Goal: Transaction & Acquisition: Purchase product/service

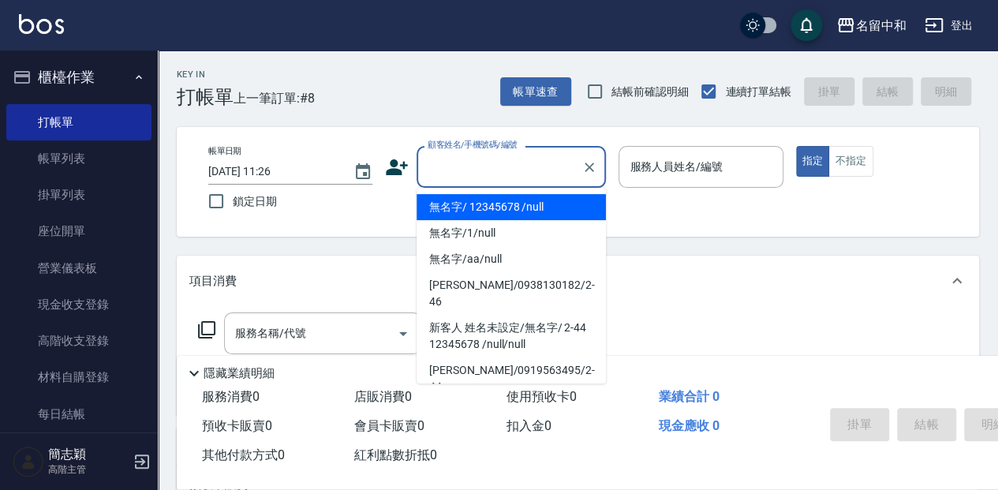
click at [455, 161] on input "顧客姓名/手機號碼/編號" at bounding box center [499, 167] width 151 height 28
click at [481, 210] on li "無名字/ 12345678 /null" at bounding box center [511, 207] width 189 height 26
type input "無名字/ 12345678 /null"
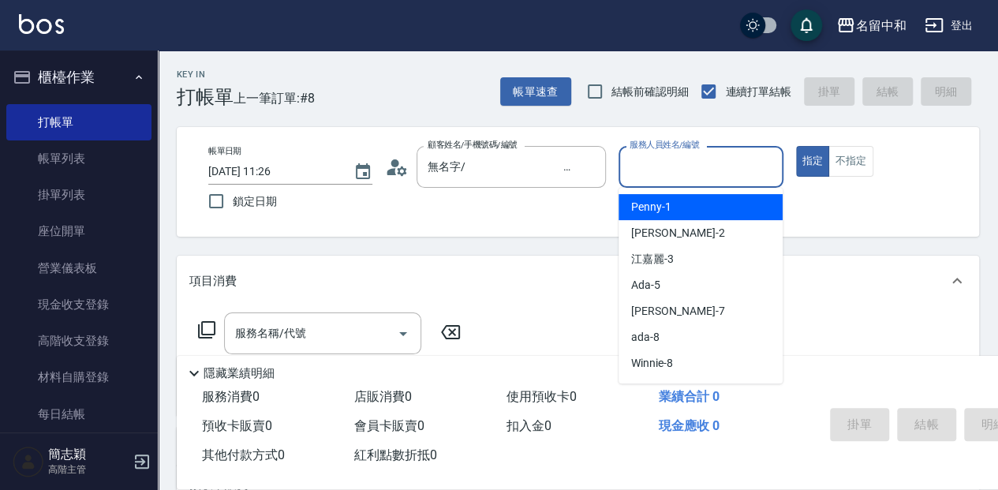
drag, startPoint x: 650, startPoint y: 166, endPoint x: 652, endPoint y: 200, distance: 34.7
click at [650, 166] on input "服務人員姓名/編號" at bounding box center [701, 167] width 150 height 28
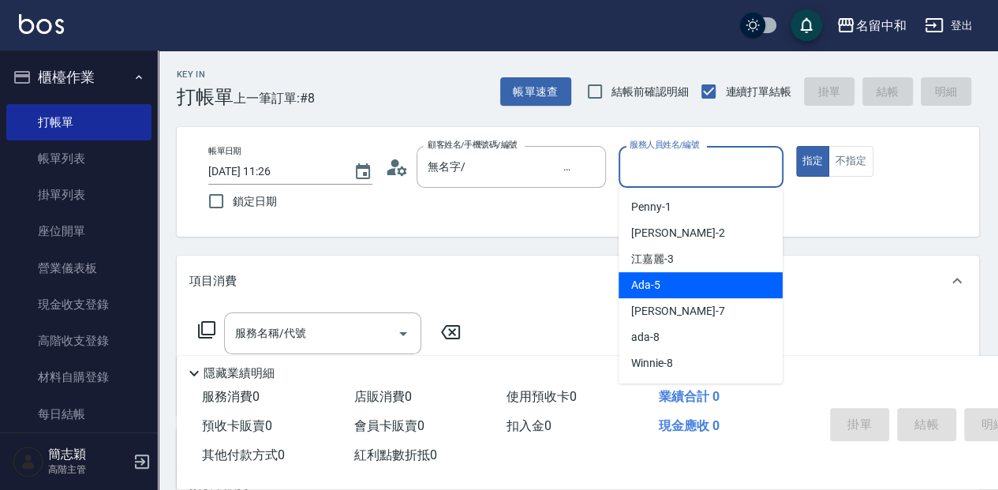
click at [677, 297] on div "Ada -5" at bounding box center [701, 285] width 164 height 26
type input "Ada-5"
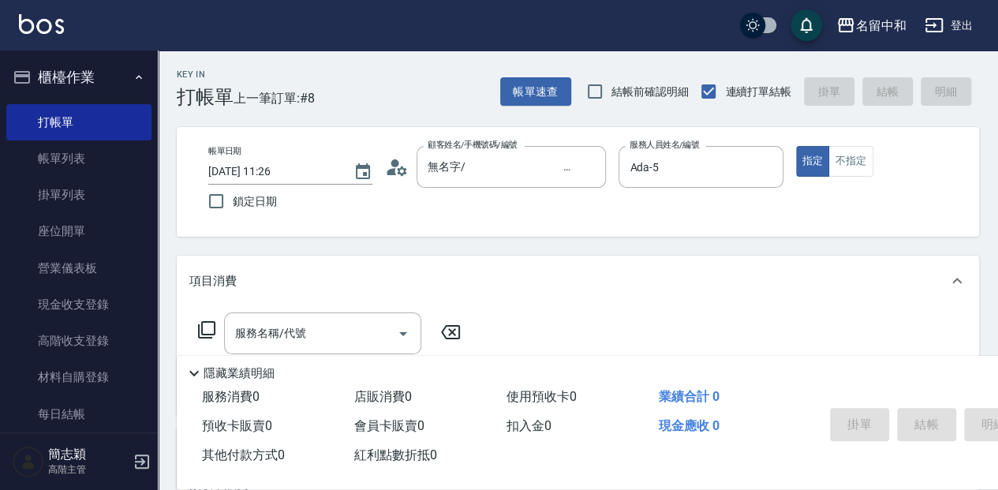
click at [210, 330] on icon at bounding box center [206, 329] width 19 height 19
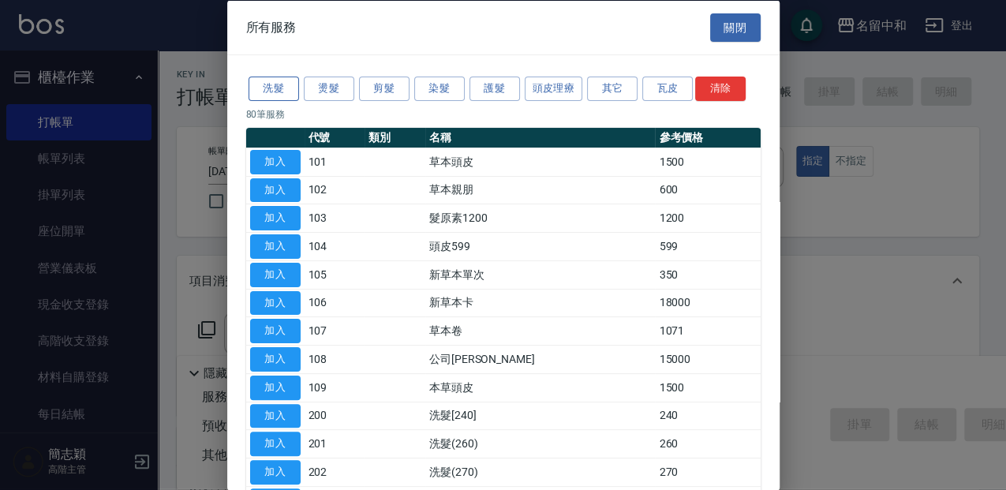
click at [282, 85] on button "洗髮" at bounding box center [274, 89] width 50 height 24
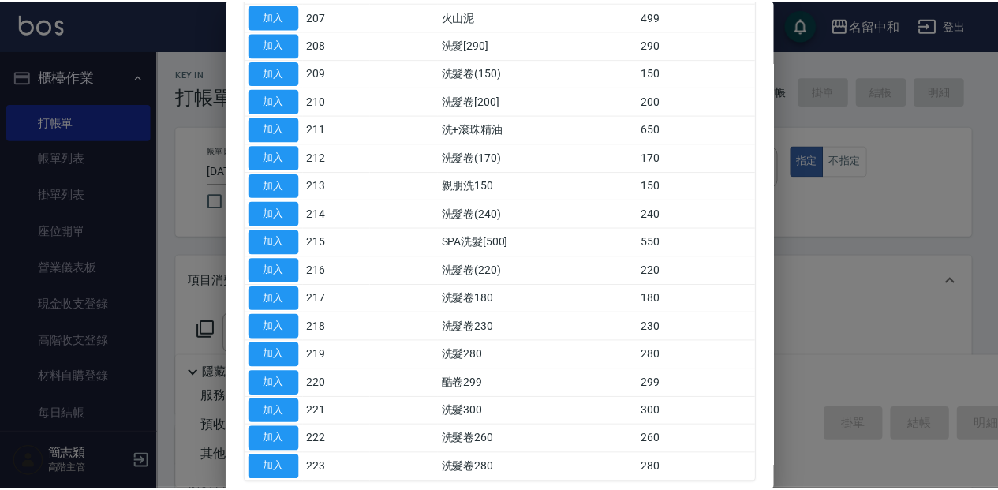
scroll to position [368, 0]
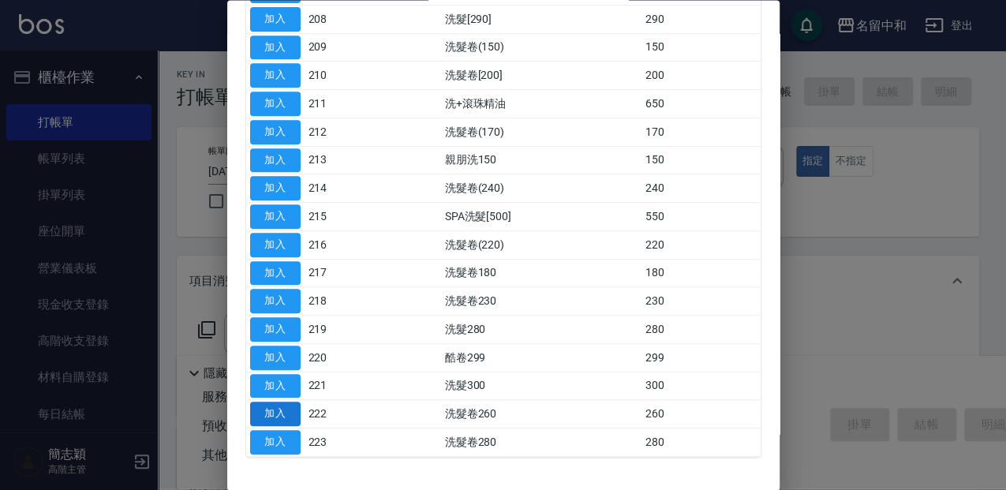
click at [285, 410] on button "加入" at bounding box center [275, 414] width 50 height 24
type input "洗髮卷260(222)"
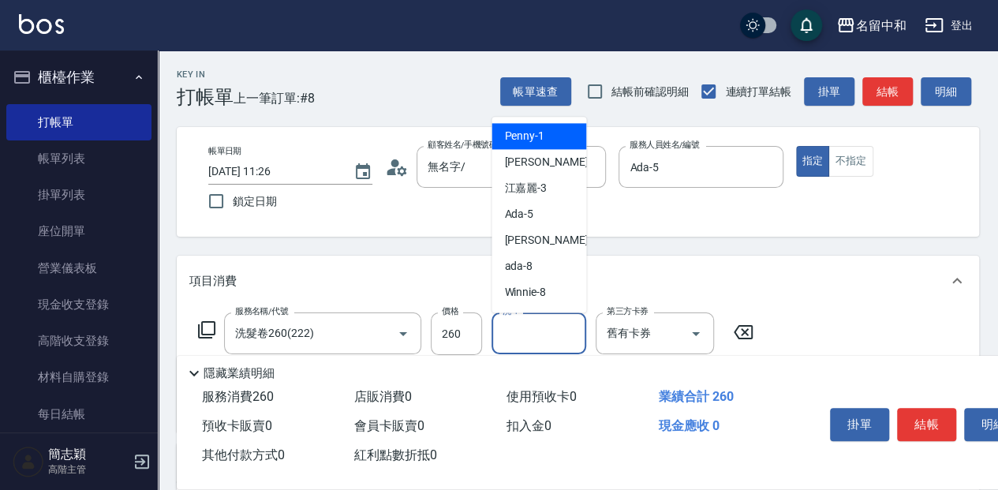
click at [507, 333] on input "洗-1" at bounding box center [539, 334] width 80 height 28
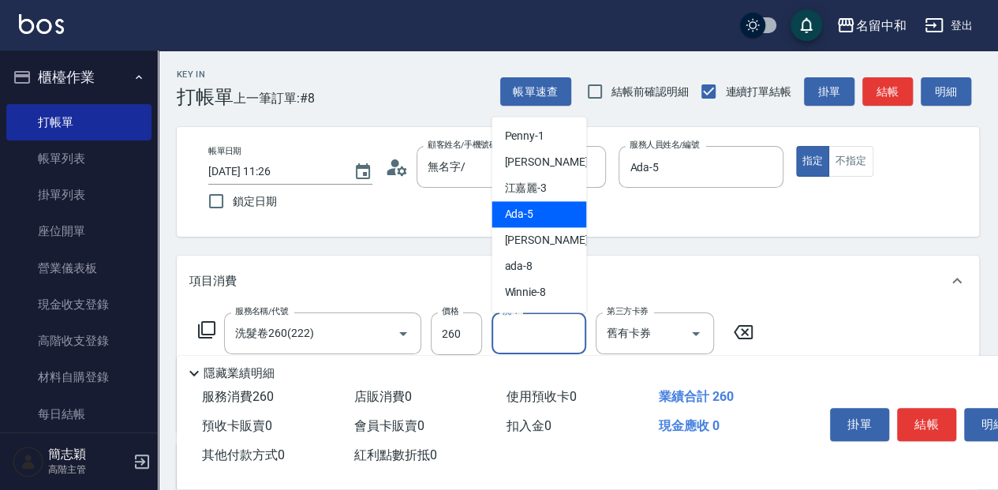
click at [535, 216] on div "Ada -5" at bounding box center [538, 214] width 95 height 26
type input "Ada-5"
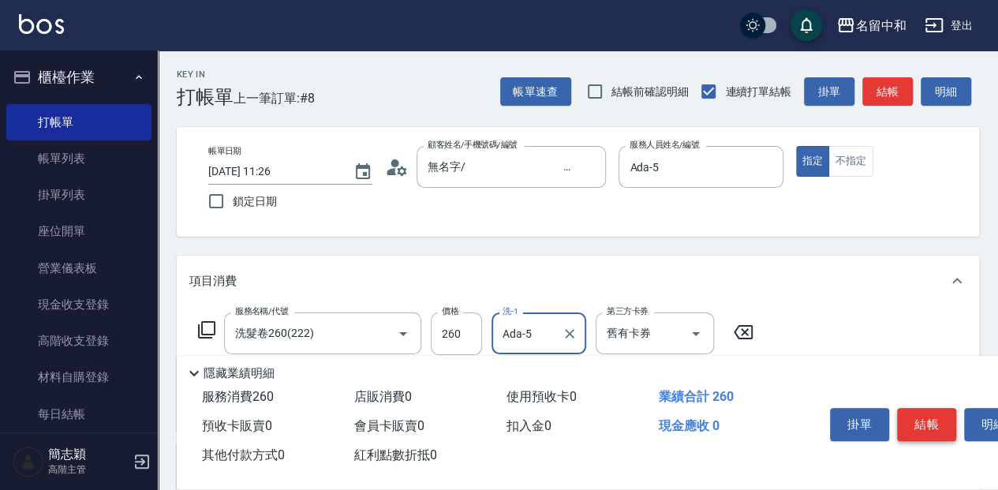
click at [930, 428] on button "結帳" at bounding box center [926, 424] width 59 height 33
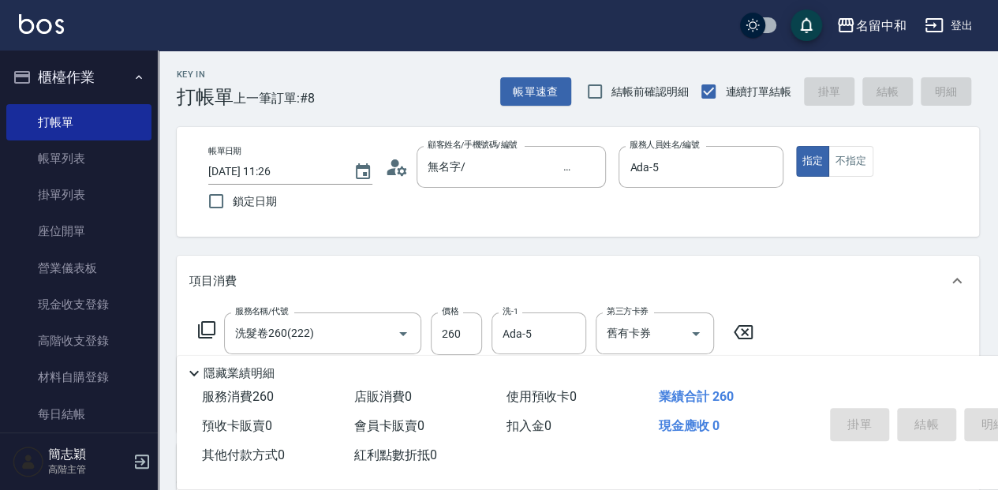
type input "[DATE] 13:01"
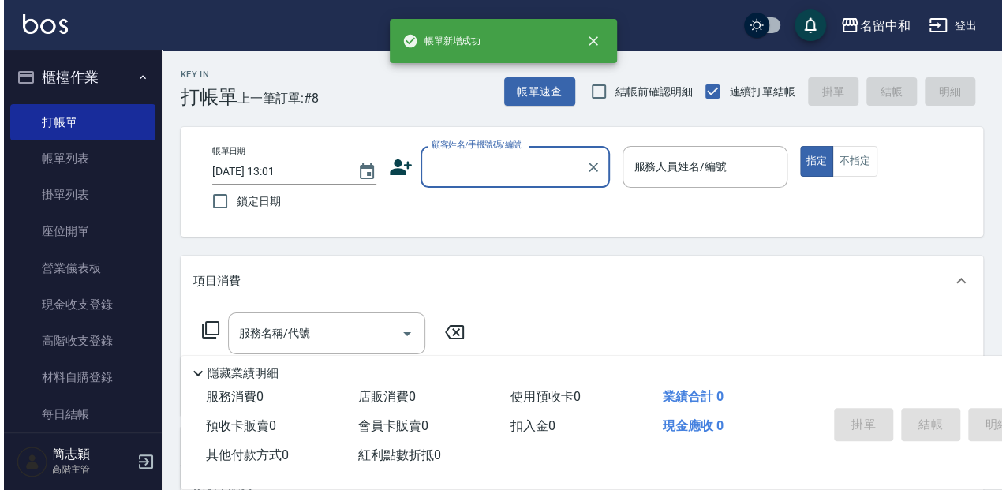
scroll to position [0, 0]
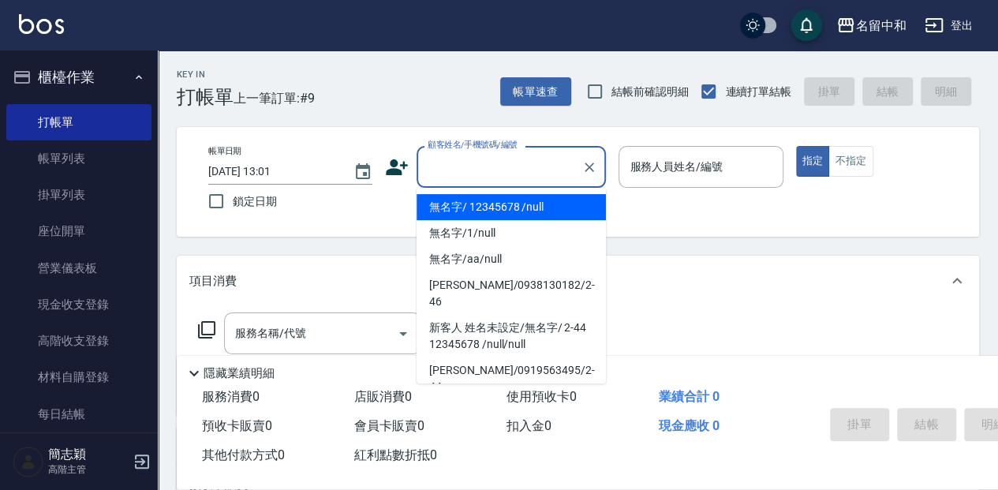
click at [441, 170] on input "顧客姓名/手機號碼/編號" at bounding box center [499, 167] width 151 height 28
click at [467, 211] on li "無名字/ 12345678 /null" at bounding box center [511, 207] width 189 height 26
type input "無名字/ 12345678 /null"
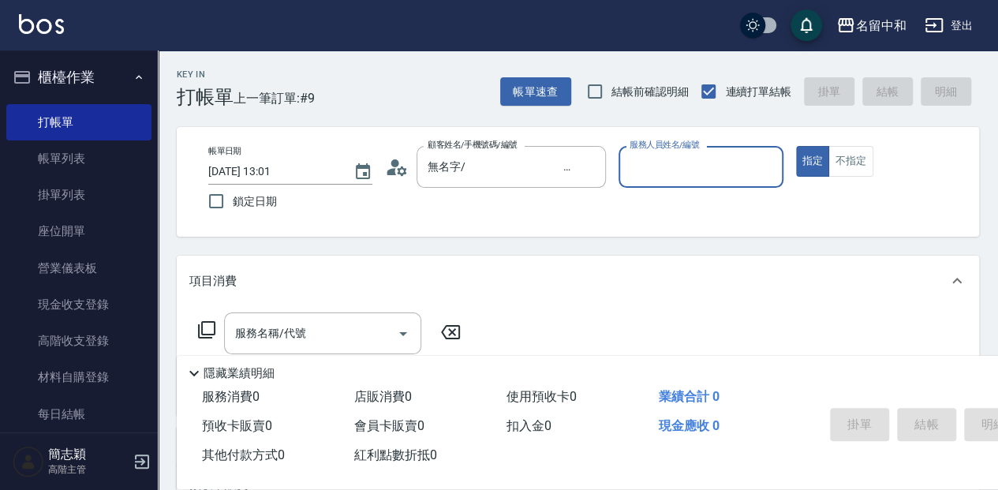
drag, startPoint x: 663, startPoint y: 159, endPoint x: 666, endPoint y: 174, distance: 15.3
click at [661, 159] on input "服務人員姓名/編號" at bounding box center [701, 167] width 150 height 28
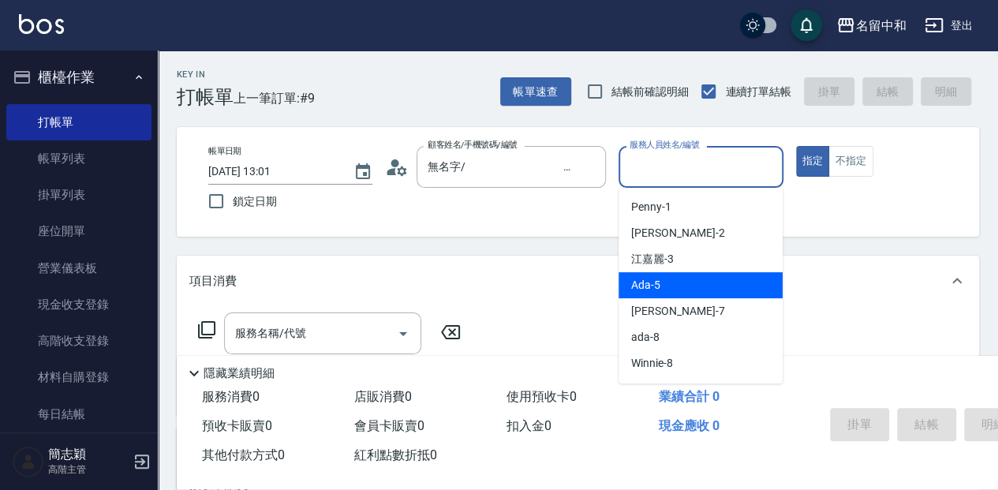
click at [698, 292] on div "Ada -5" at bounding box center [701, 285] width 164 height 26
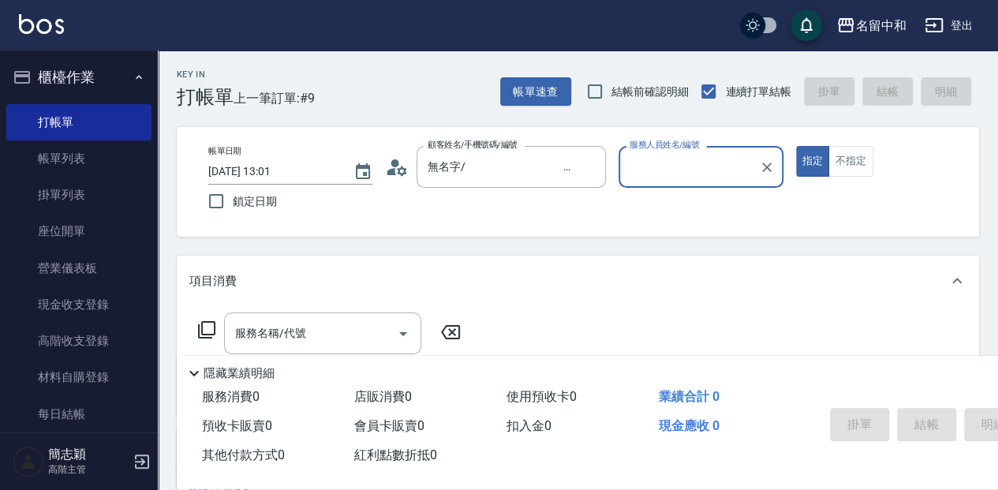
type input "Ada-5"
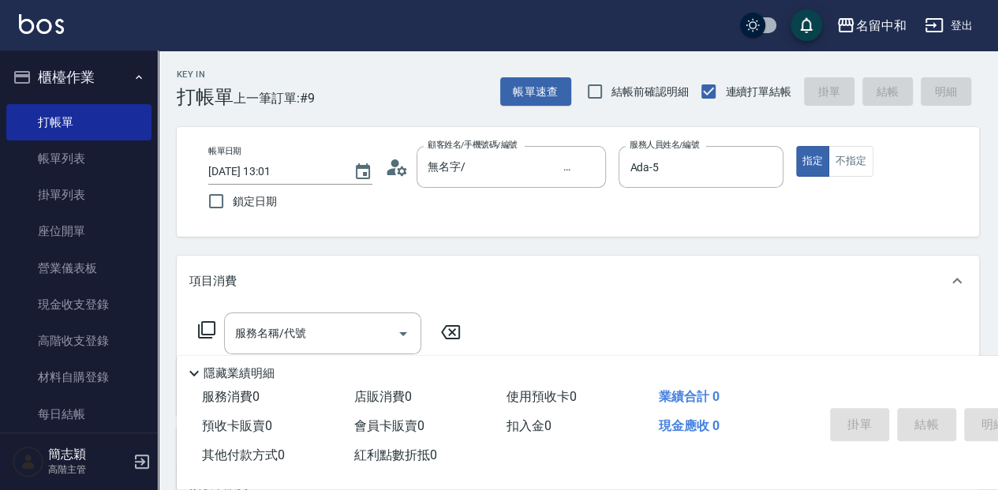
click at [215, 327] on icon at bounding box center [206, 329] width 17 height 17
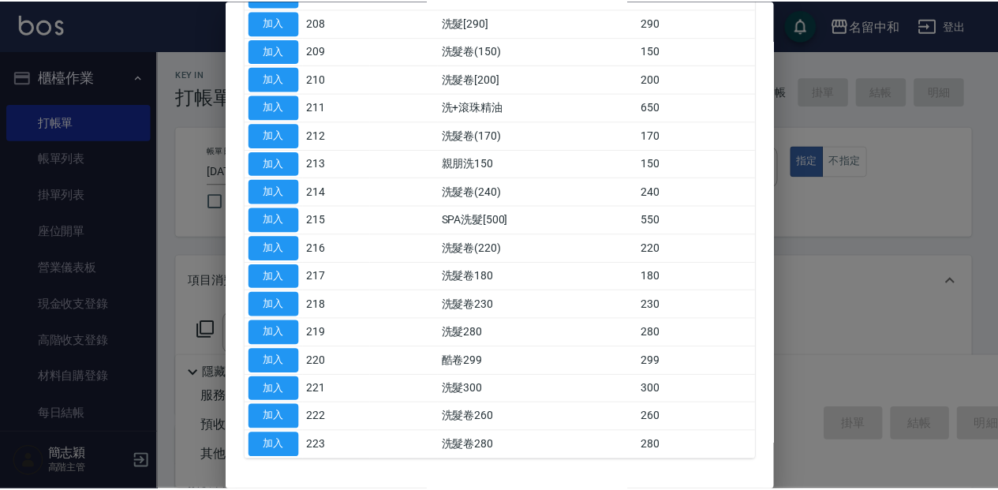
scroll to position [368, 0]
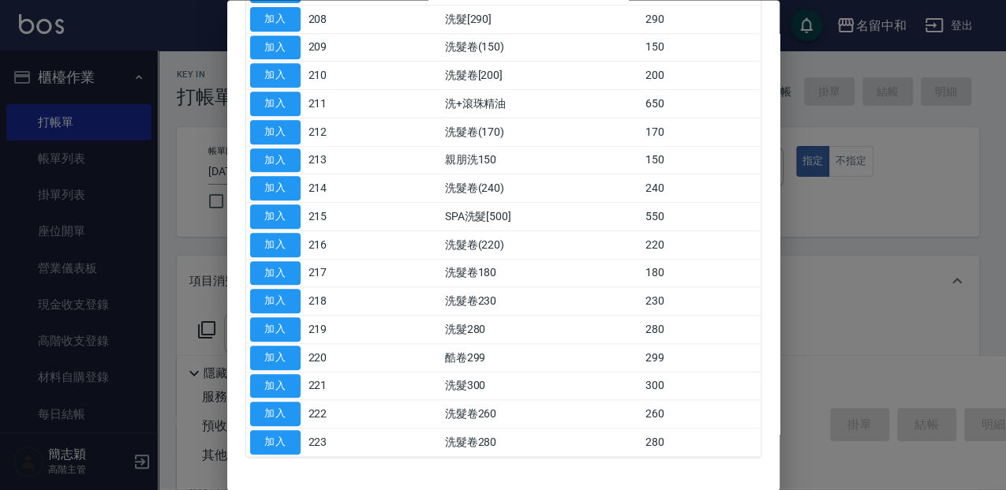
click at [290, 321] on button "加入" at bounding box center [275, 330] width 50 height 24
type input "洗髮280(219)"
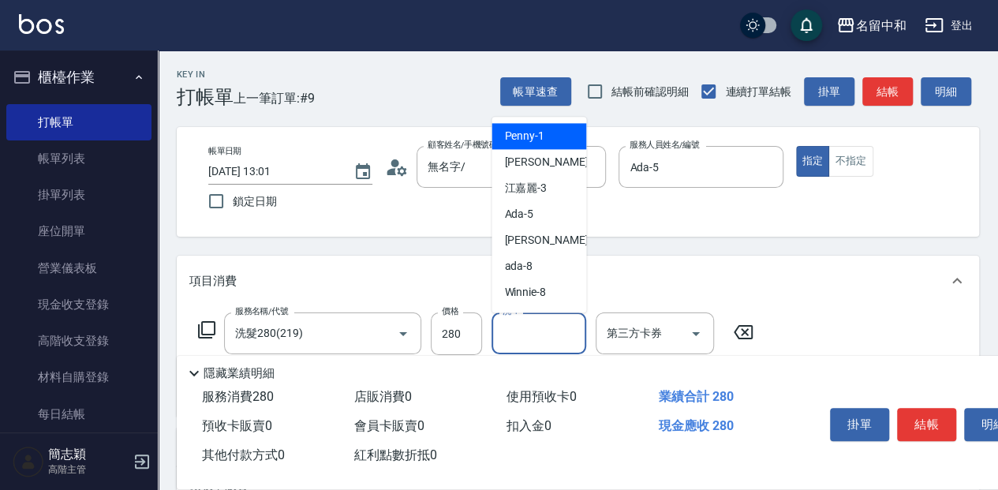
click at [539, 325] on input "洗-1" at bounding box center [539, 334] width 80 height 28
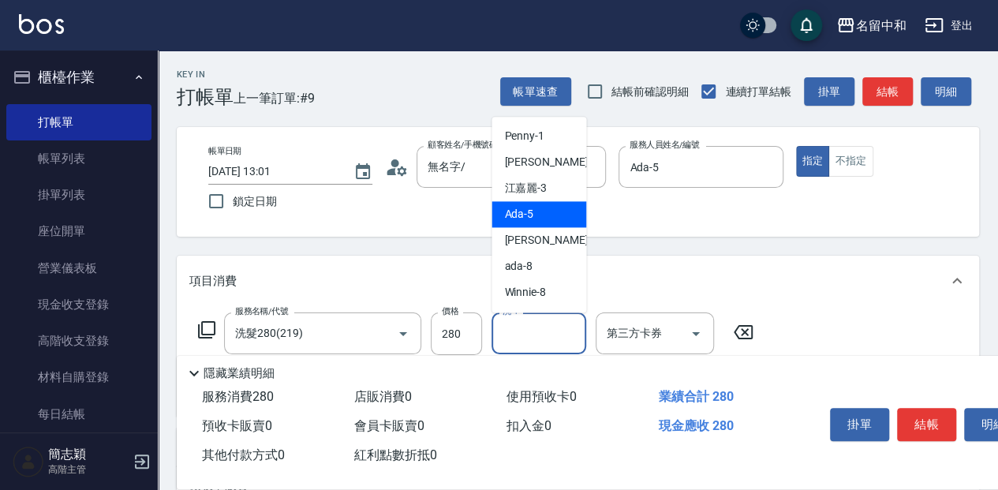
click at [540, 224] on div "Ada -5" at bounding box center [538, 214] width 95 height 26
type input "Ada-5"
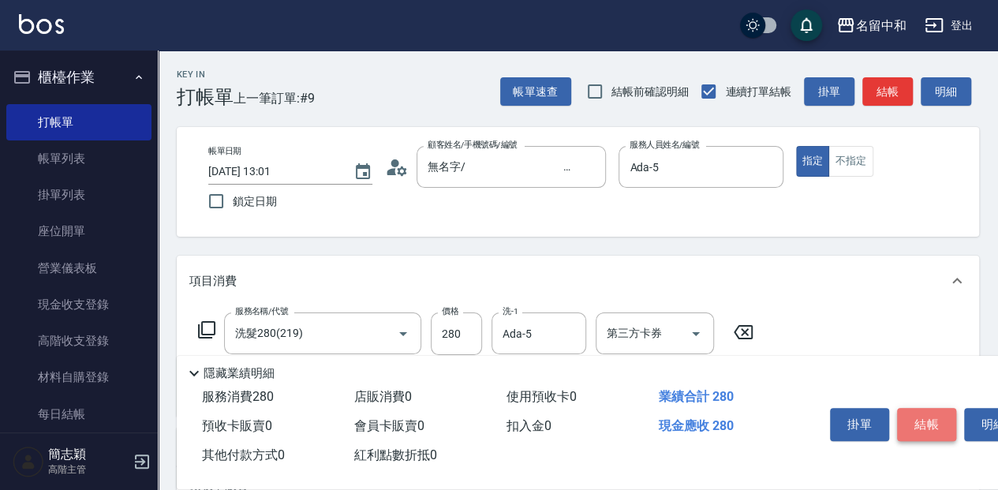
click at [916, 418] on button "結帳" at bounding box center [926, 424] width 59 height 33
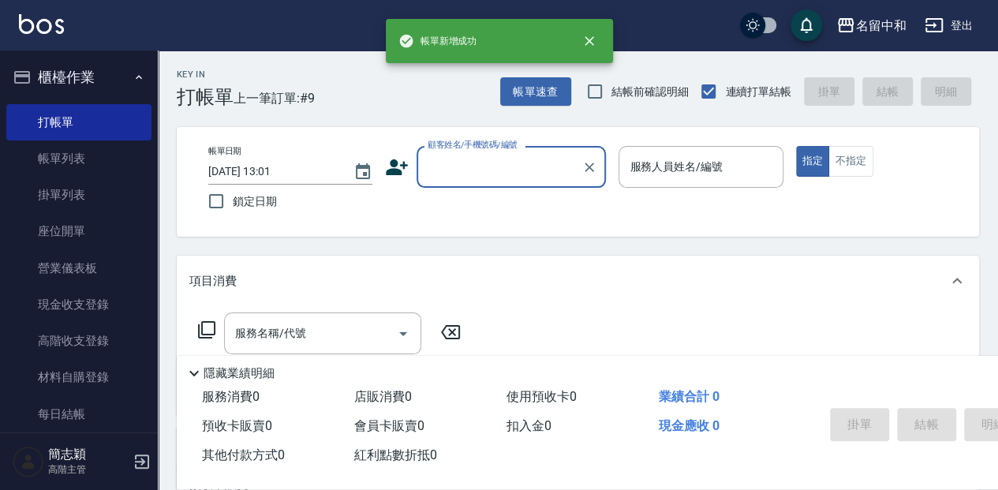
scroll to position [0, 0]
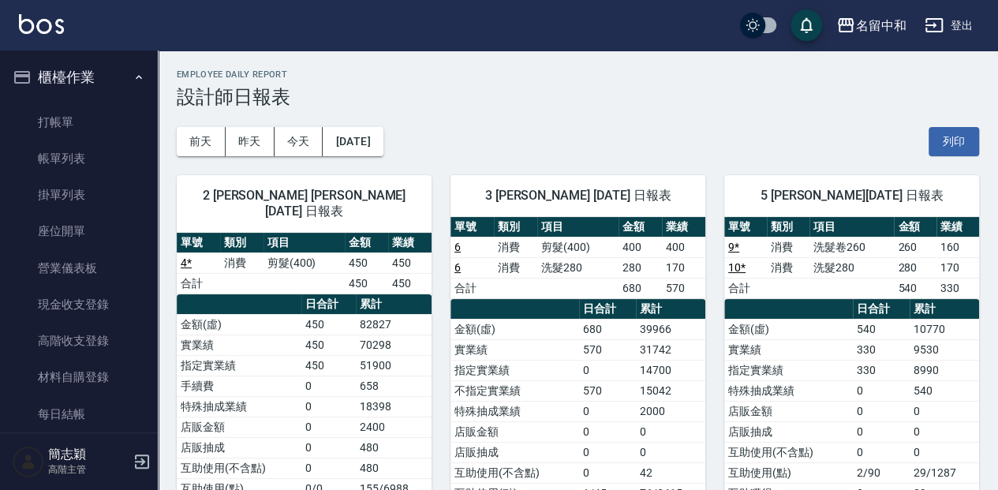
drag, startPoint x: 80, startPoint y: 128, endPoint x: 248, endPoint y: 134, distance: 167.4
click at [82, 128] on link "打帳單" at bounding box center [78, 122] width 145 height 36
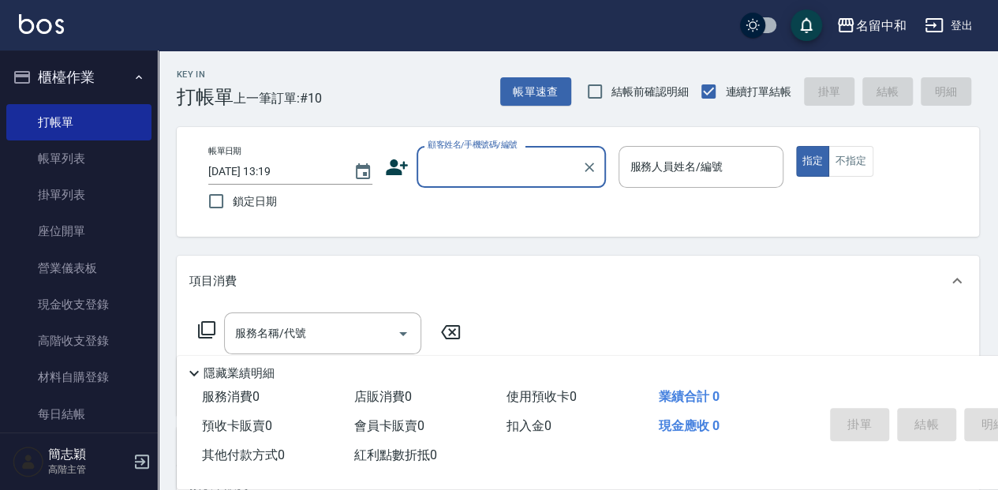
click at [558, 170] on input "顧客姓名/手機號碼/編號" at bounding box center [499, 167] width 151 height 28
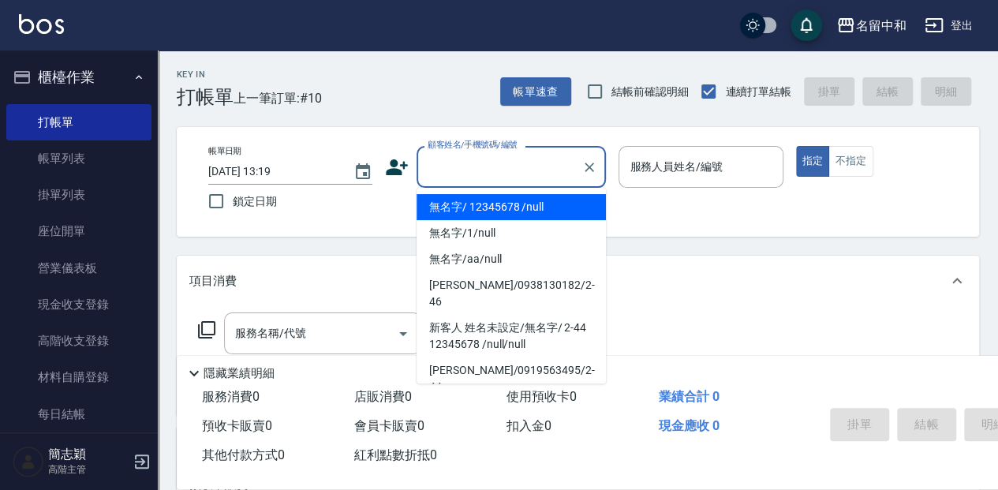
click at [528, 205] on li "無名字/ 12345678 /null" at bounding box center [511, 207] width 189 height 26
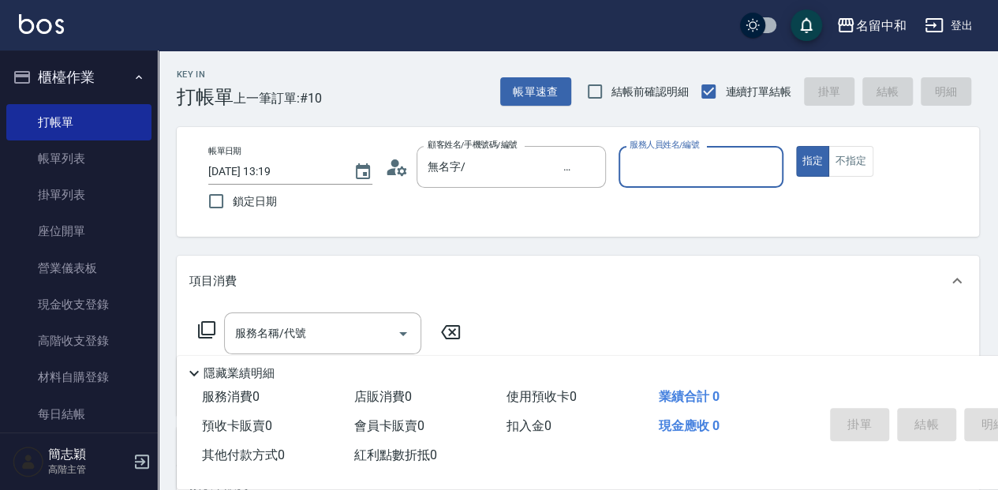
type input "無名字/ 12345678 /null"
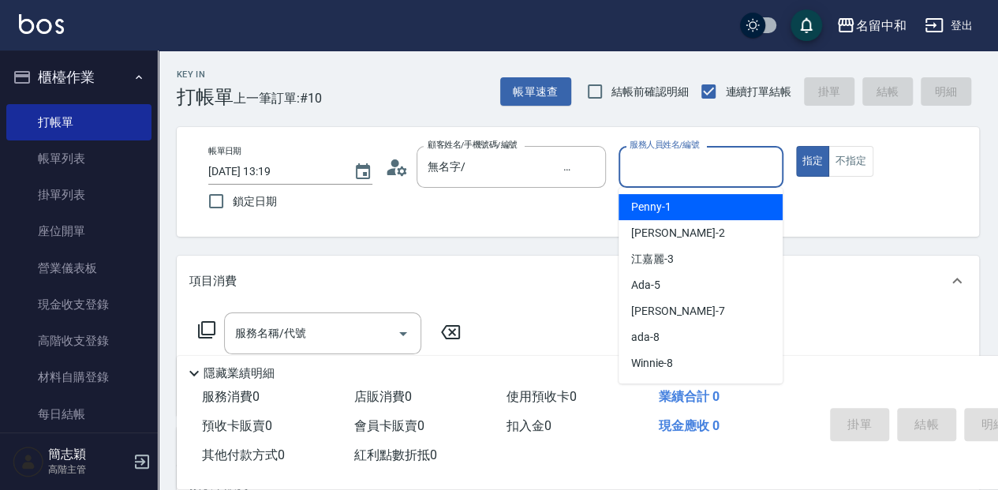
click at [653, 172] on input "服務人員姓名/編號" at bounding box center [701, 167] width 150 height 28
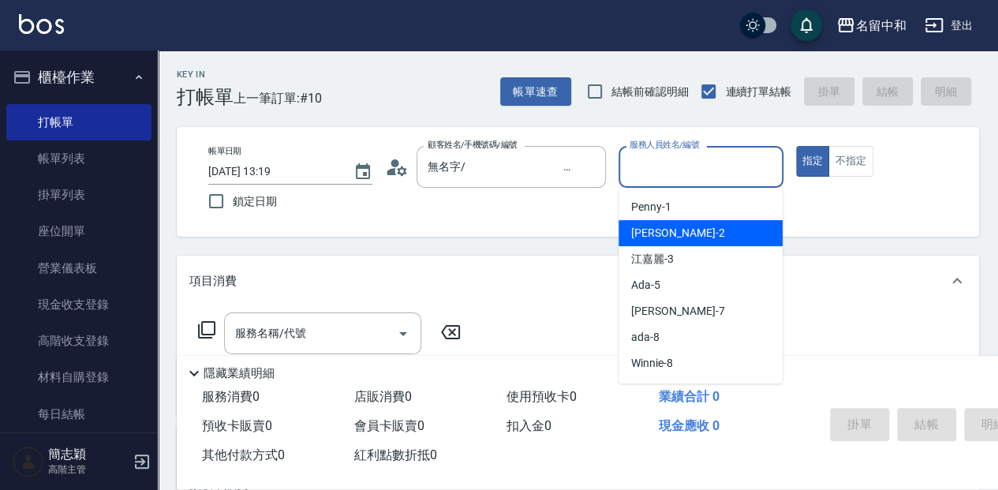
click at [648, 225] on span "[PERSON_NAME] -2" at bounding box center [677, 233] width 93 height 17
type input "[PERSON_NAME]-2"
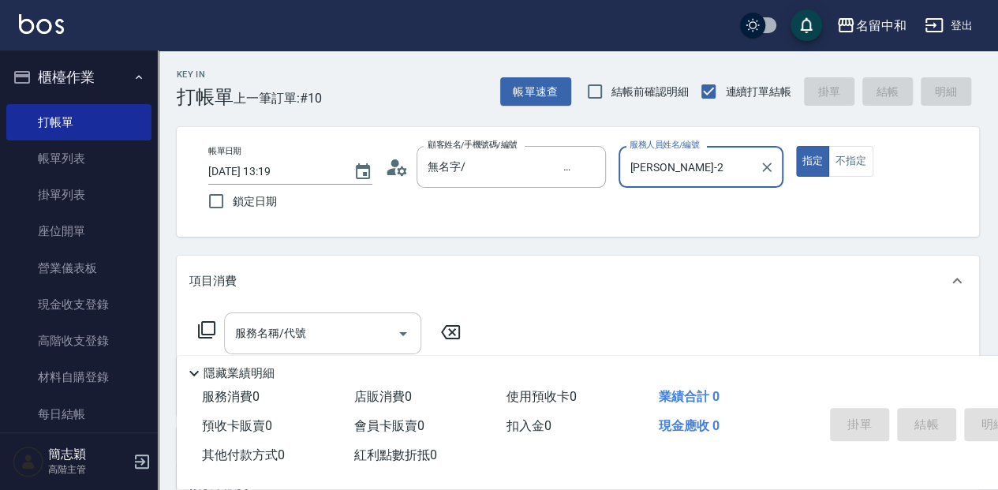
click at [281, 334] on input "服務名稱/代號" at bounding box center [310, 334] width 159 height 28
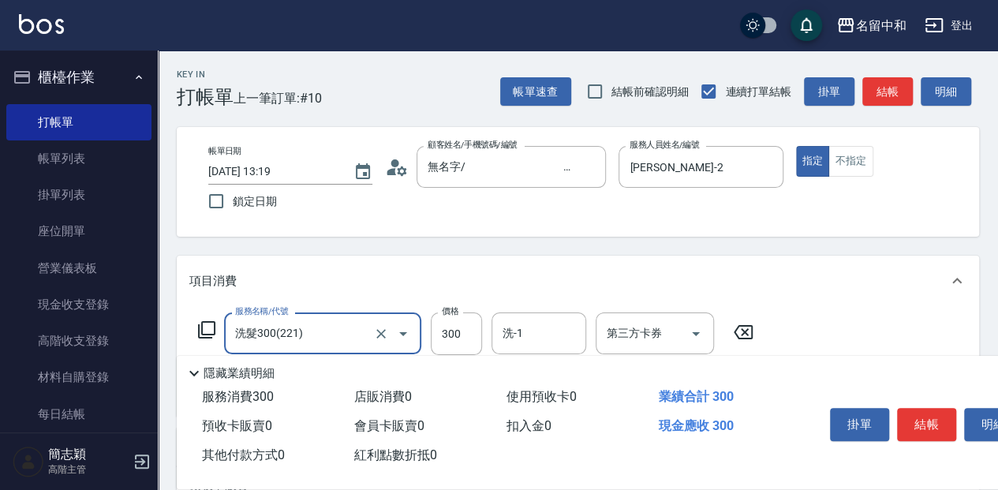
type input "洗髮300(221)"
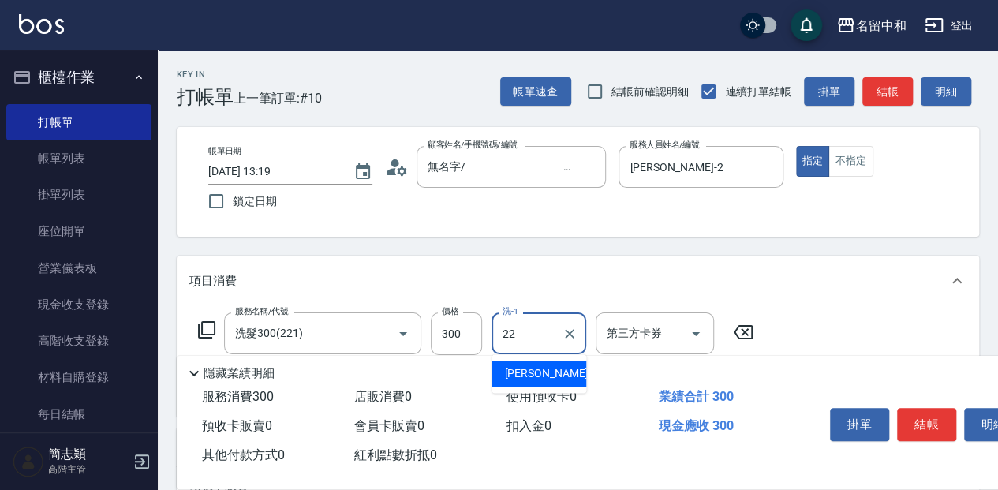
type input "品絜-22"
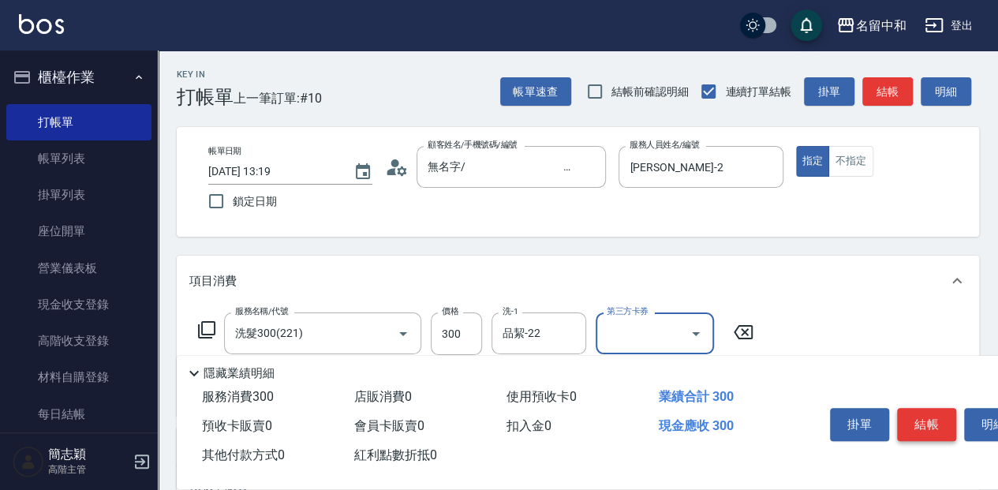
click at [919, 413] on button "結帳" at bounding box center [926, 424] width 59 height 33
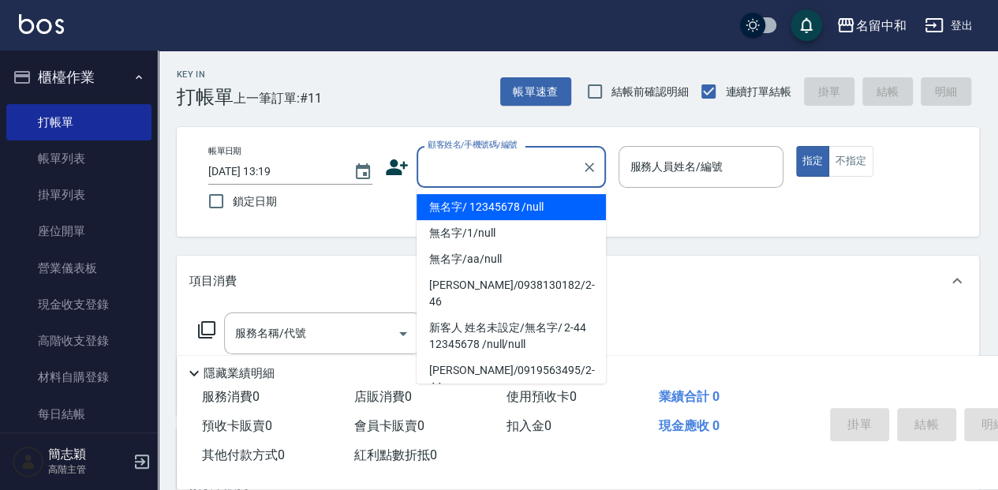
click at [484, 167] on input "顧客姓名/手機號碼/編號" at bounding box center [499, 167] width 151 height 28
click at [508, 203] on li "無名字/ 12345678 /null" at bounding box center [511, 207] width 189 height 26
type input "無名字/ 12345678 /null"
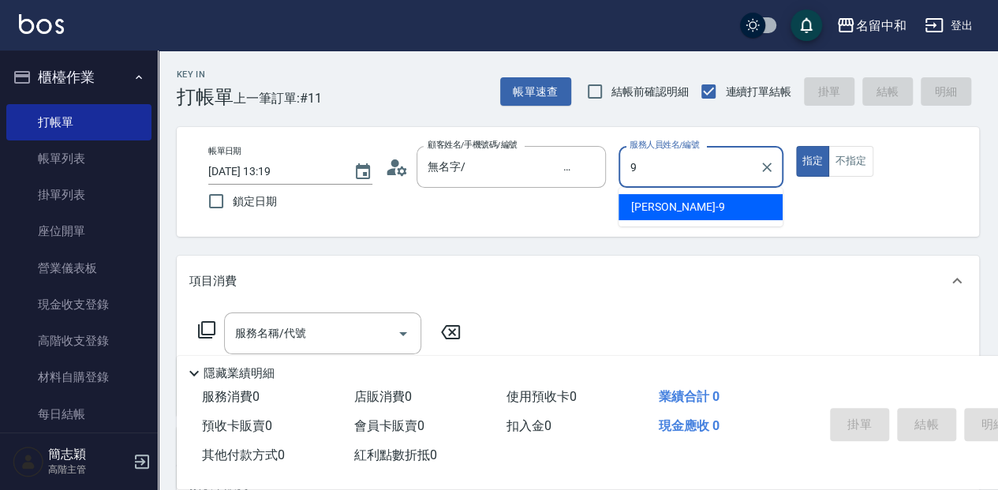
type input "[PERSON_NAME]-9"
type button "true"
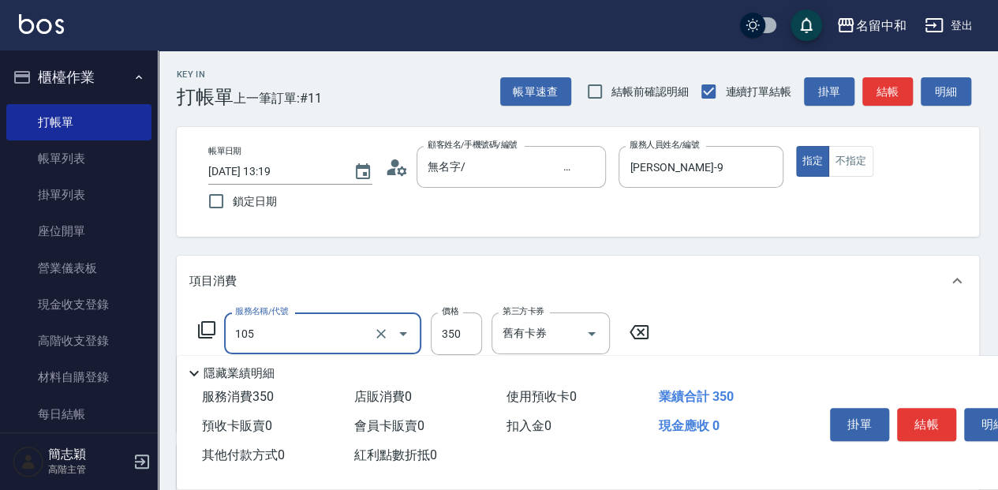
type input "新草本單次(105)"
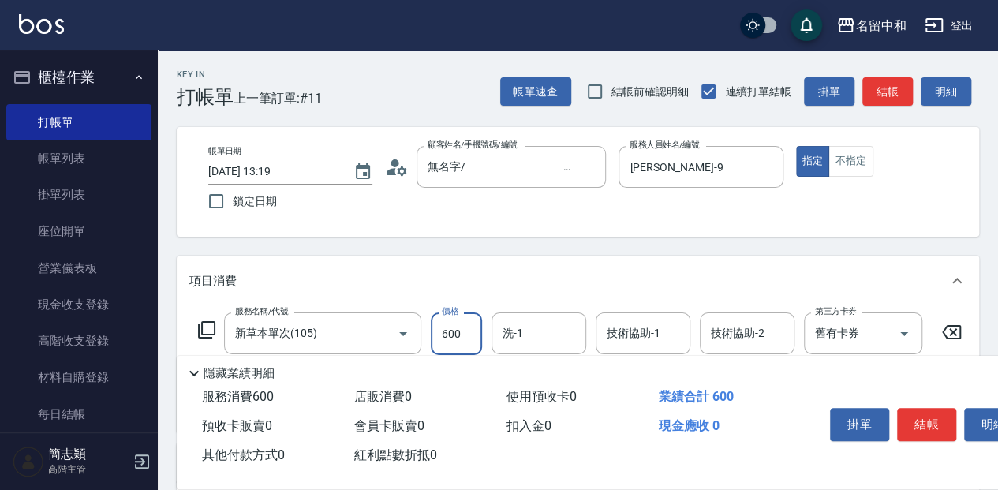
type input "600"
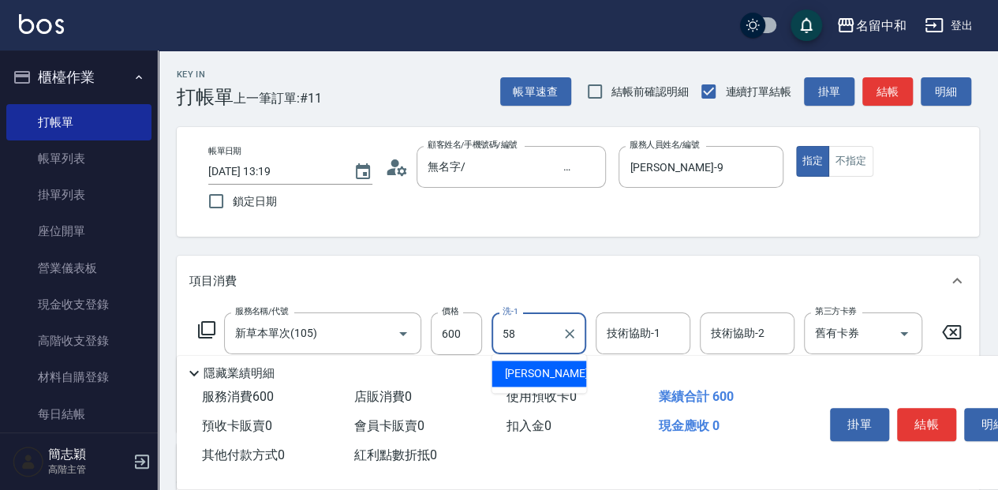
type input "[PERSON_NAME]-58"
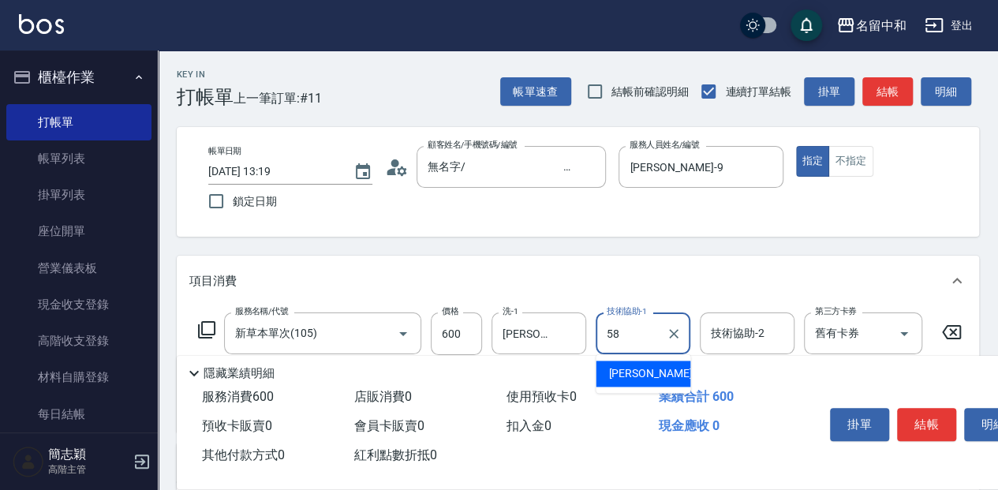
type input "[PERSON_NAME]-58"
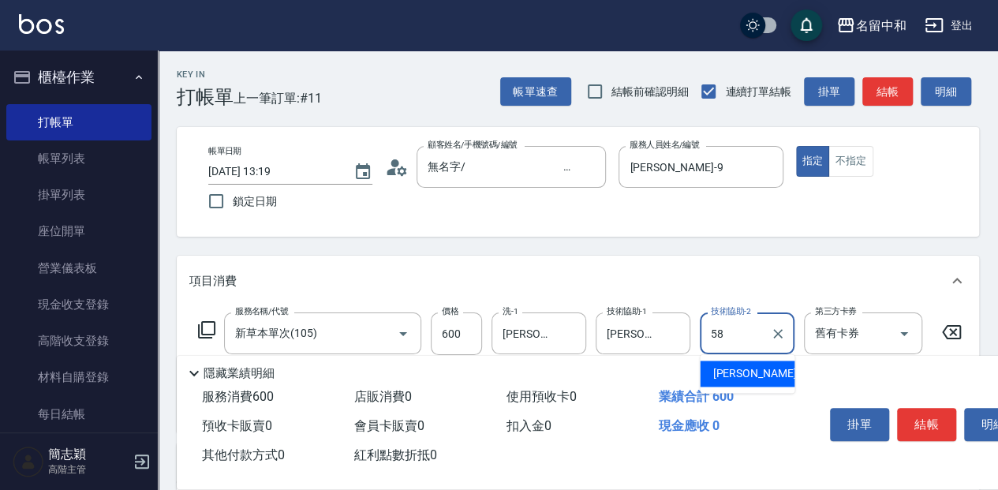
type input "[PERSON_NAME]-58"
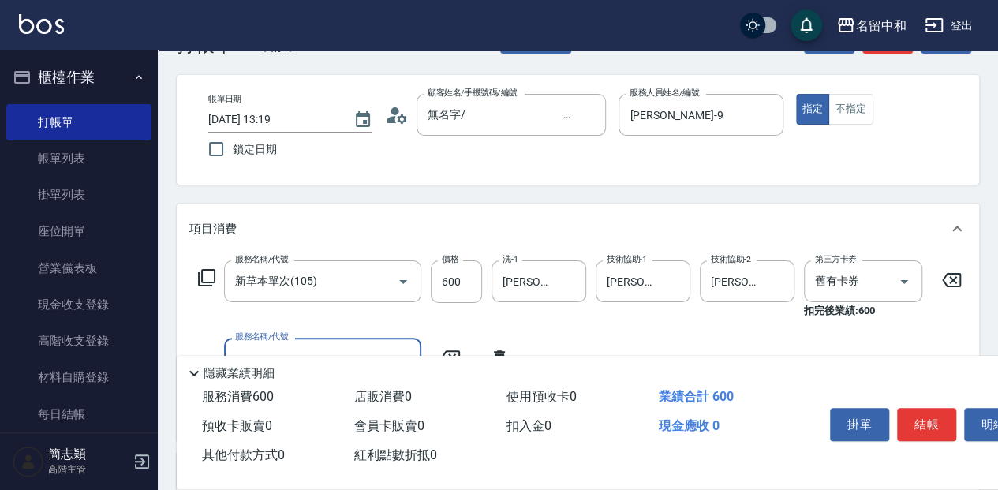
scroll to position [105, 0]
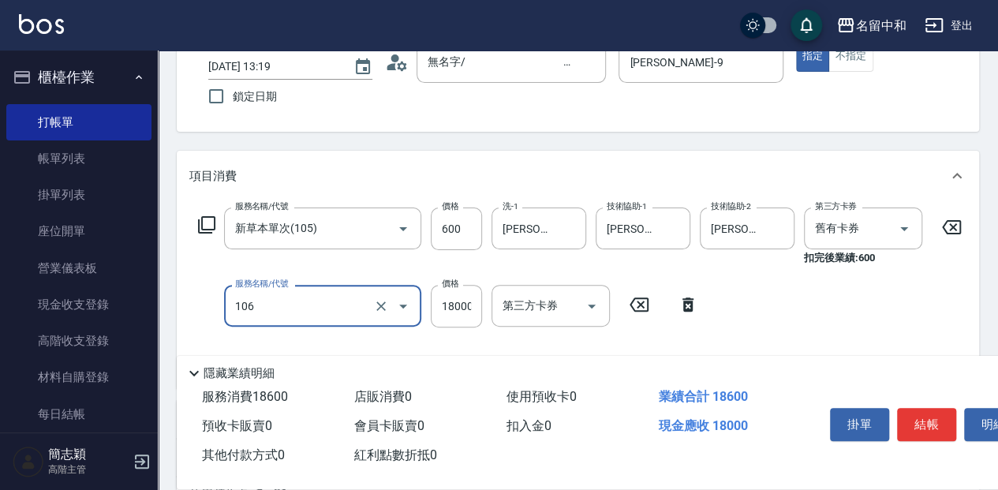
type input "新草本卡(106)"
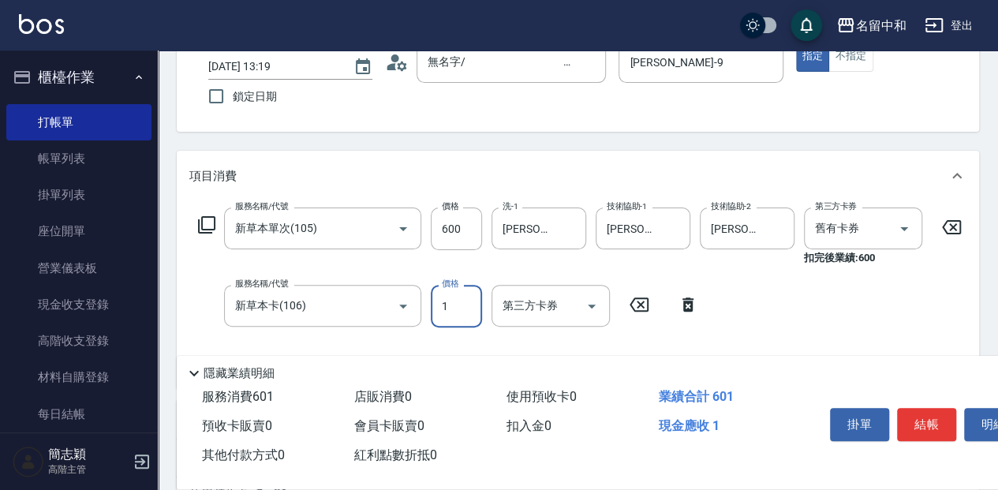
scroll to position [0, 0]
click at [470, 309] on input "1200" at bounding box center [456, 306] width 51 height 43
type input "12000"
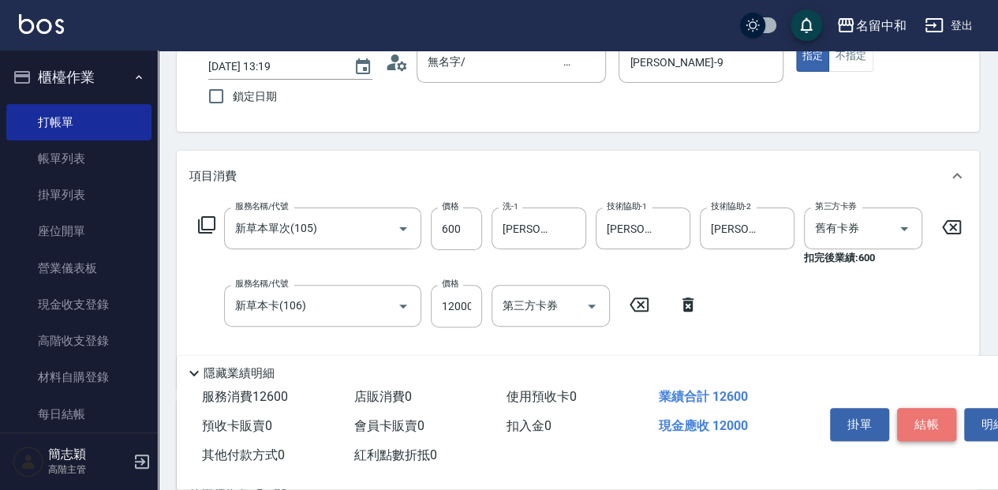
click at [929, 409] on button "結帳" at bounding box center [926, 424] width 59 height 33
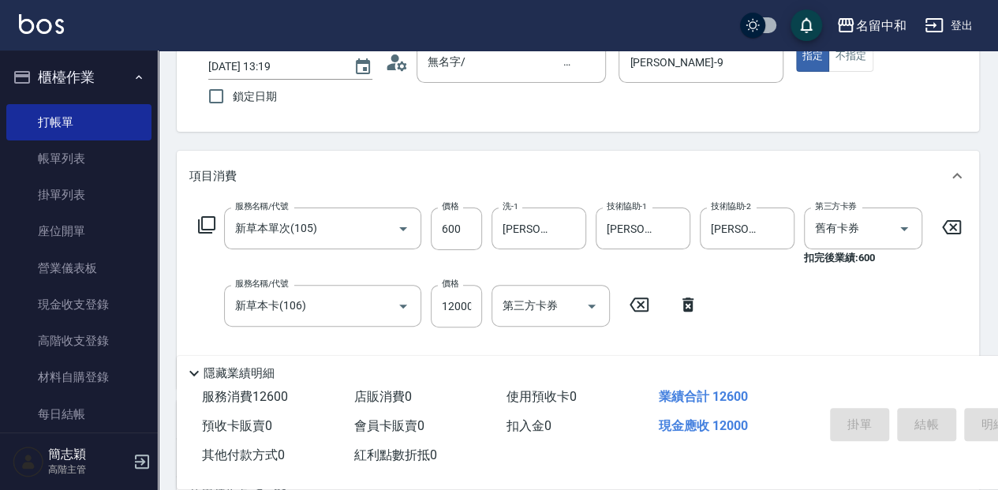
type input "[DATE] 13:38"
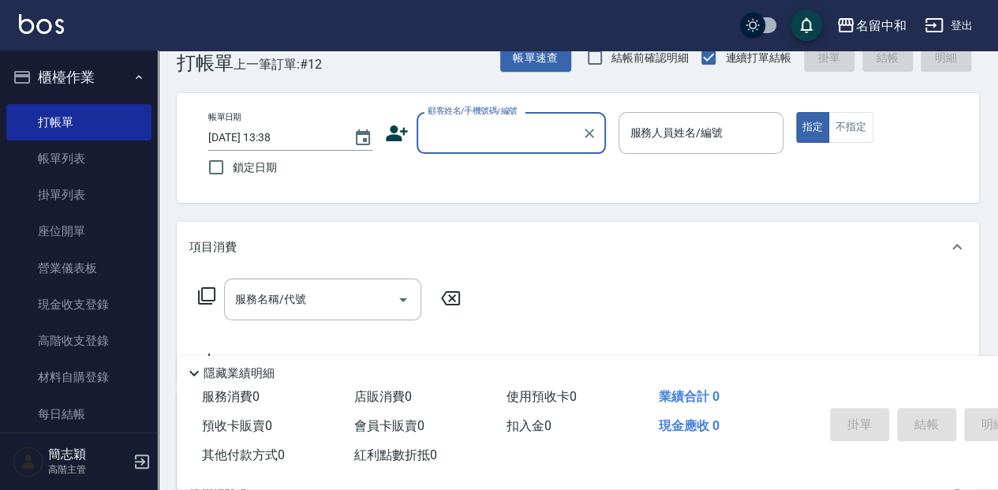
scroll to position [52, 0]
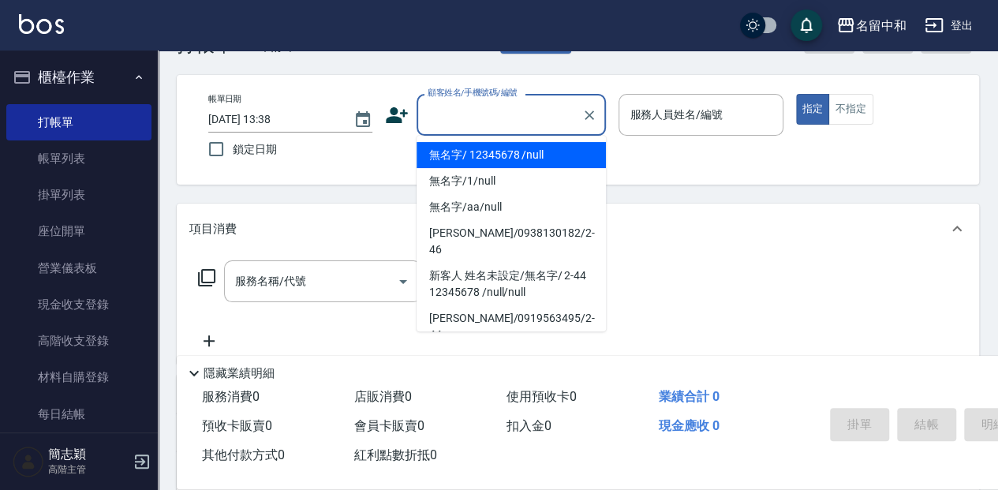
click at [500, 103] on input "顧客姓名/手機號碼/編號" at bounding box center [499, 115] width 151 height 28
click at [520, 155] on li "無名字/ 12345678 /null" at bounding box center [511, 155] width 189 height 26
type input "無名字/ 12345678 /null"
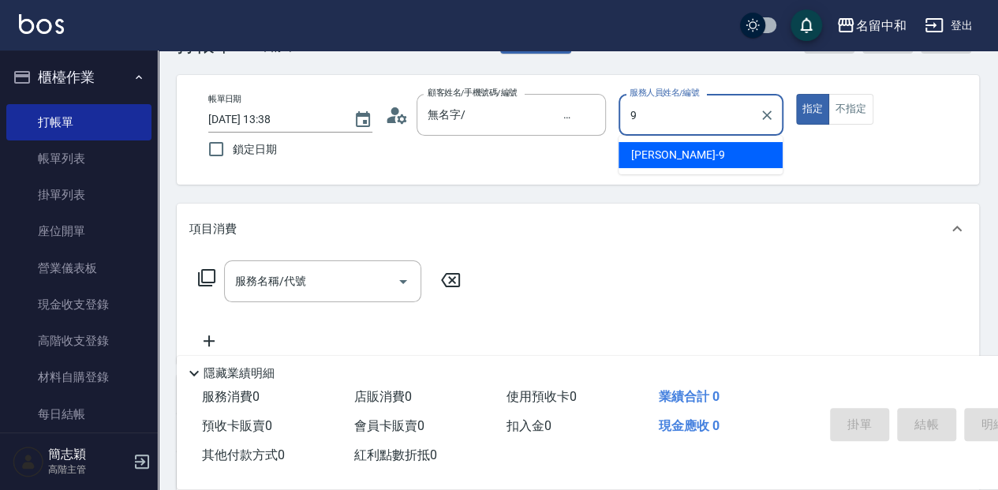
type input "[PERSON_NAME]-9"
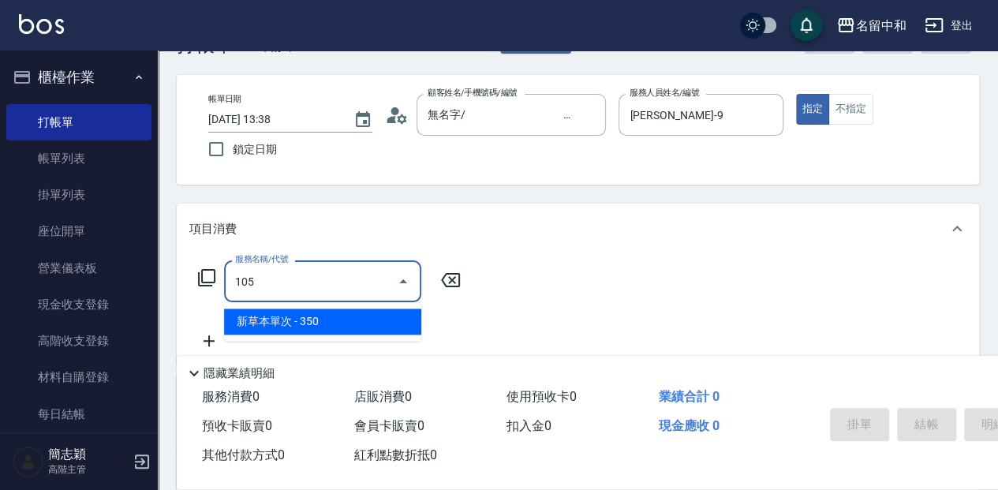
type input "新草本單次(105)"
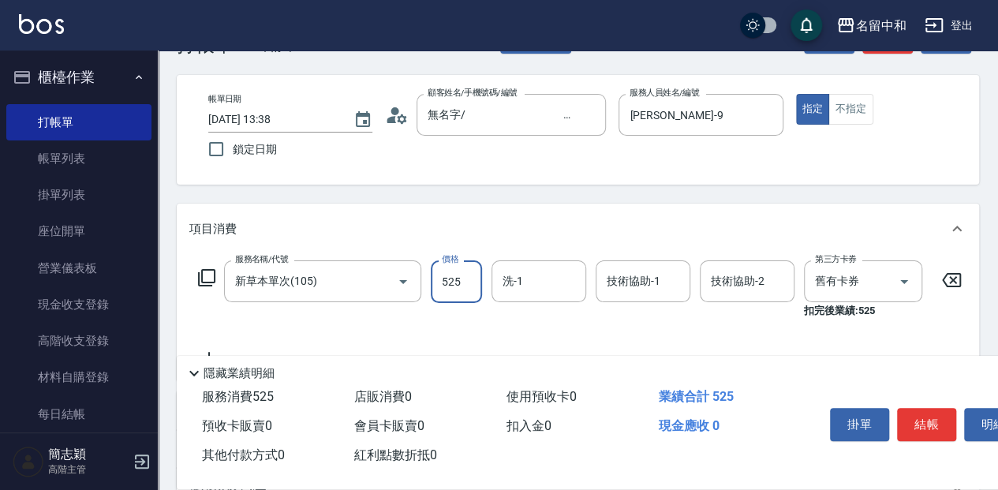
type input "525"
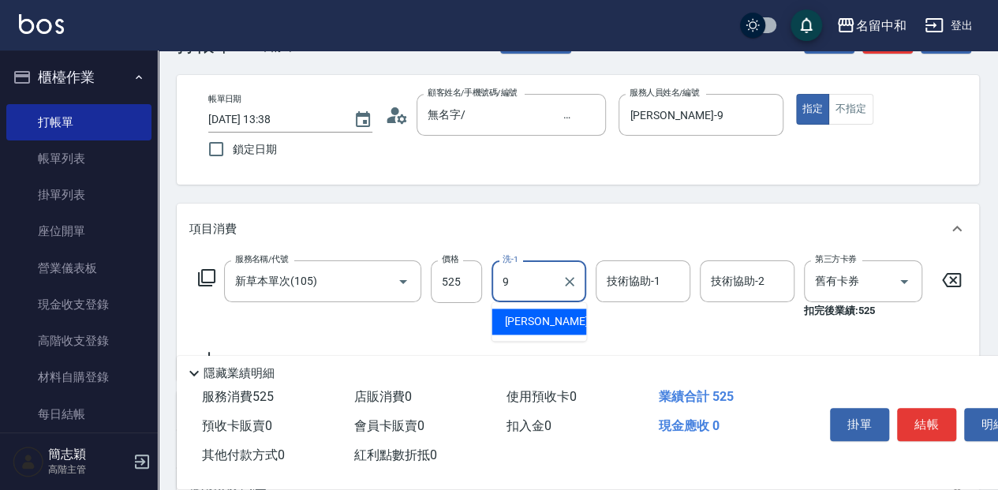
type input "[PERSON_NAME]-9"
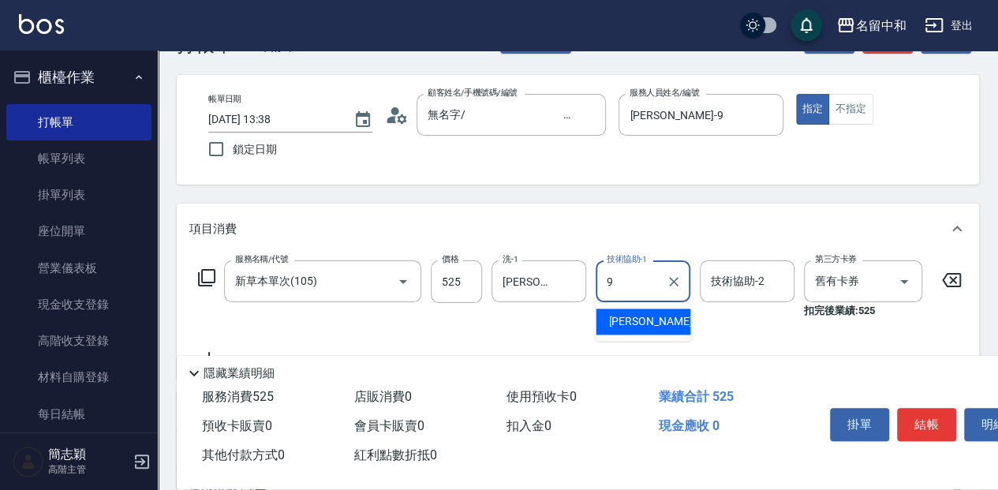
type input "[PERSON_NAME]-9"
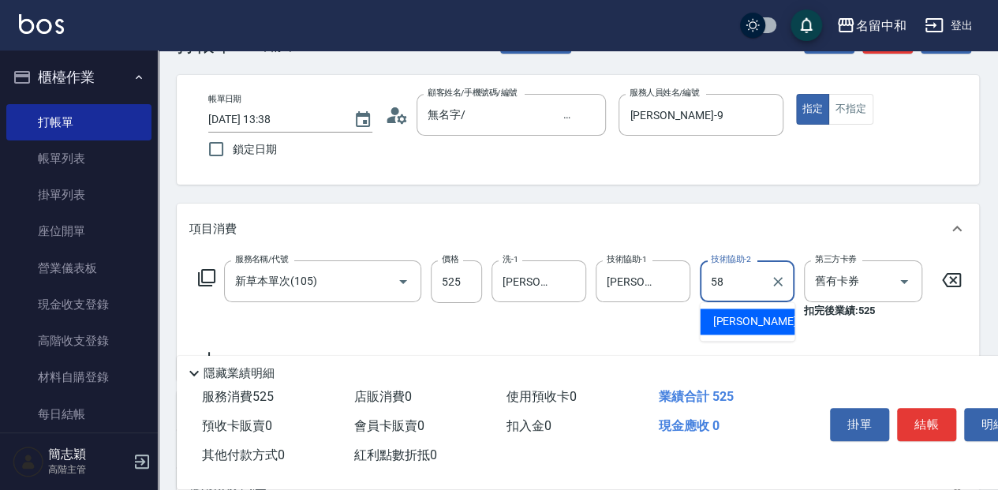
type input "[PERSON_NAME]-58"
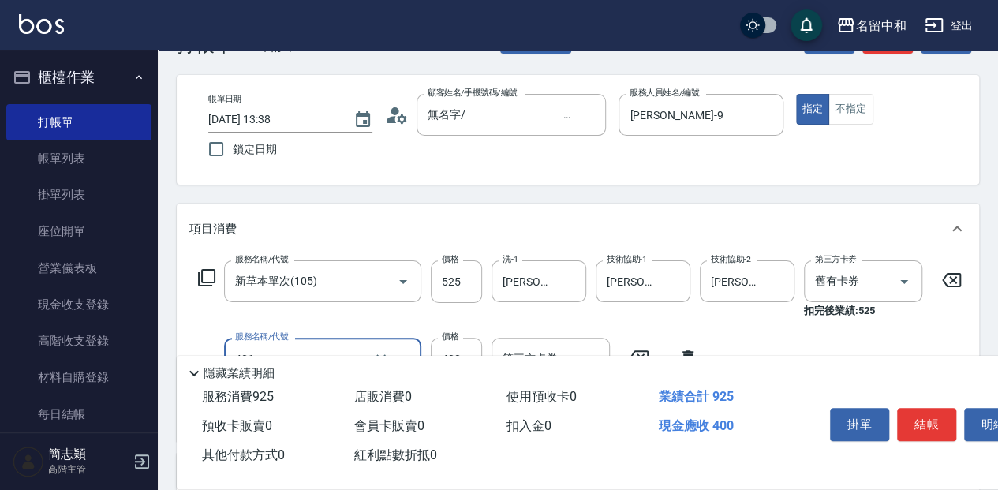
type input "剪髮(400)(401)"
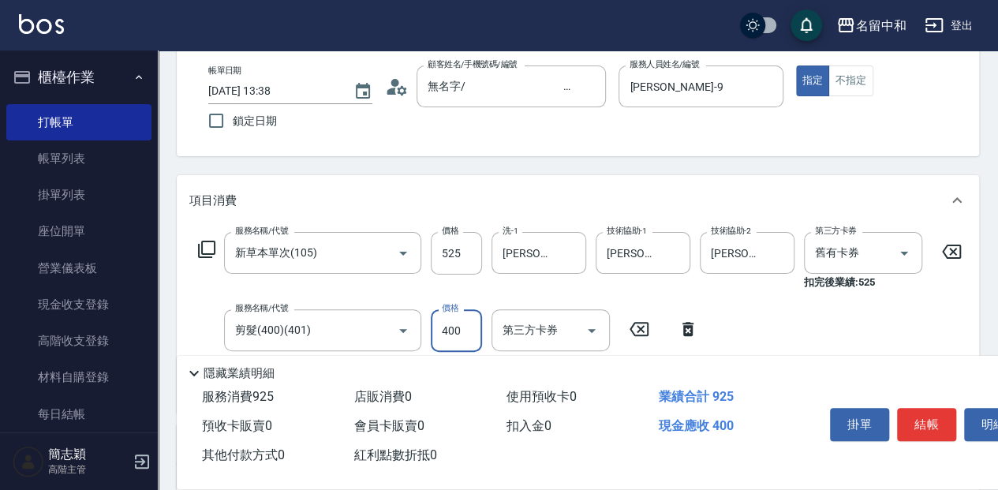
scroll to position [105, 0]
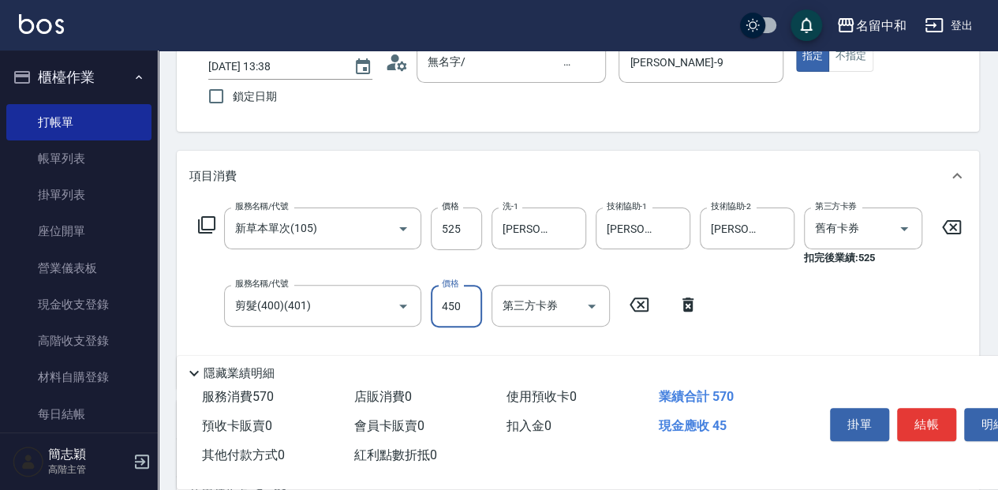
type input "450"
click at [915, 415] on button "結帳" at bounding box center [926, 424] width 59 height 33
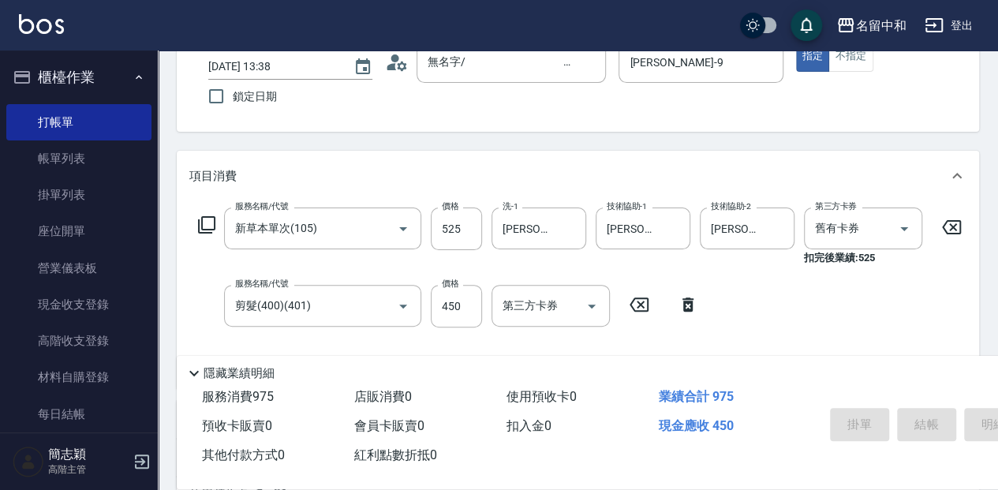
type input "[DATE] 13:39"
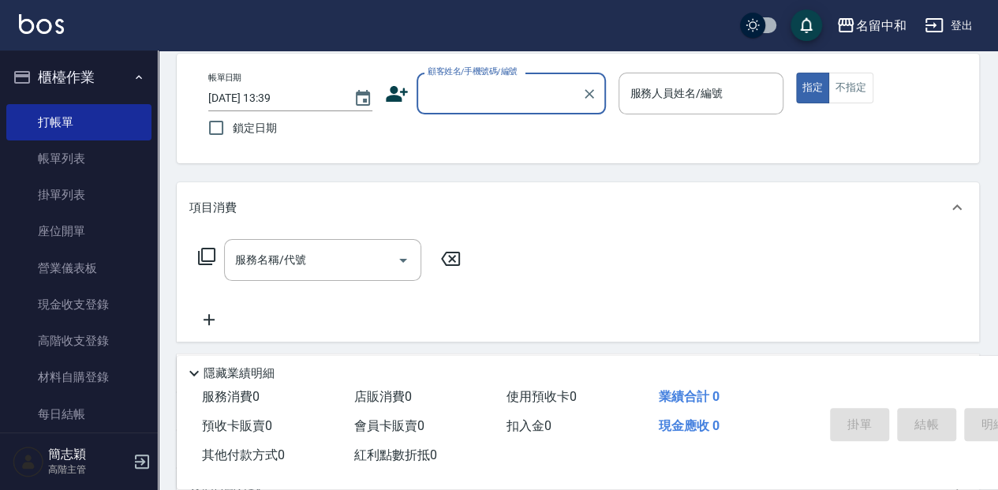
scroll to position [0, 0]
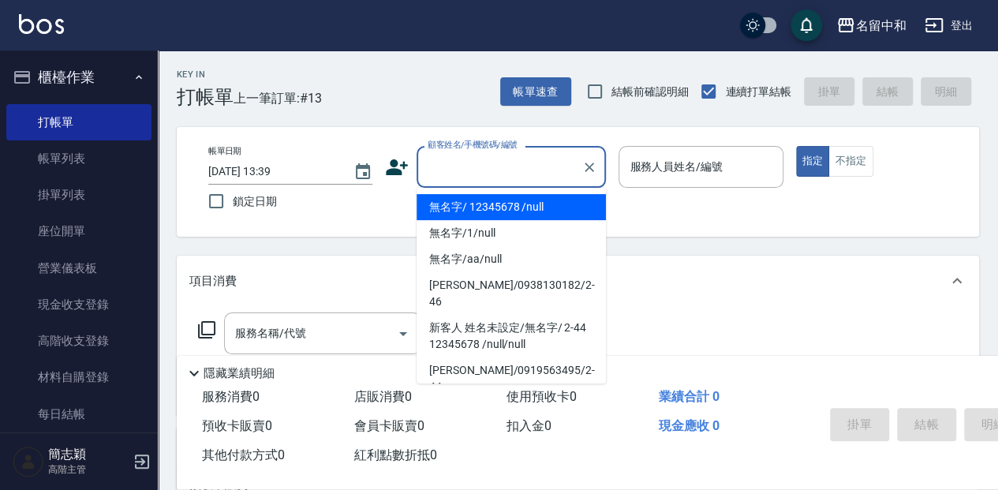
type input "無名字/ 12345678 /null"
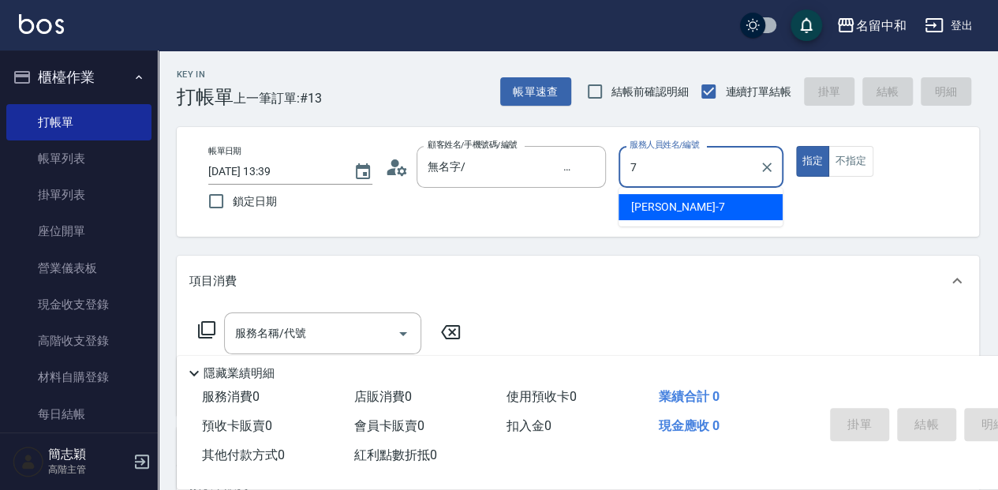
type input "[PERSON_NAME]-7"
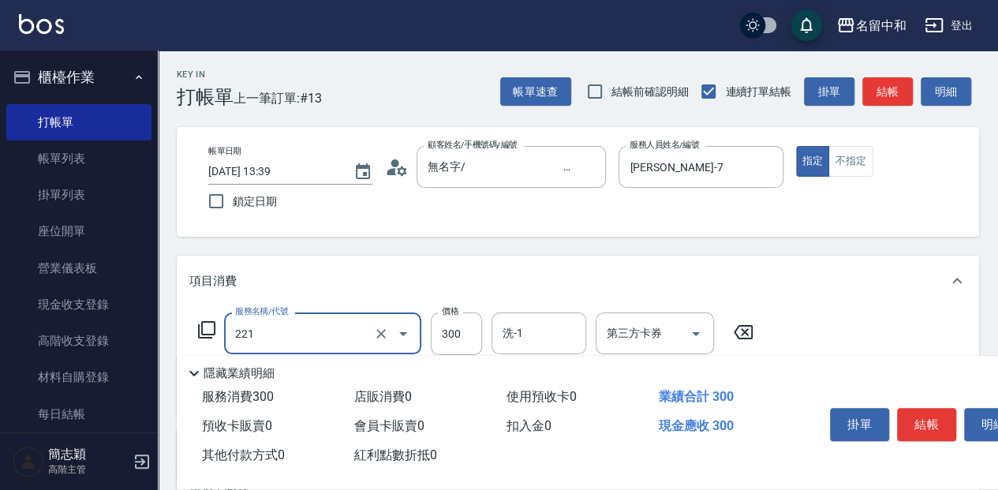
type input "洗髮300(221)"
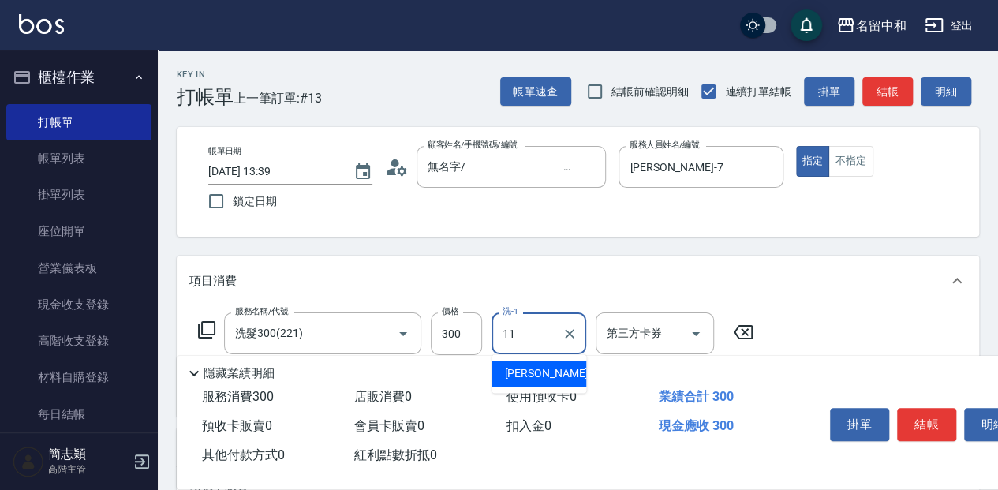
type input "家綸-11"
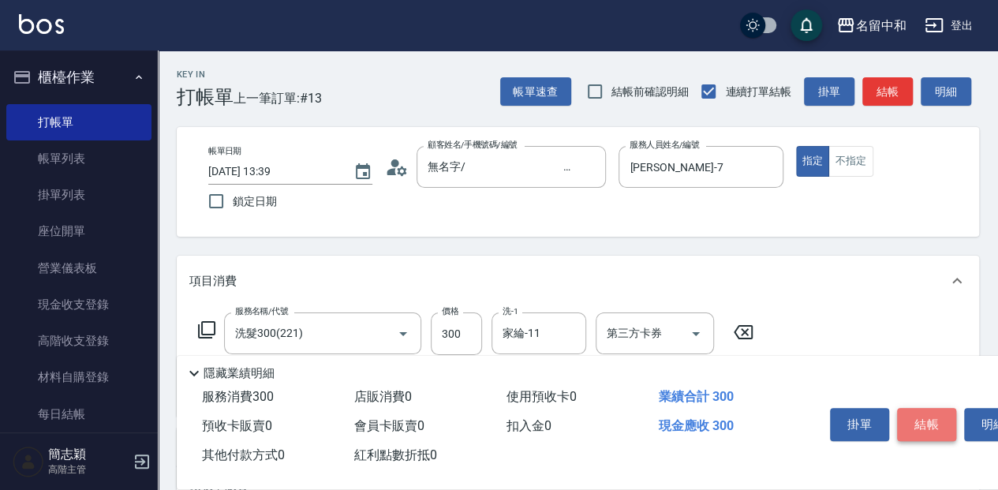
click at [914, 424] on button "結帳" at bounding box center [926, 424] width 59 height 33
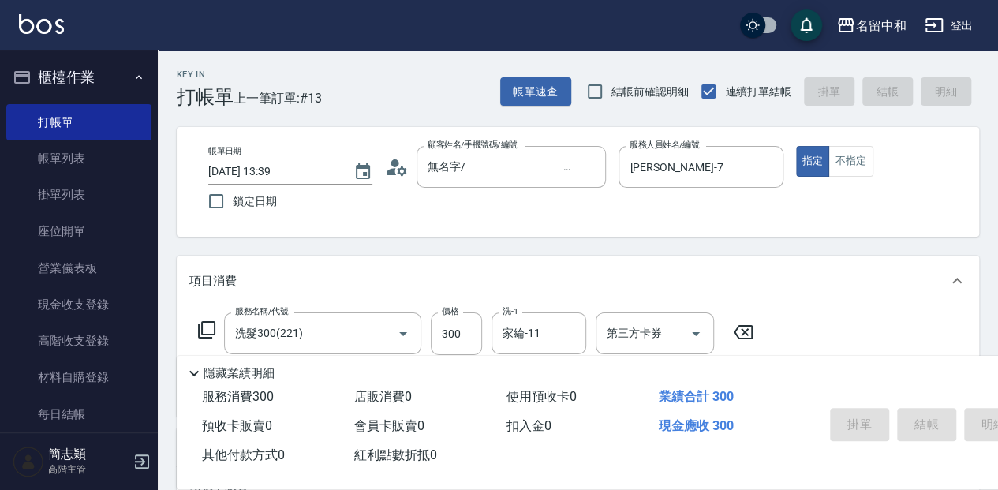
type input "[DATE] 14:12"
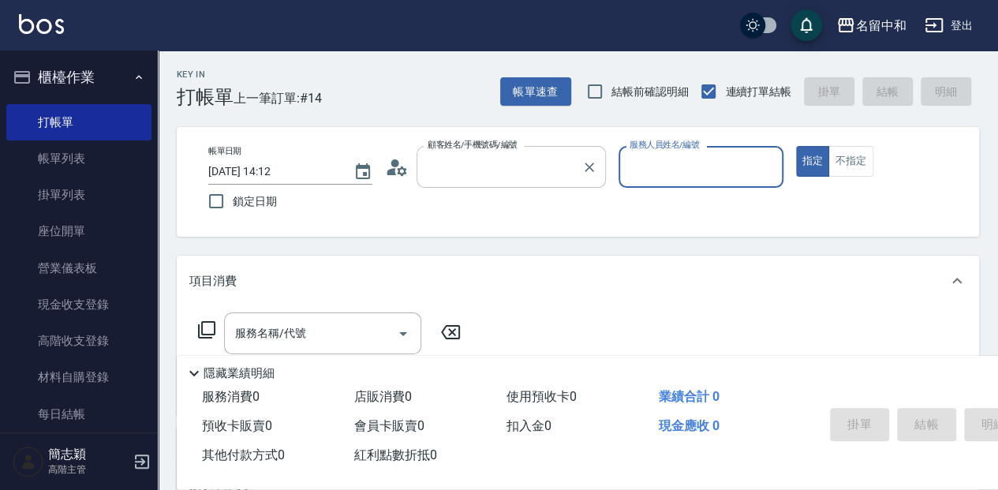
type input "無名字/ 12345678 /null"
type input "ㄇ"
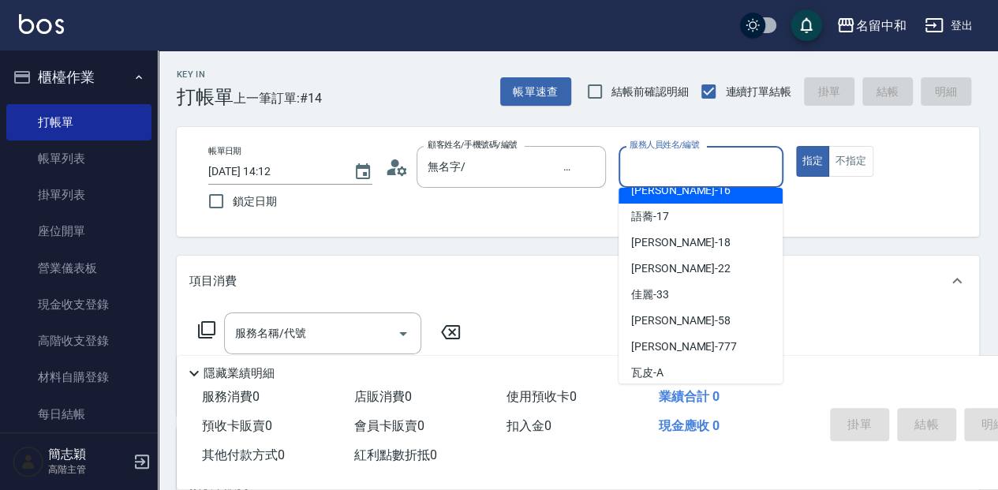
scroll to position [285, 0]
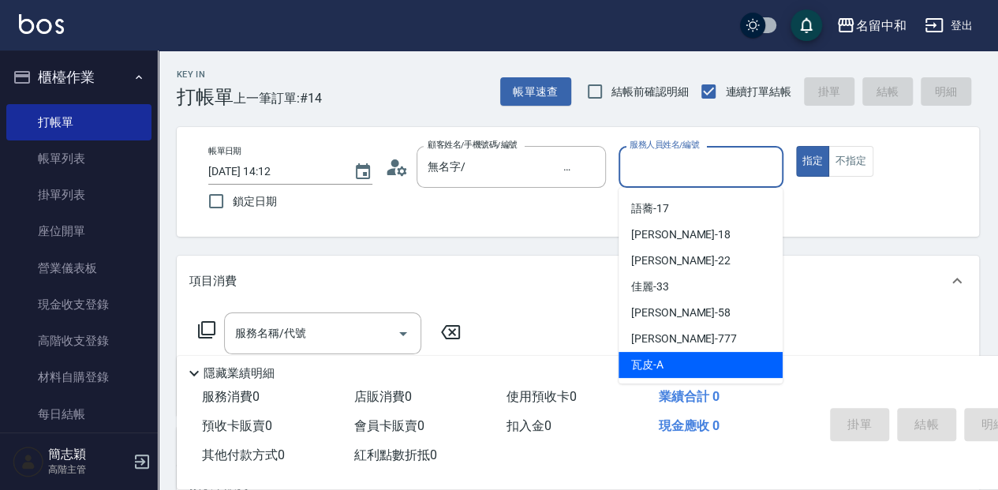
click at [695, 353] on div "瓦皮 -A" at bounding box center [701, 365] width 164 height 26
type input "瓦皮-A"
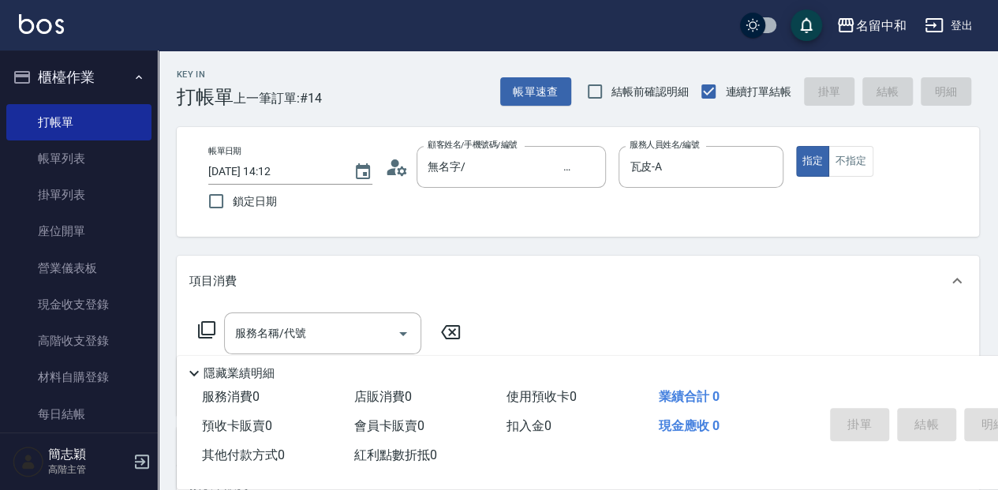
click at [211, 331] on icon at bounding box center [206, 329] width 19 height 19
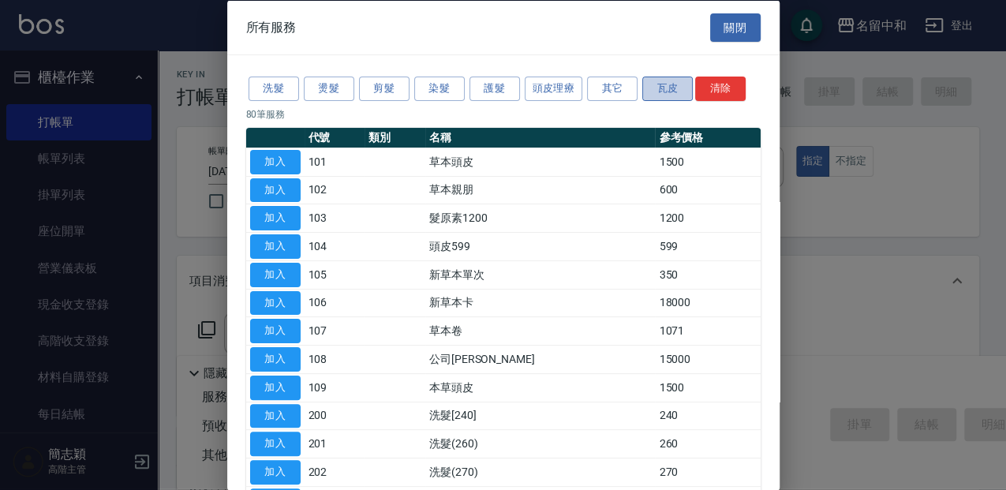
click at [684, 92] on button "瓦皮" at bounding box center [667, 89] width 50 height 24
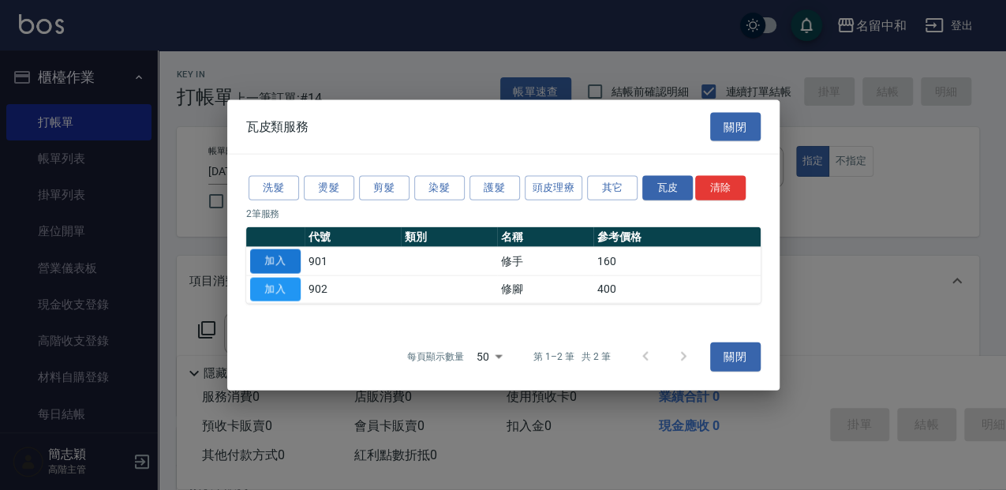
click at [289, 265] on button "加入" at bounding box center [275, 261] width 50 height 24
type input "修手(901)"
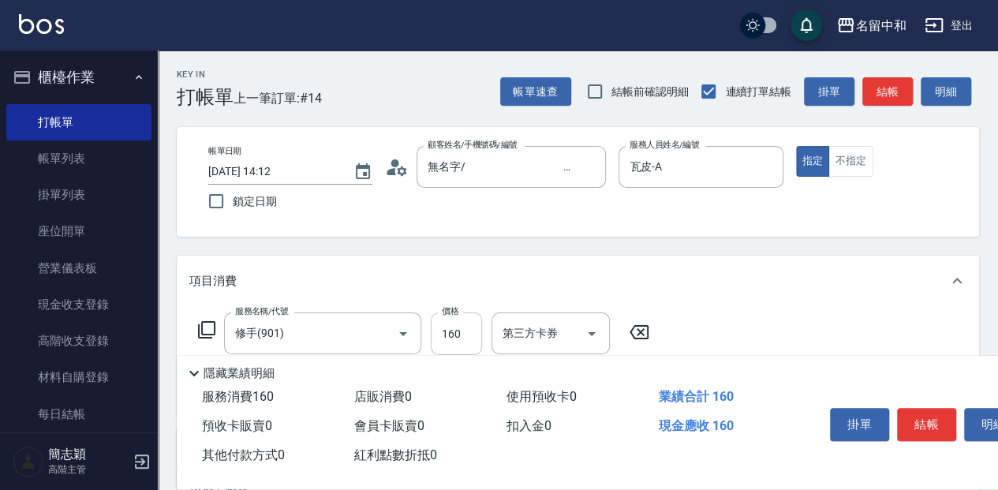
click at [476, 329] on input "160" at bounding box center [456, 333] width 51 height 43
type input "1000"
click at [922, 421] on button "結帳" at bounding box center [926, 424] width 59 height 33
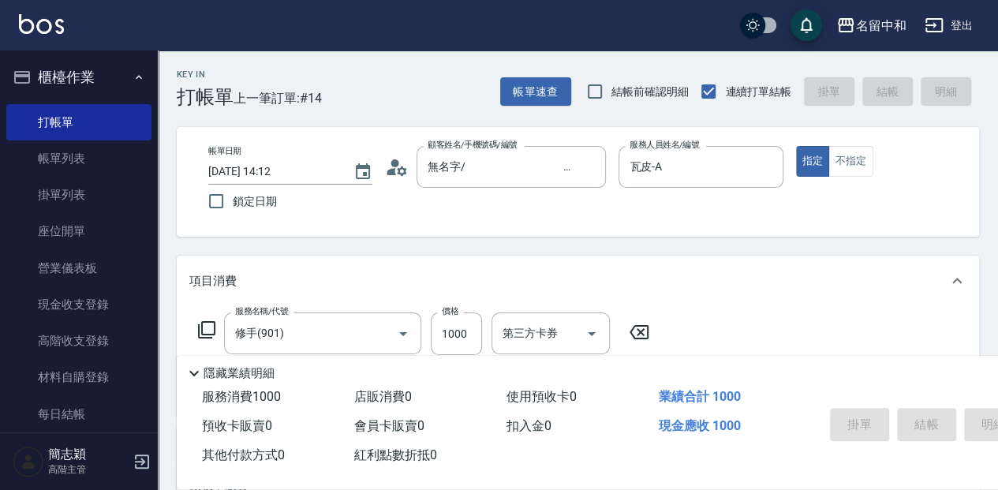
type input "[DATE] 14:13"
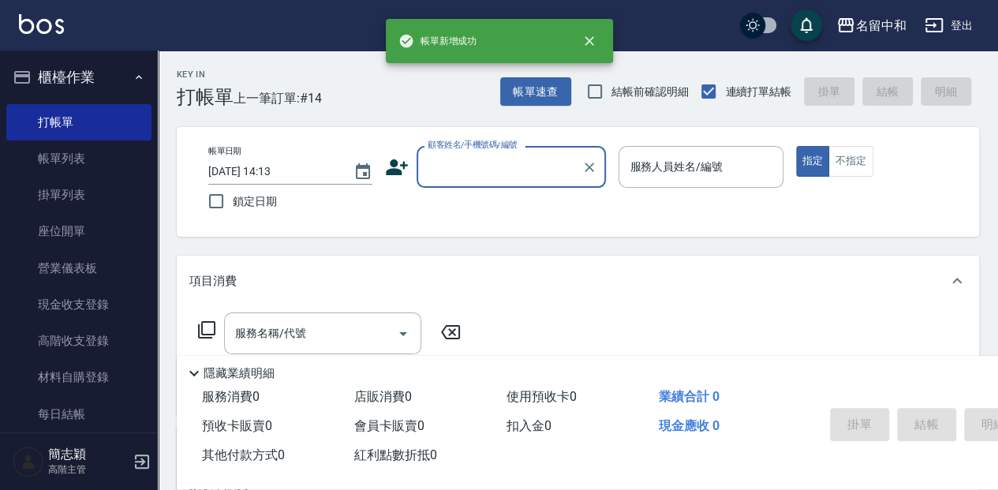
scroll to position [0, 0]
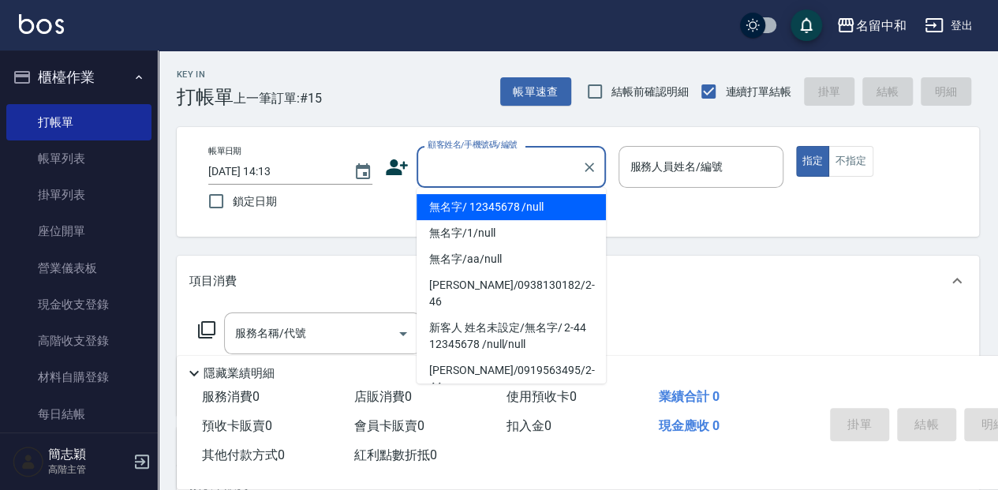
type input "無名字/ 12345678 /null"
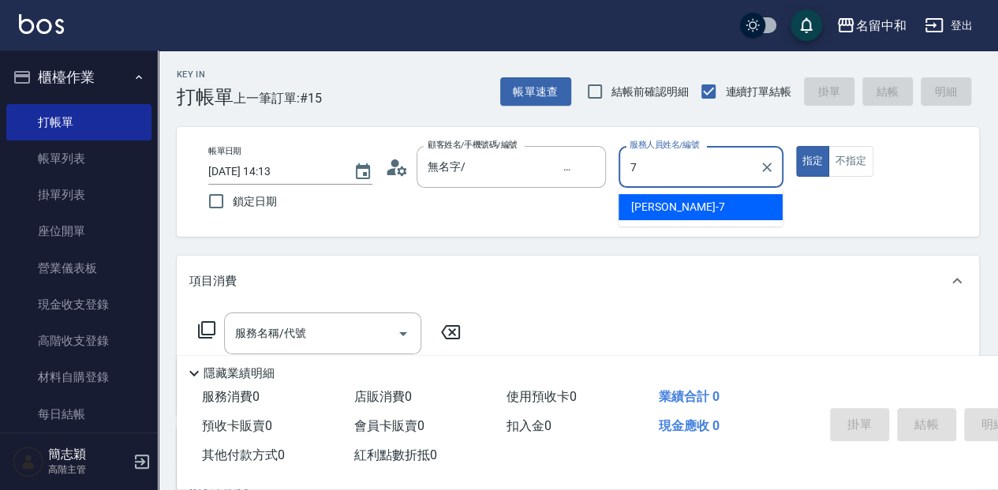
type input "[PERSON_NAME]-7"
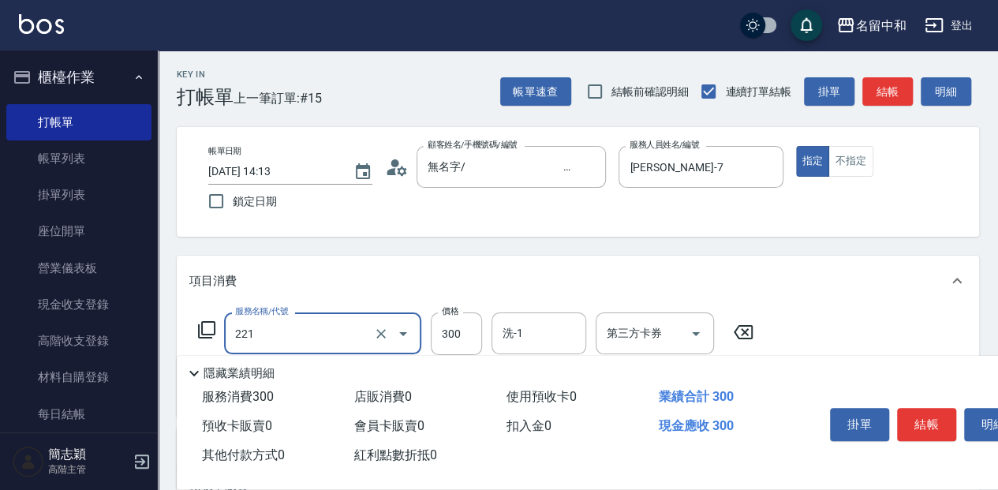
type input "洗髮300(221)"
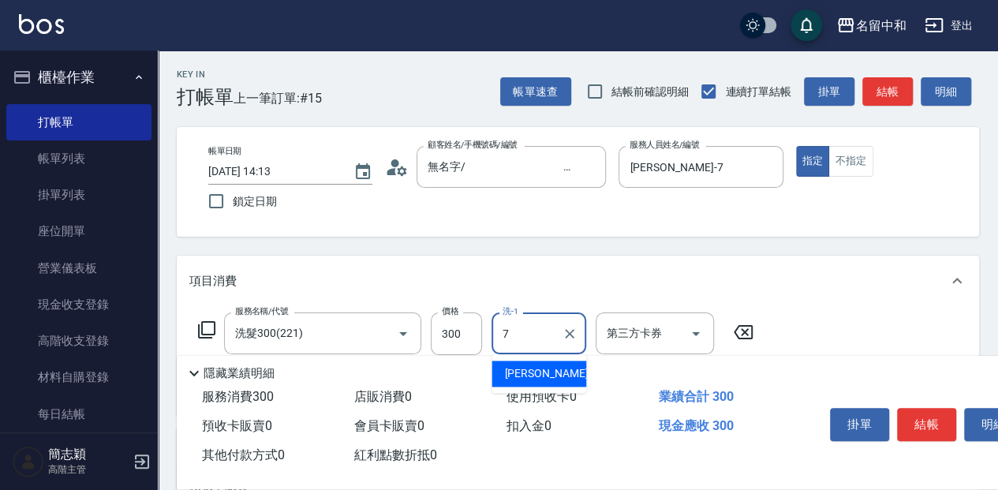
type input "[PERSON_NAME]-7"
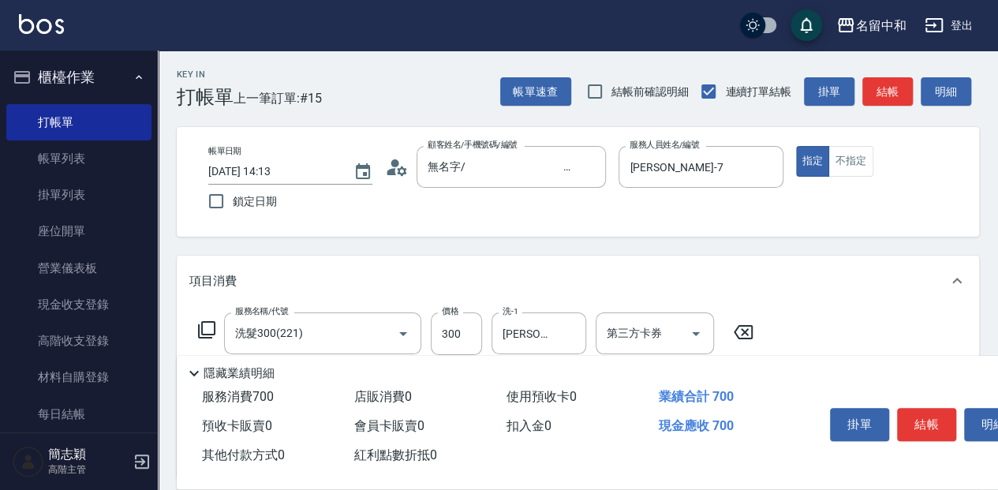
type input "剪髮(400)(401)"
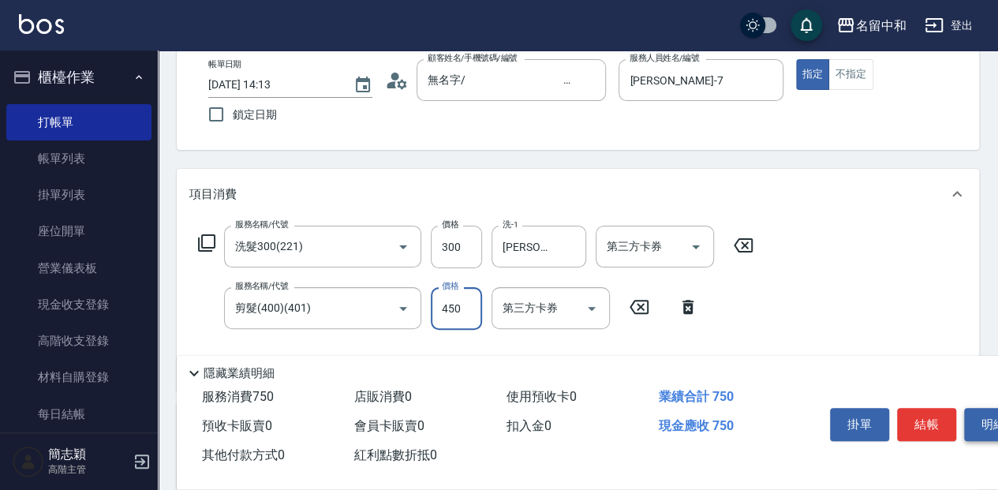
scroll to position [105, 0]
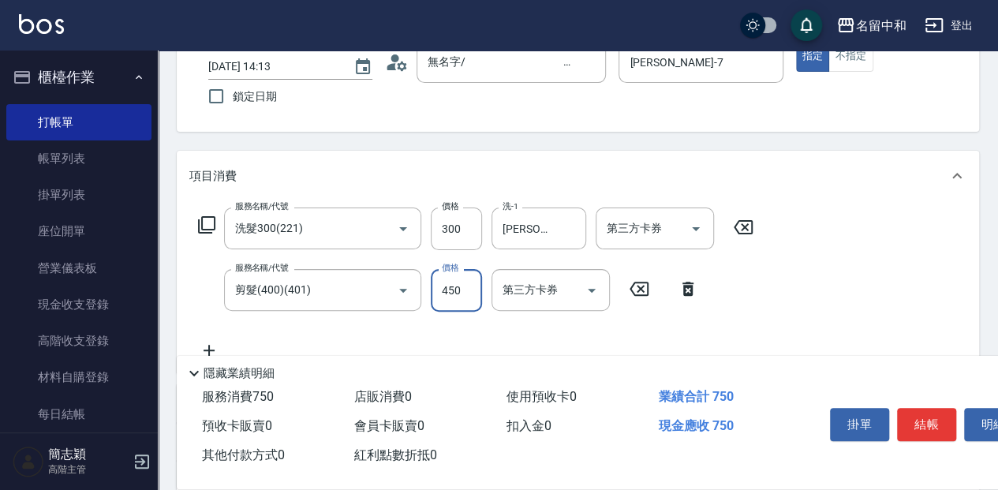
type input "450"
click at [204, 219] on icon at bounding box center [206, 224] width 19 height 19
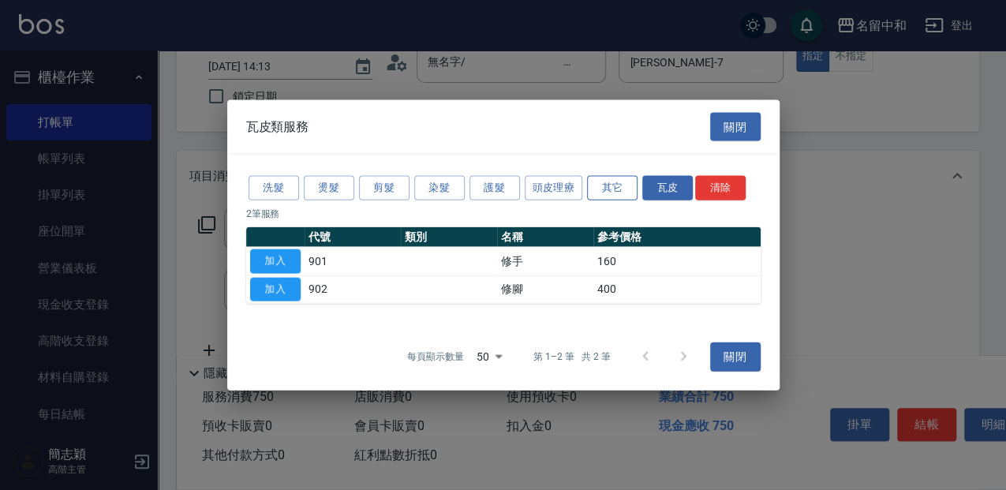
click at [611, 189] on button "其它" at bounding box center [612, 188] width 50 height 24
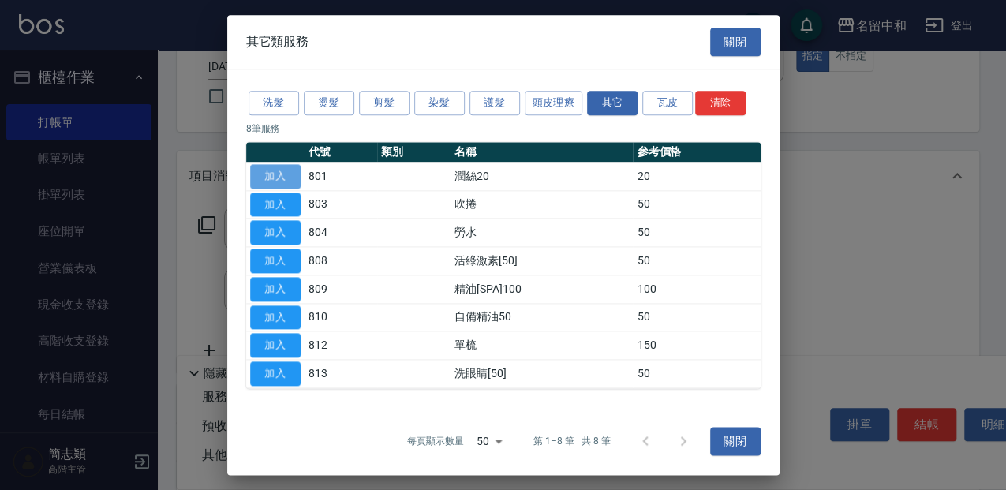
click at [273, 172] on button "加入" at bounding box center [275, 176] width 50 height 24
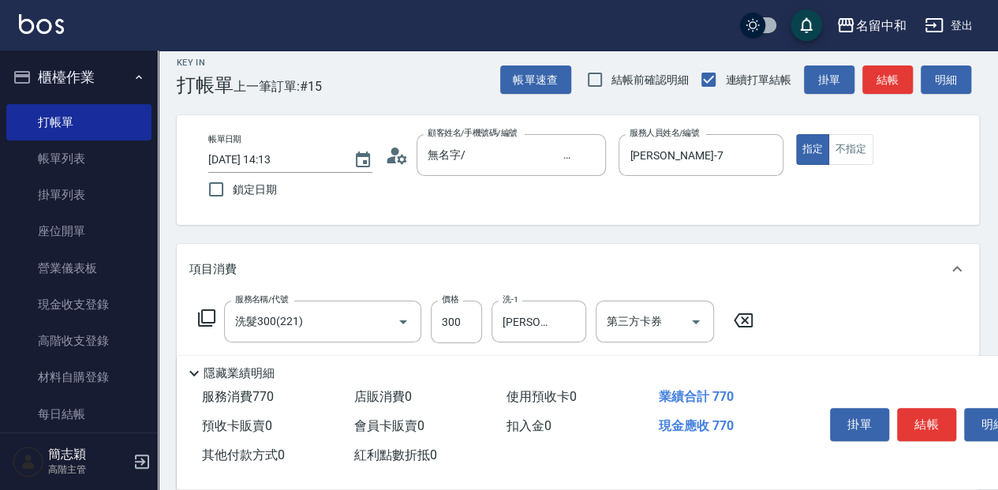
scroll to position [0, 0]
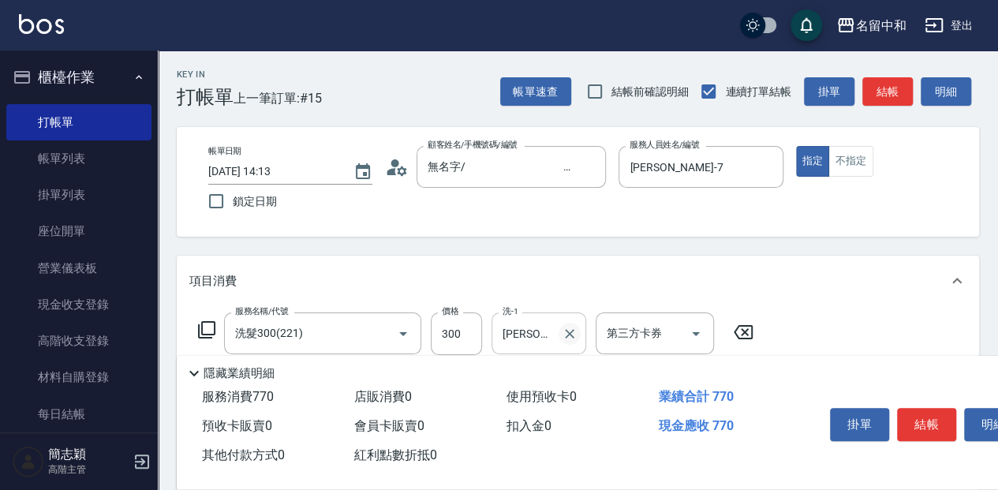
click at [568, 335] on icon "Clear" at bounding box center [569, 333] width 9 height 9
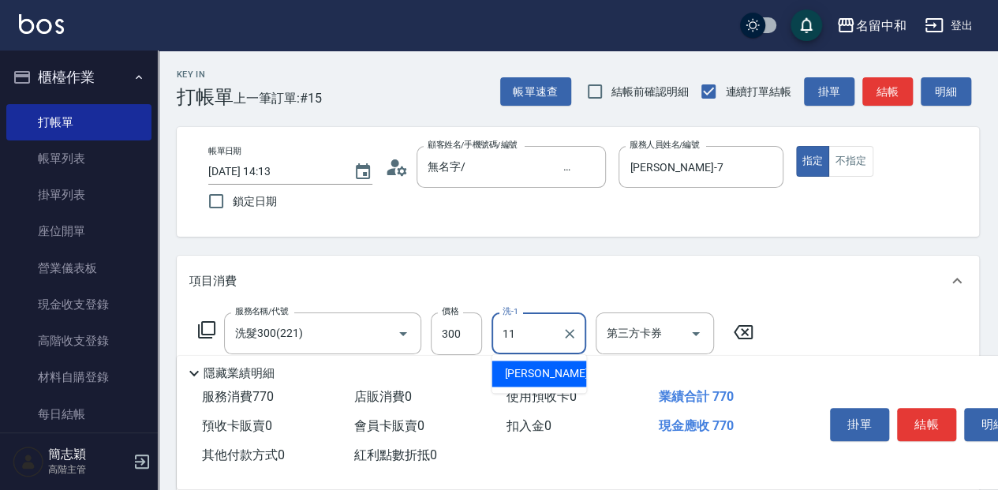
type input "家綸-11"
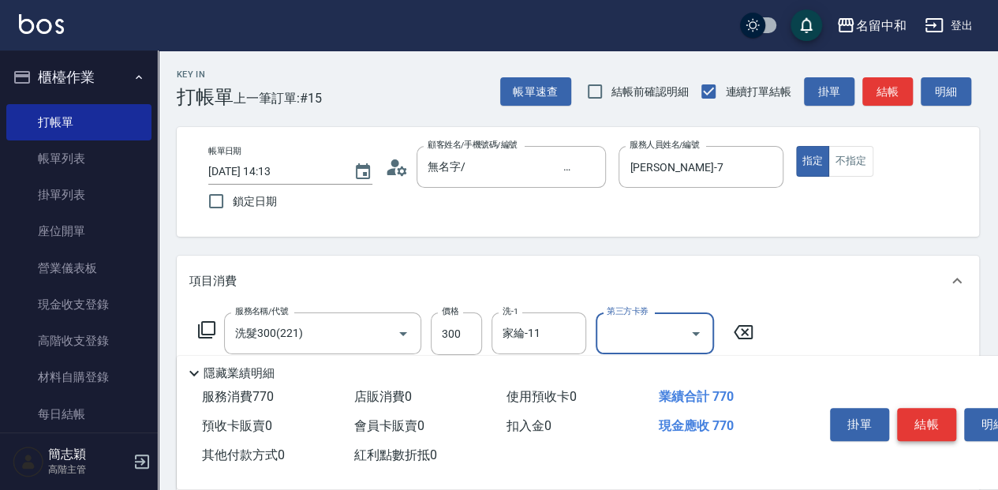
click at [923, 426] on button "結帳" at bounding box center [926, 424] width 59 height 33
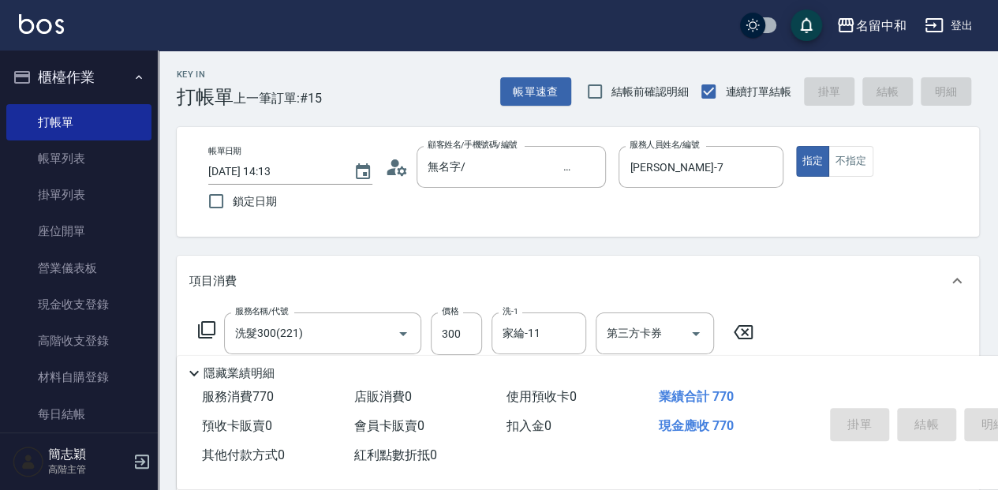
type input "[DATE] 14:14"
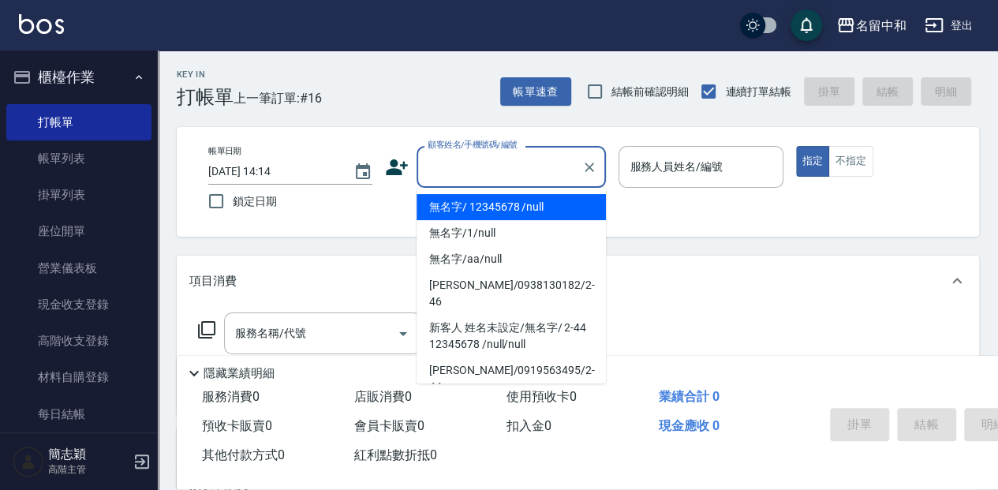
type input "無名字/ 12345678 /null"
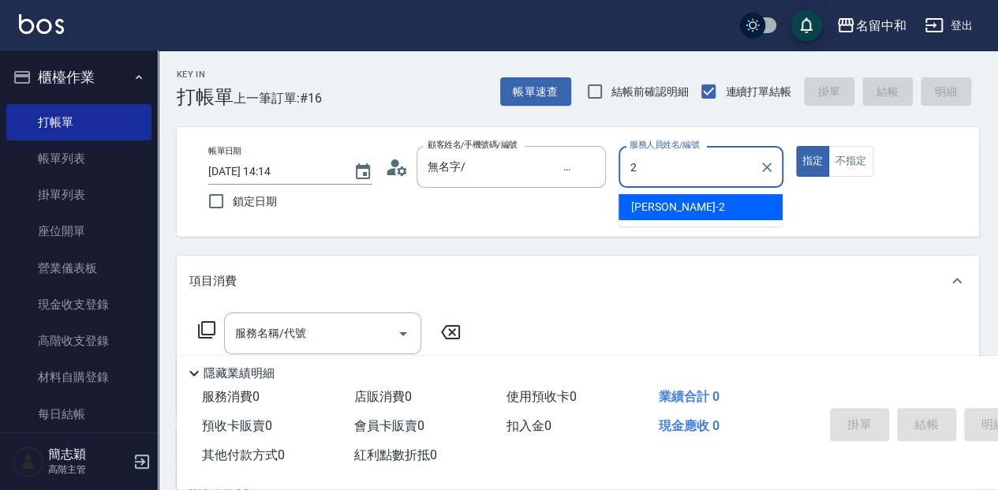
type input "[PERSON_NAME]-2"
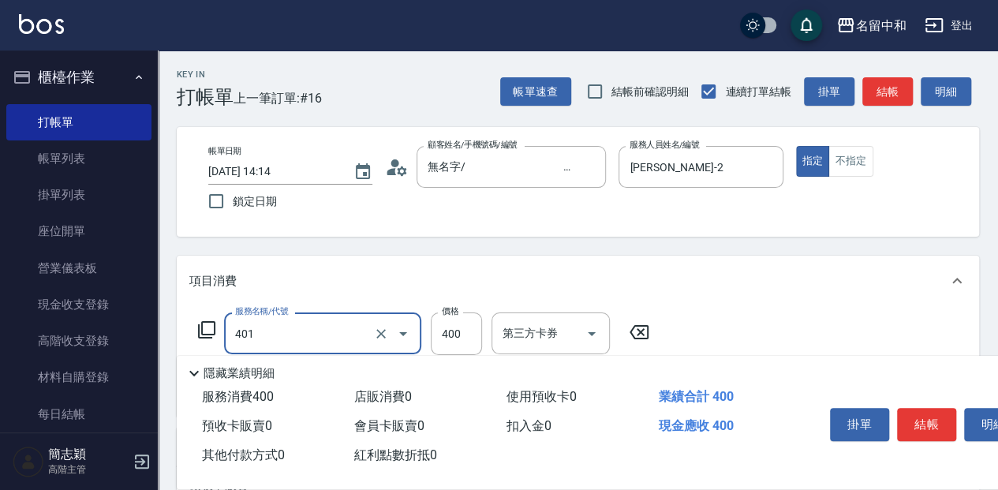
type input "剪髮(400)(401)"
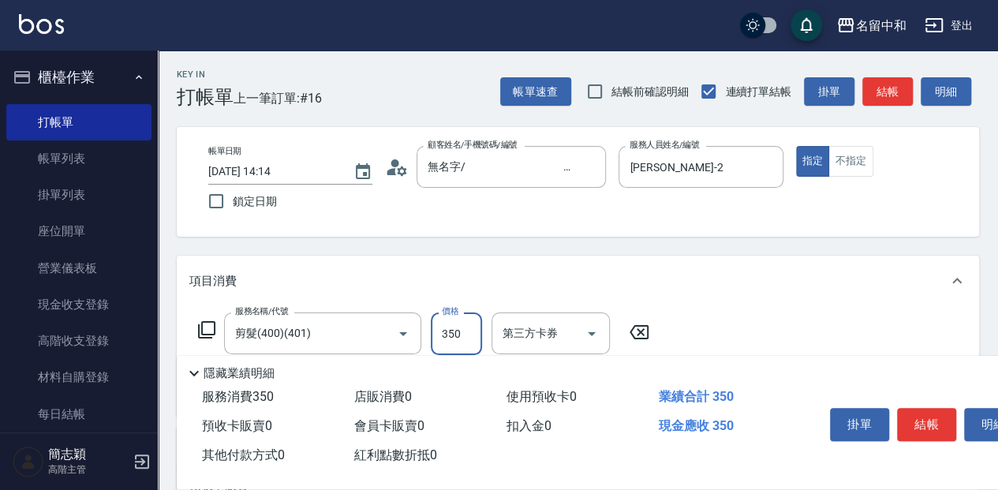
type input "350"
click at [204, 338] on icon at bounding box center [206, 329] width 19 height 19
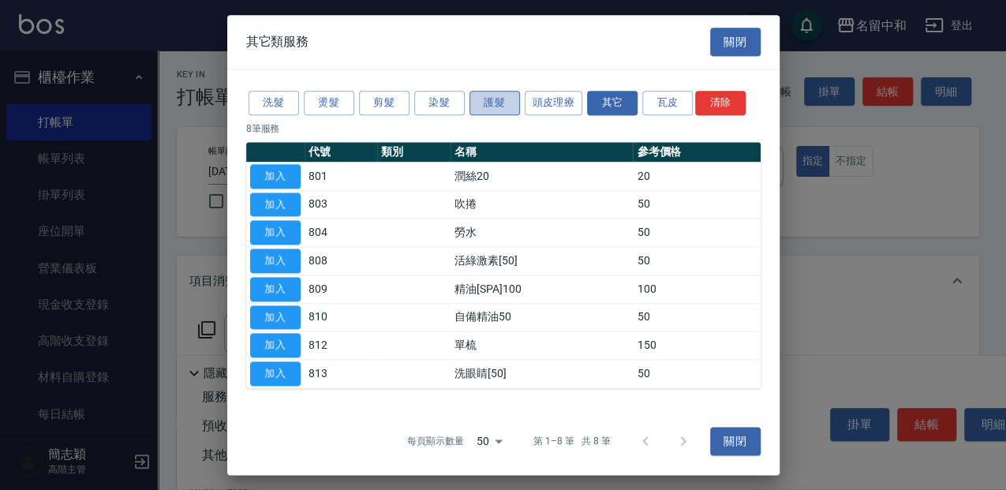
click at [505, 110] on button "護髮" at bounding box center [494, 103] width 50 height 24
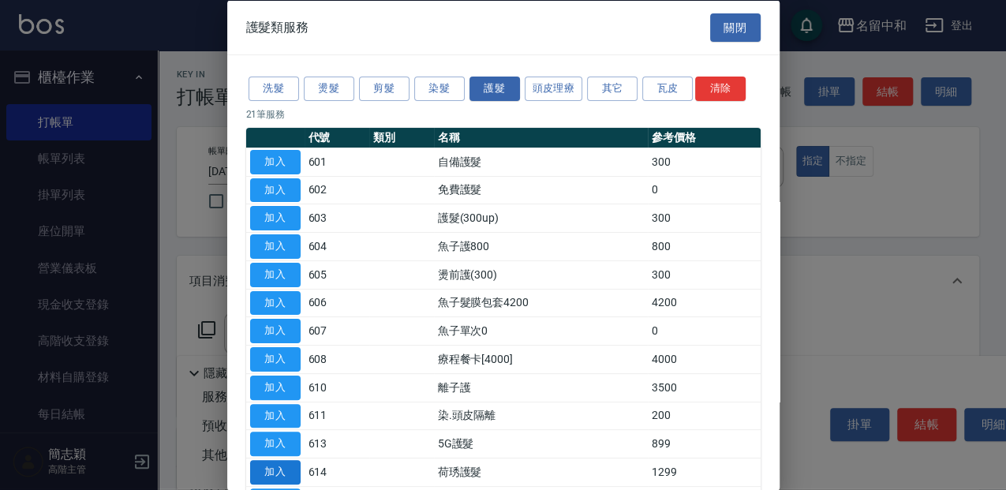
click at [293, 465] on button "加入" at bounding box center [275, 472] width 50 height 24
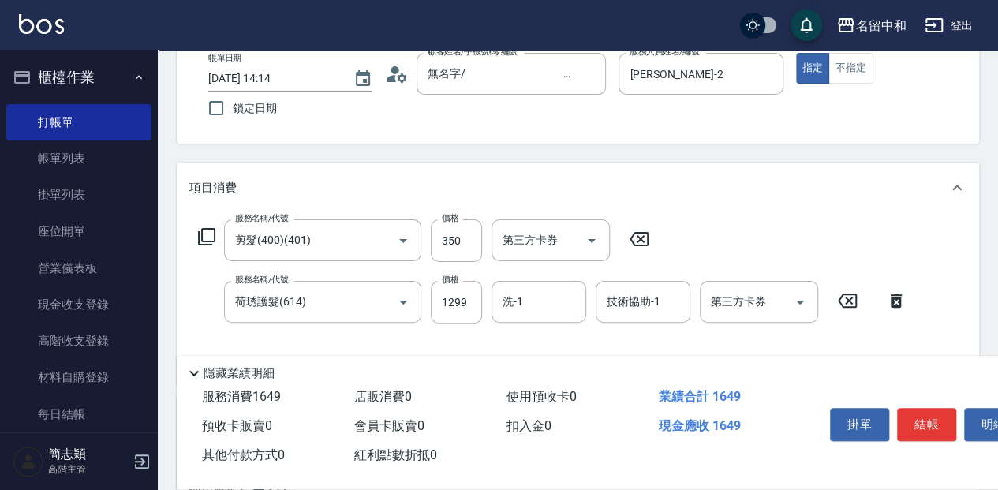
scroll to position [105, 0]
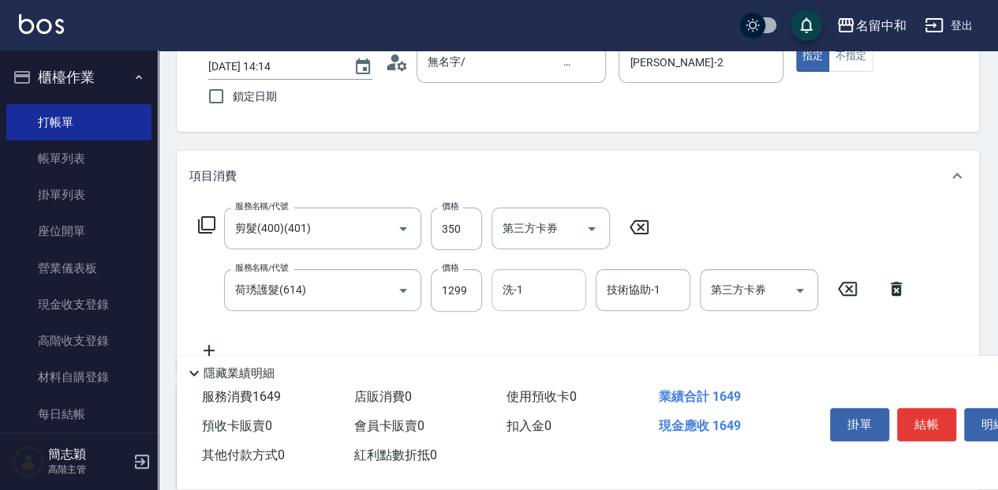
click at [533, 297] on input "洗-1" at bounding box center [539, 290] width 80 height 28
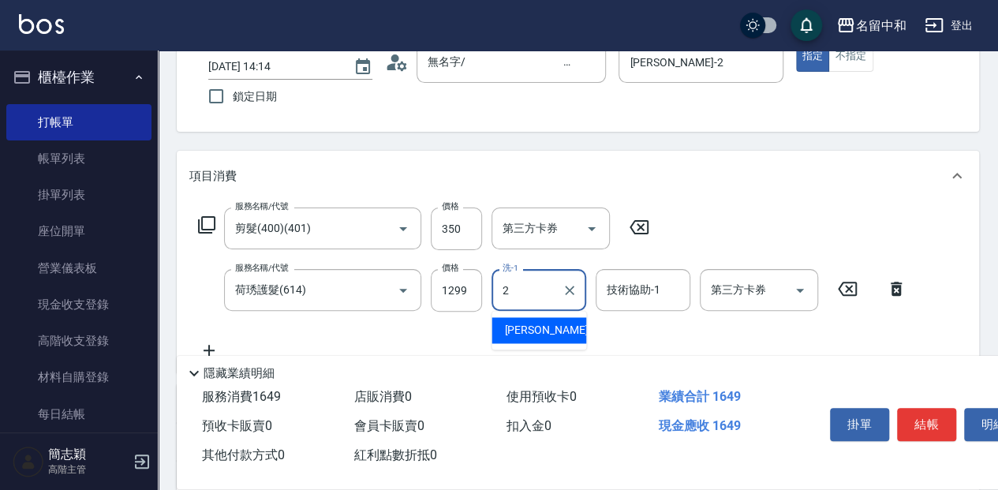
type input "[PERSON_NAME]-2"
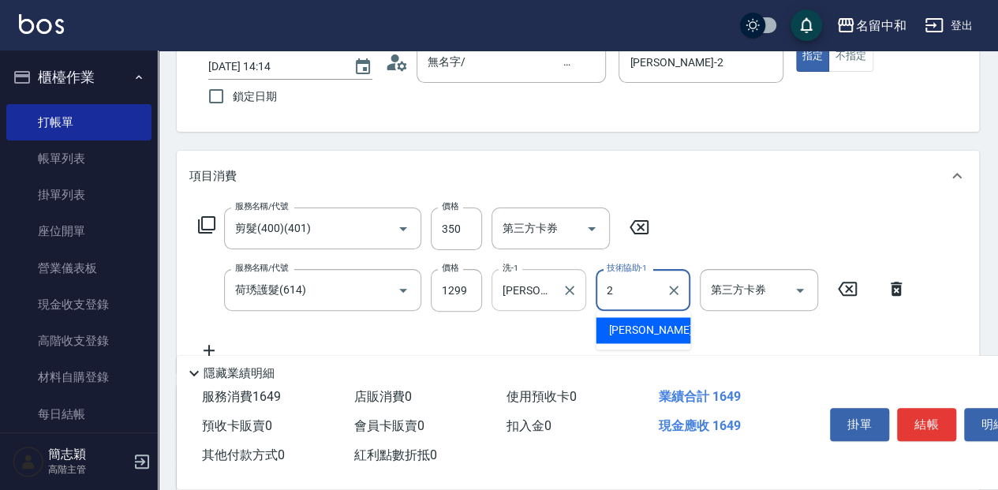
type input "[PERSON_NAME]-2"
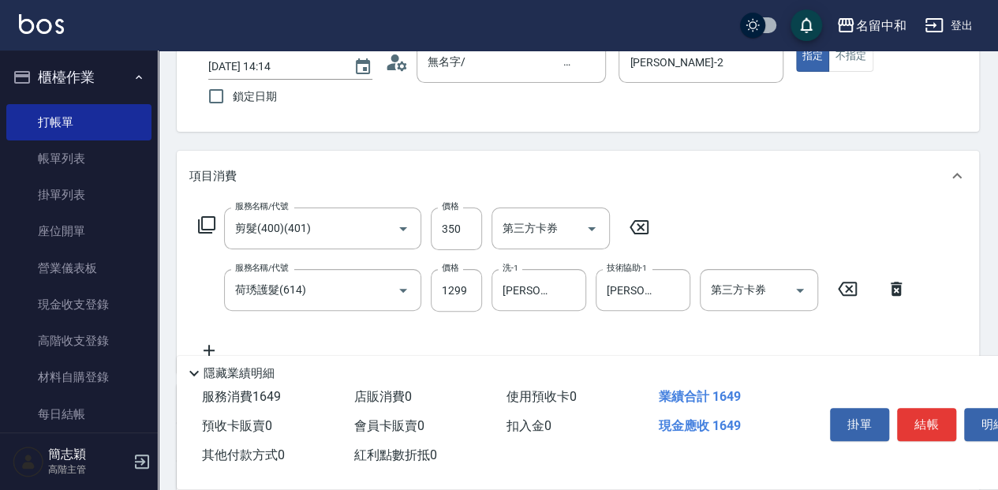
click at [205, 224] on icon at bounding box center [206, 224] width 19 height 19
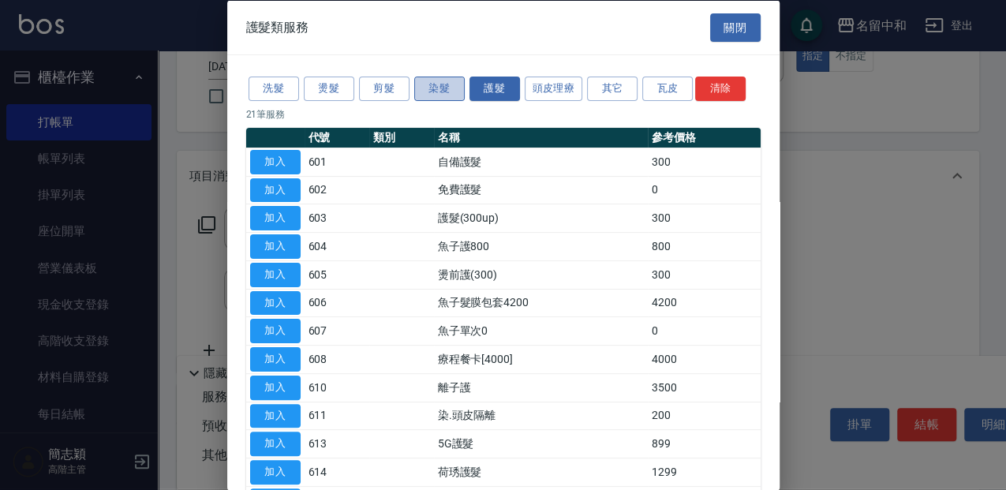
click at [448, 93] on button "染髮" at bounding box center [439, 89] width 50 height 24
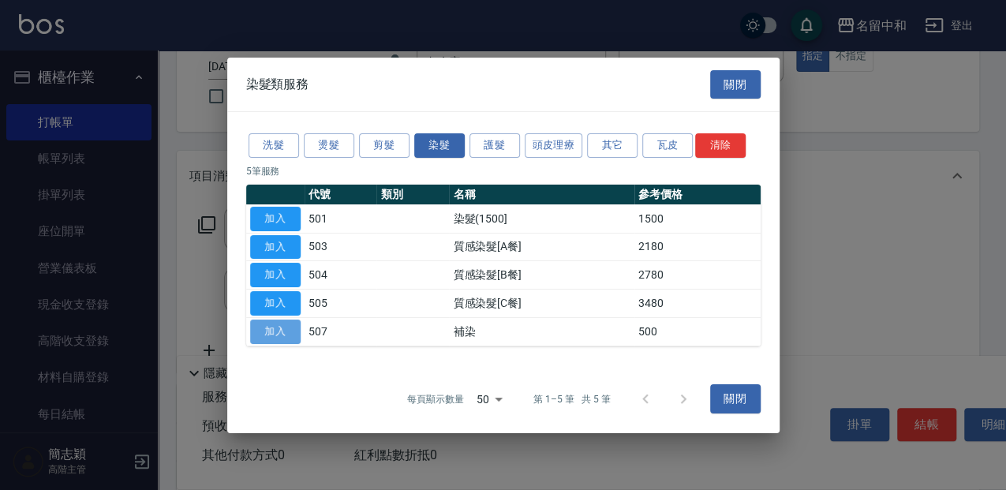
click at [286, 323] on button "加入" at bounding box center [275, 332] width 50 height 24
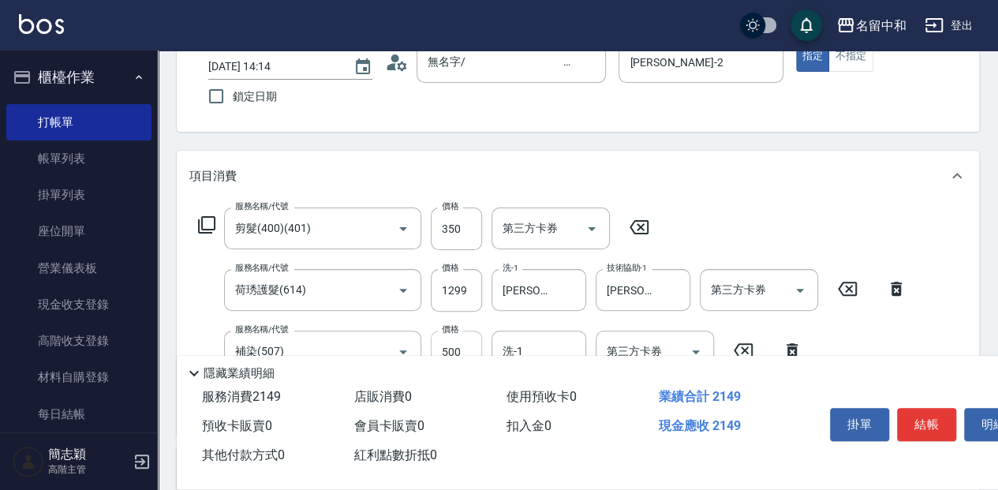
click at [469, 339] on input "500" at bounding box center [456, 352] width 51 height 43
type input "1000"
type input "語蕎-17"
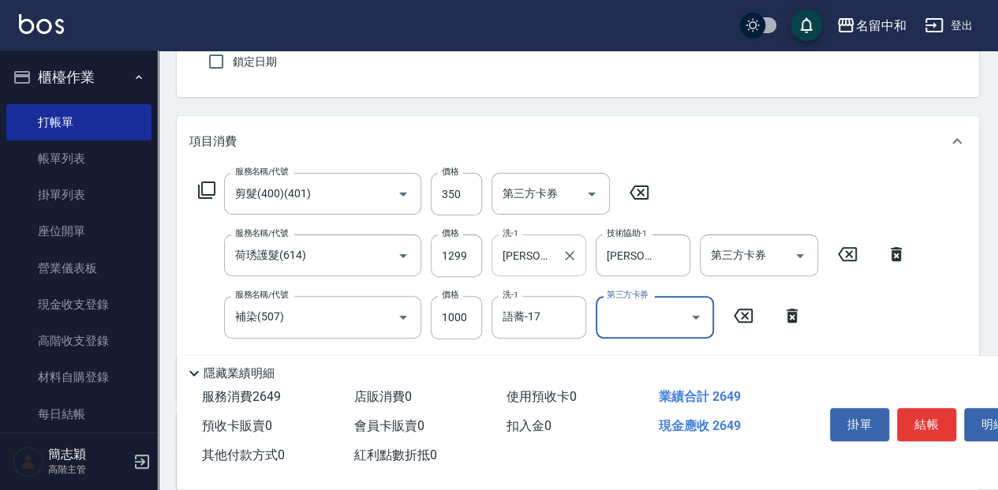
scroll to position [158, 0]
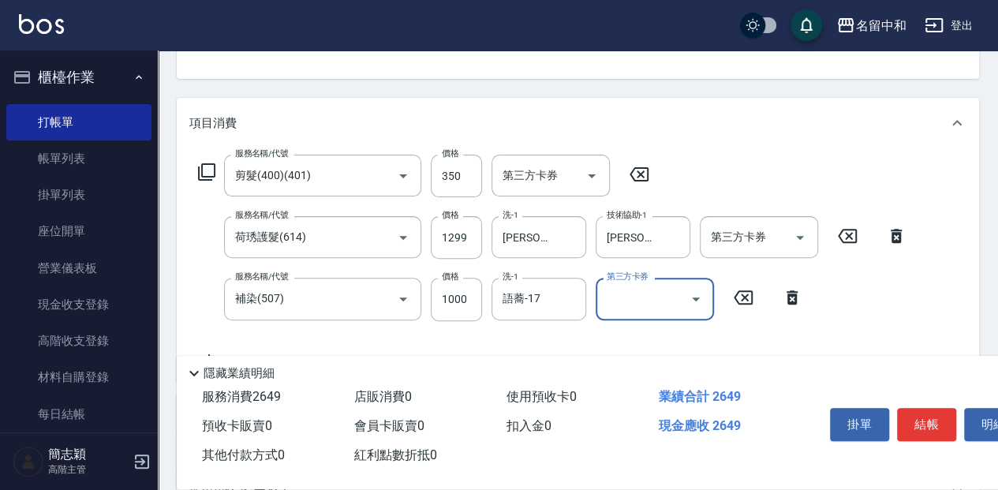
click at [210, 172] on icon at bounding box center [206, 172] width 19 height 19
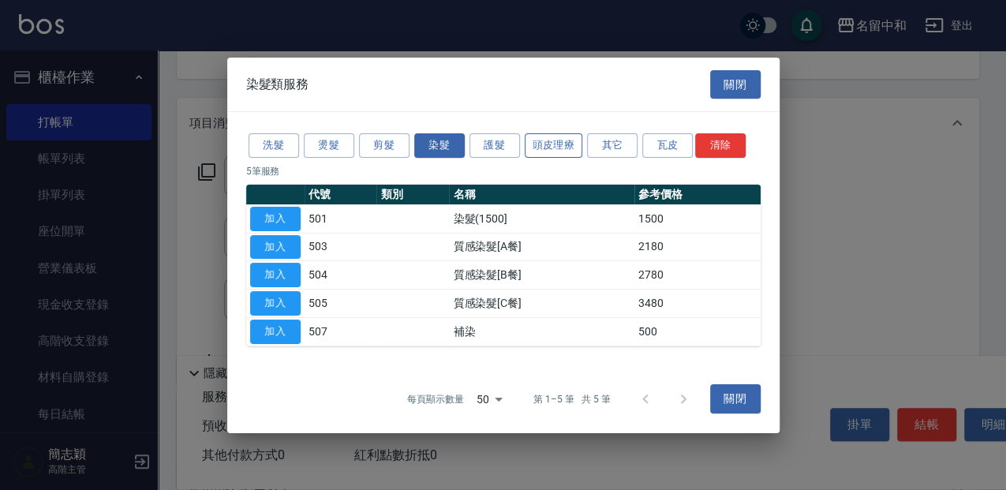
click at [541, 155] on button "頭皮理療" at bounding box center [554, 145] width 58 height 24
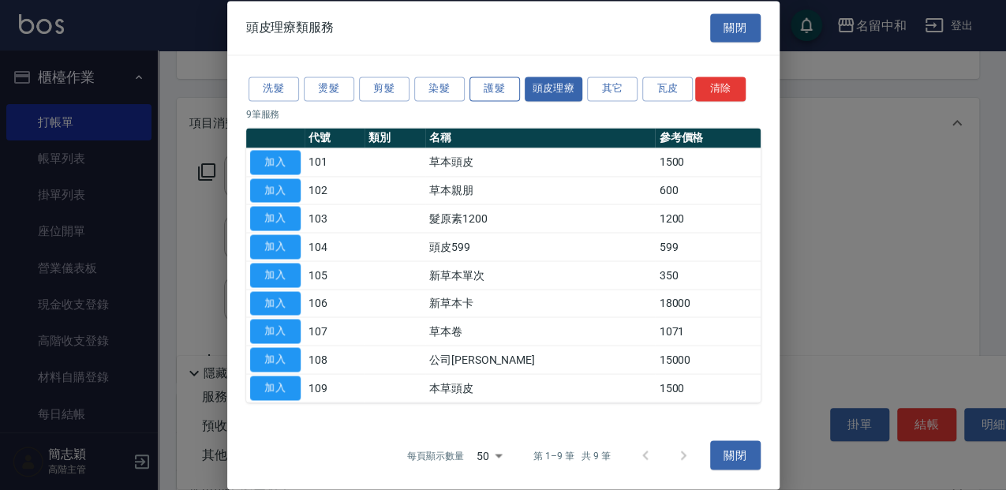
click at [486, 93] on button "護髮" at bounding box center [494, 89] width 50 height 24
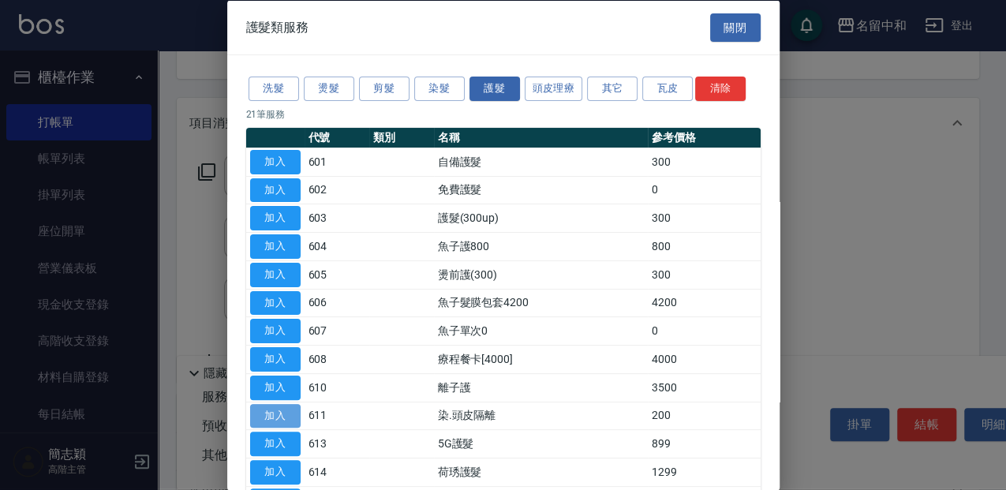
click at [287, 406] on button "加入" at bounding box center [275, 415] width 50 height 24
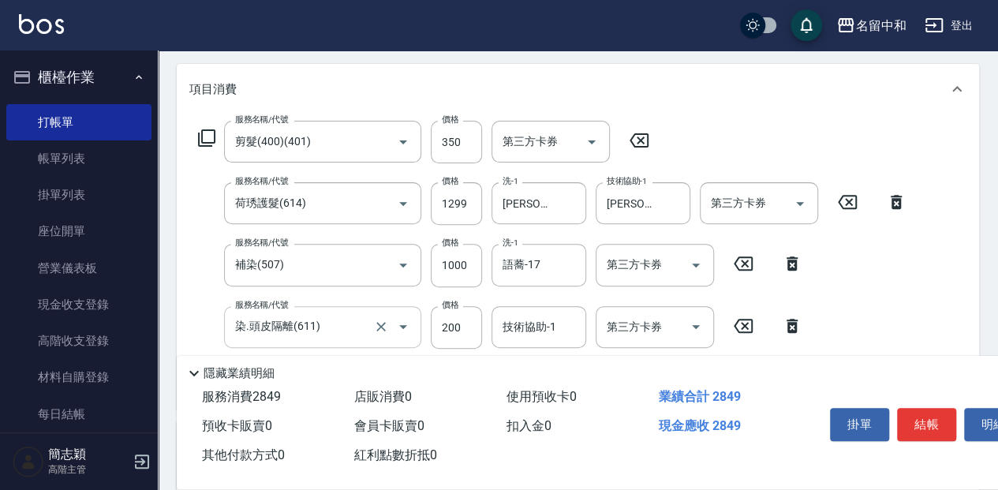
scroll to position [210, 0]
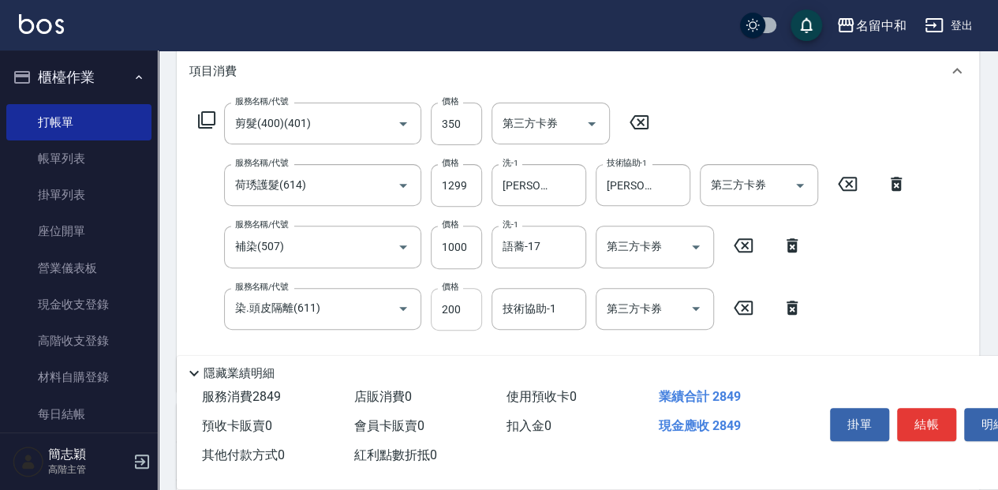
click at [477, 307] on input "200" at bounding box center [456, 309] width 51 height 43
type input "300"
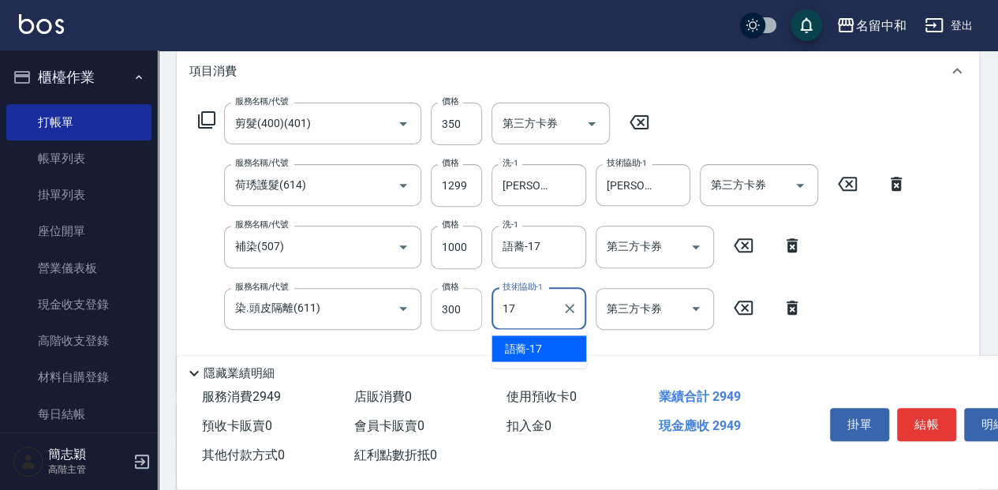
type input "語蕎-17"
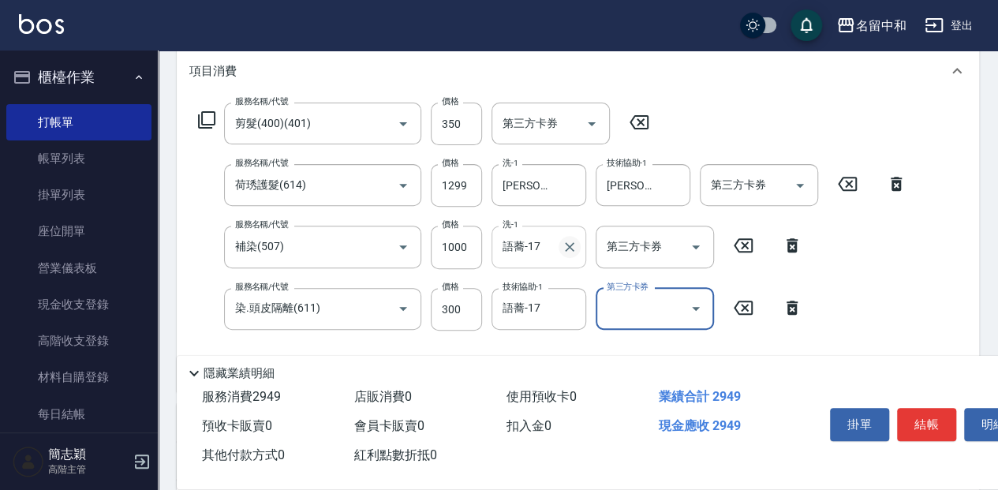
click at [574, 246] on icon "Clear" at bounding box center [570, 247] width 16 height 16
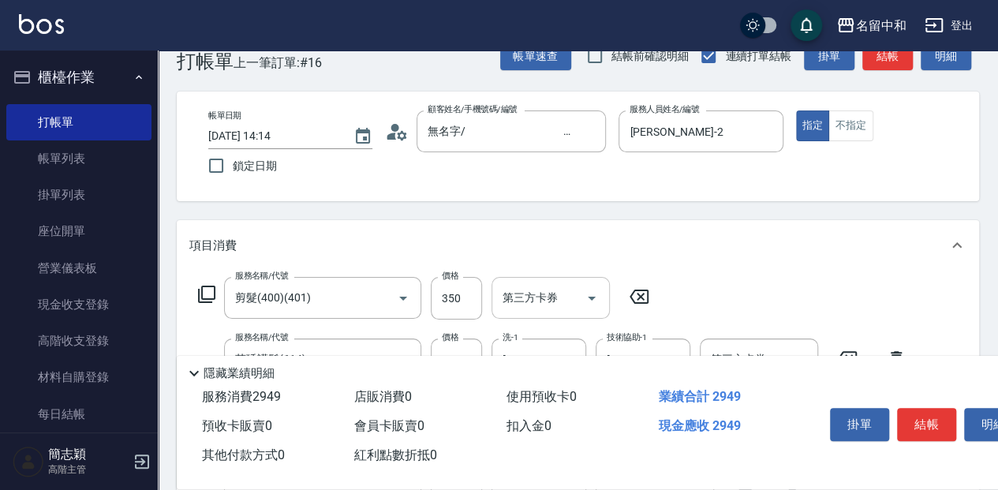
scroll to position [52, 0]
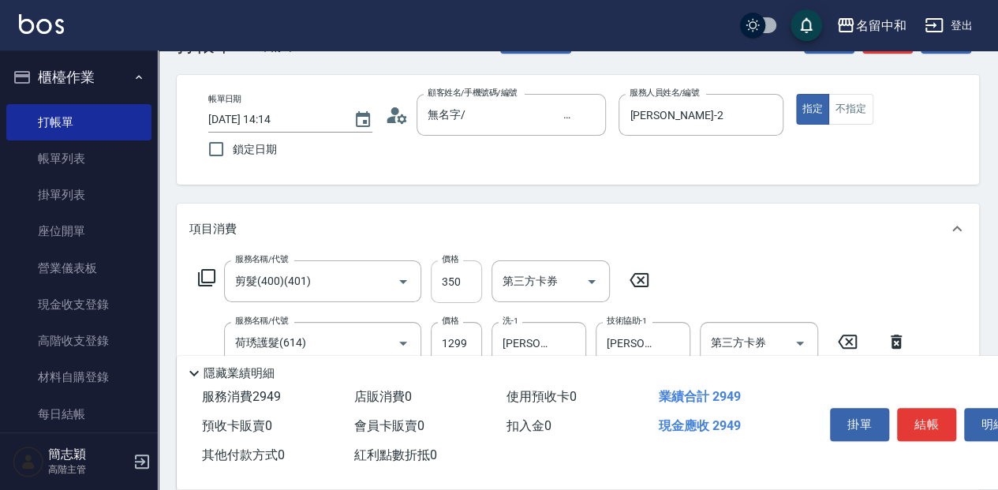
click at [477, 284] on input "350" at bounding box center [456, 281] width 51 height 43
click at [478, 283] on input "350" at bounding box center [456, 281] width 51 height 43
click at [477, 283] on input "350" at bounding box center [456, 281] width 51 height 43
type input "300"
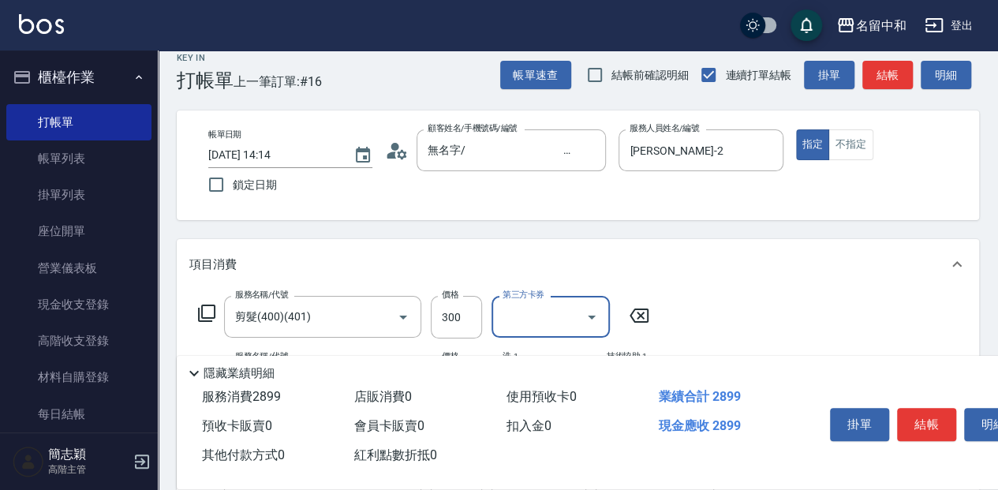
scroll to position [0, 0]
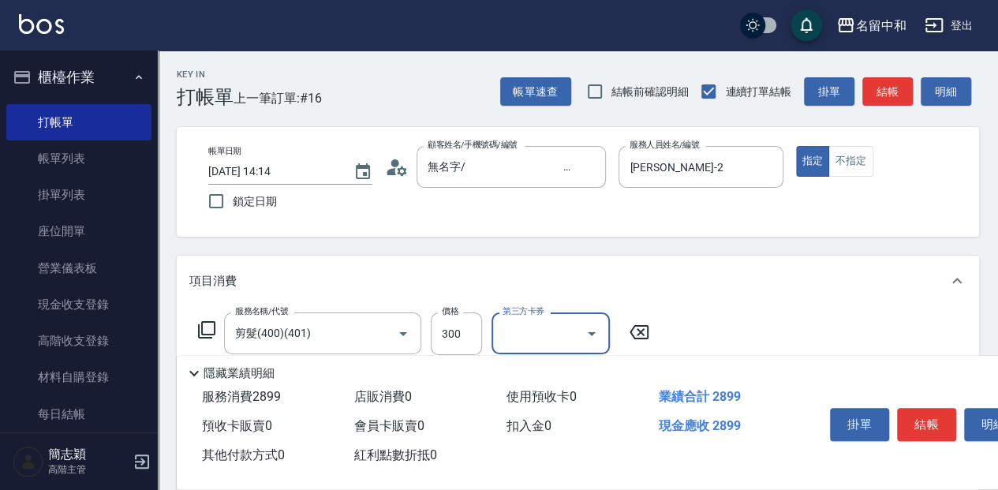
click at [920, 416] on button "結帳" at bounding box center [926, 424] width 59 height 33
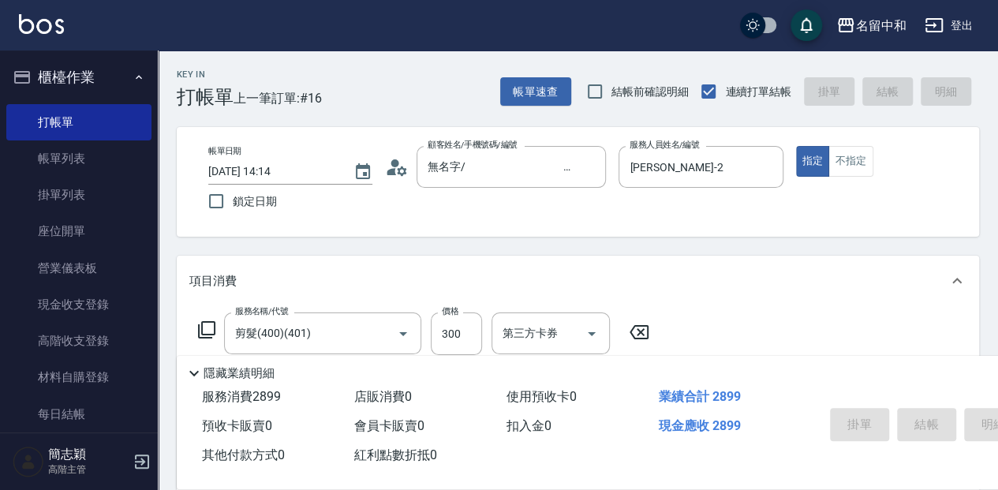
type input "[DATE] 14:16"
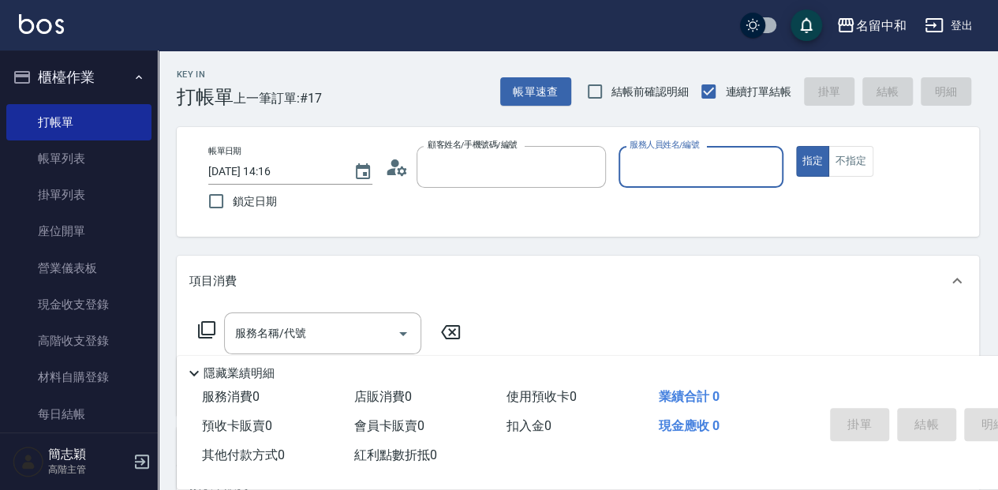
type input "無名字/ 12345678 /null"
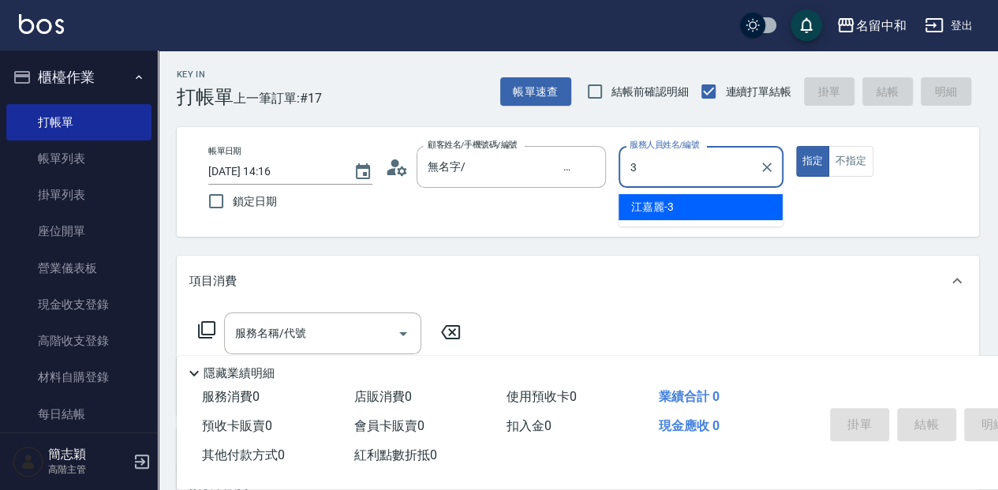
type input "江嘉麗-3"
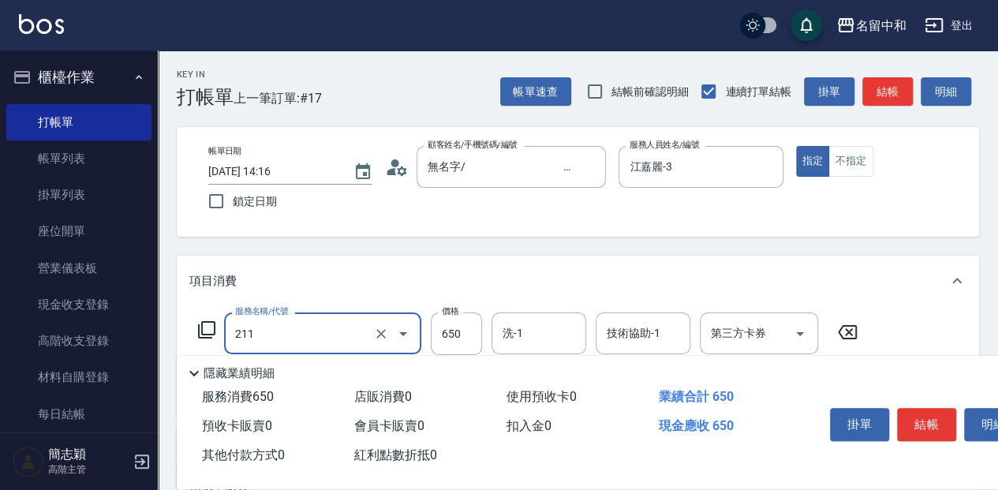
type input "洗+滾珠精油(211)"
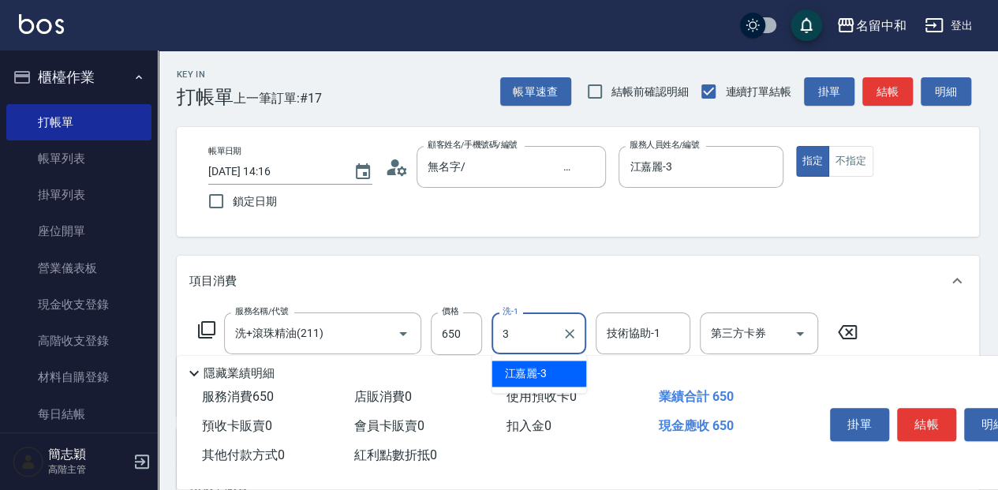
type input "江嘉麗-3"
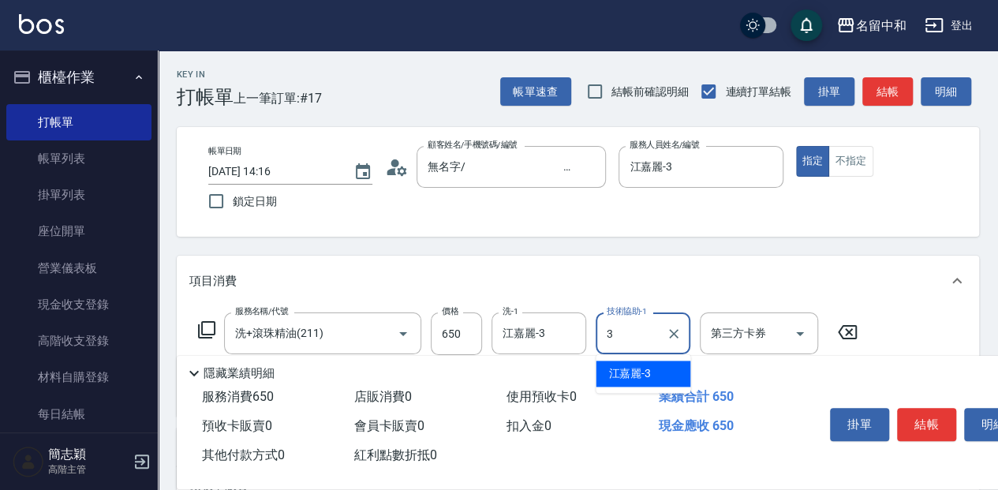
type input "江嘉麗-3"
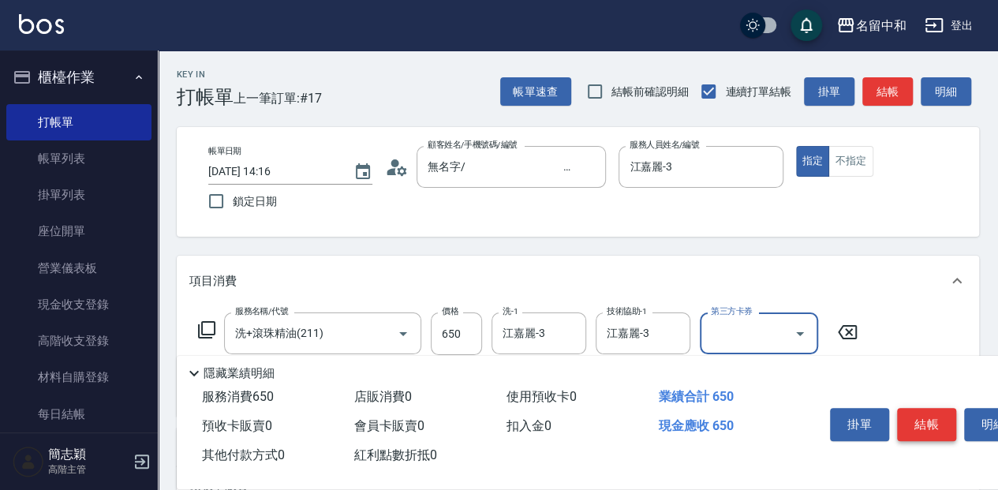
click at [931, 424] on button "結帳" at bounding box center [926, 424] width 59 height 33
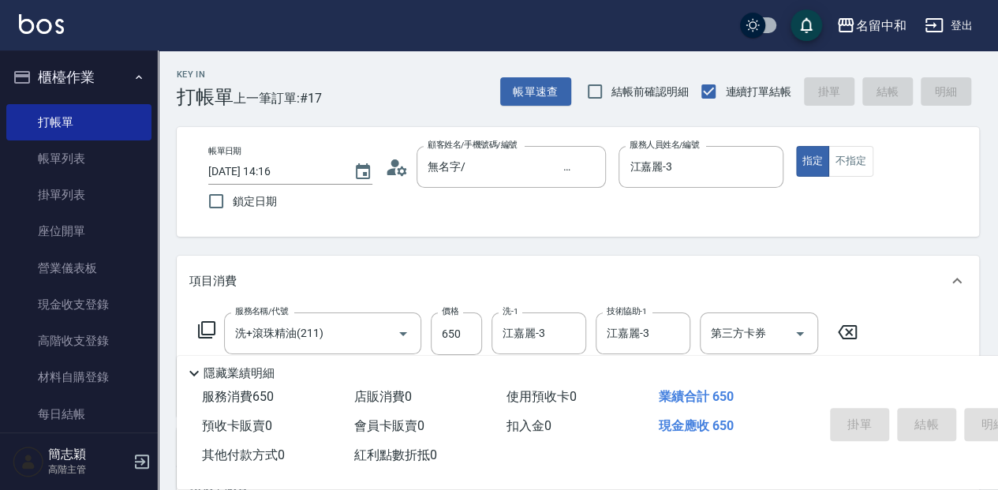
type input "[DATE] 14:17"
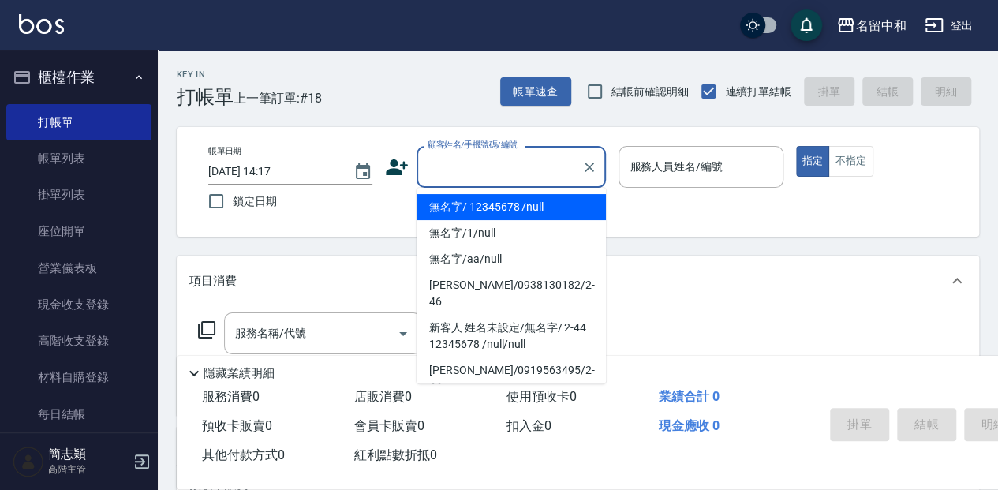
type input "無名字/ 12345678 /null"
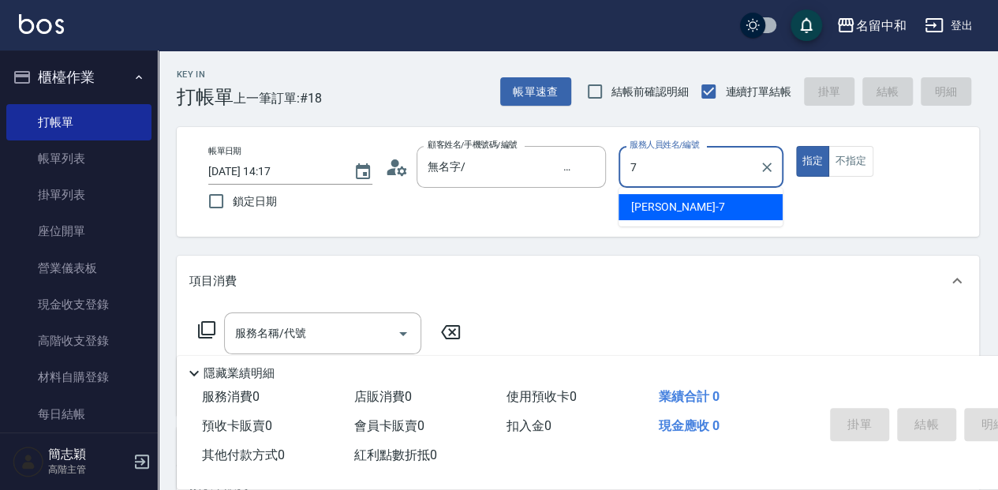
type input "[PERSON_NAME]-7"
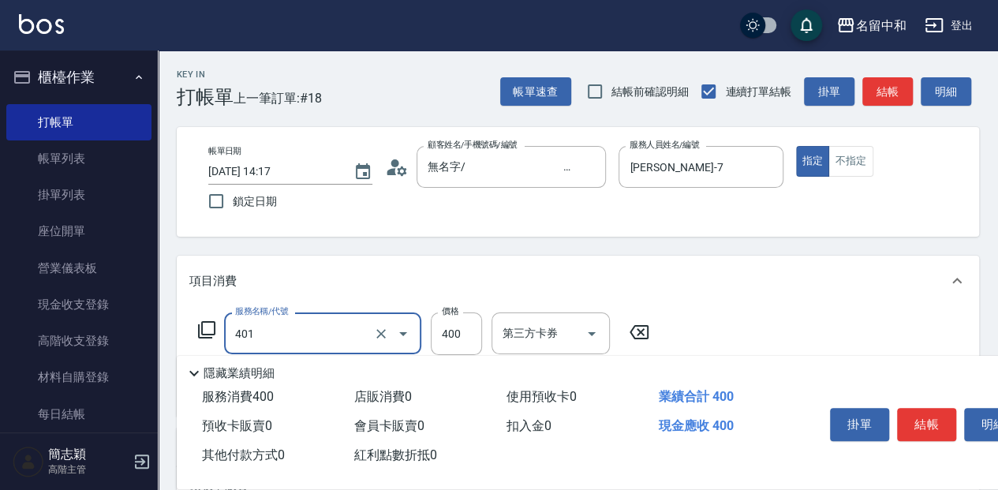
type input "剪髮(400)(401)"
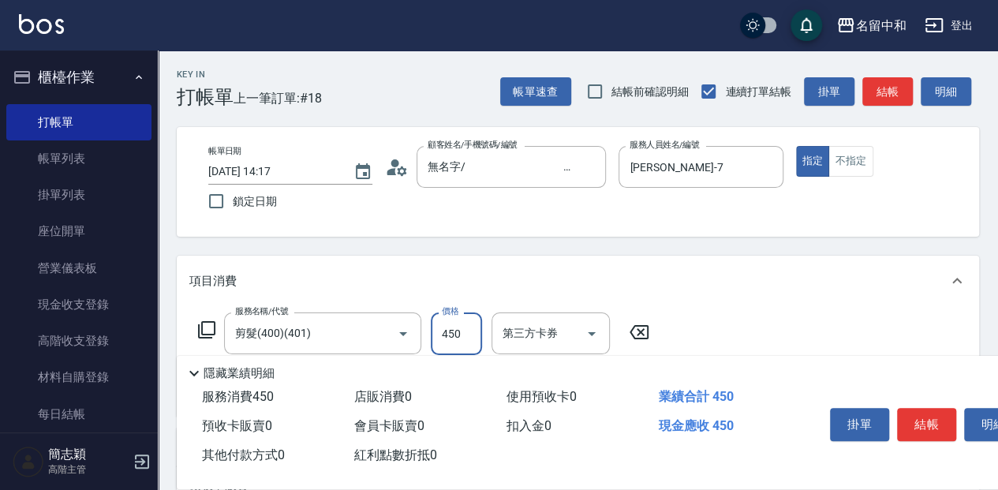
type input "450"
click at [211, 330] on icon at bounding box center [206, 329] width 19 height 19
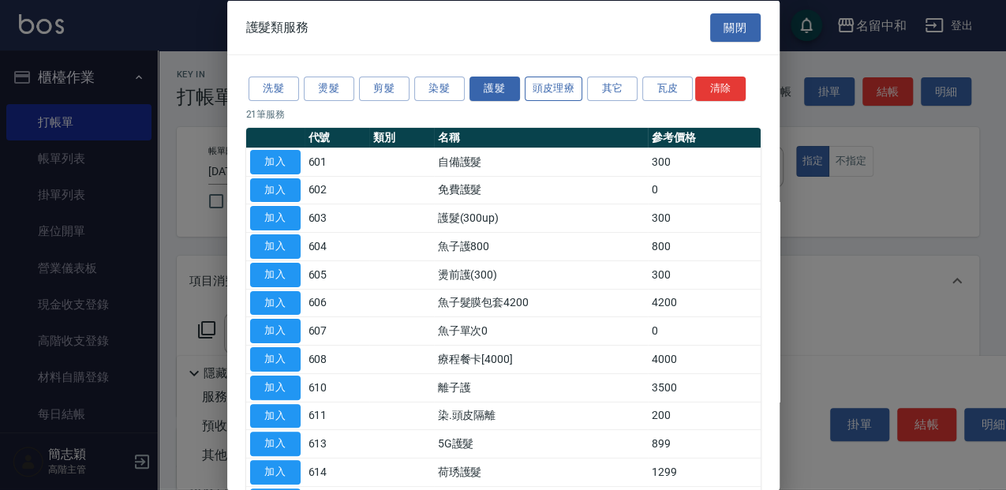
click at [561, 81] on button "頭皮理療" at bounding box center [554, 89] width 58 height 24
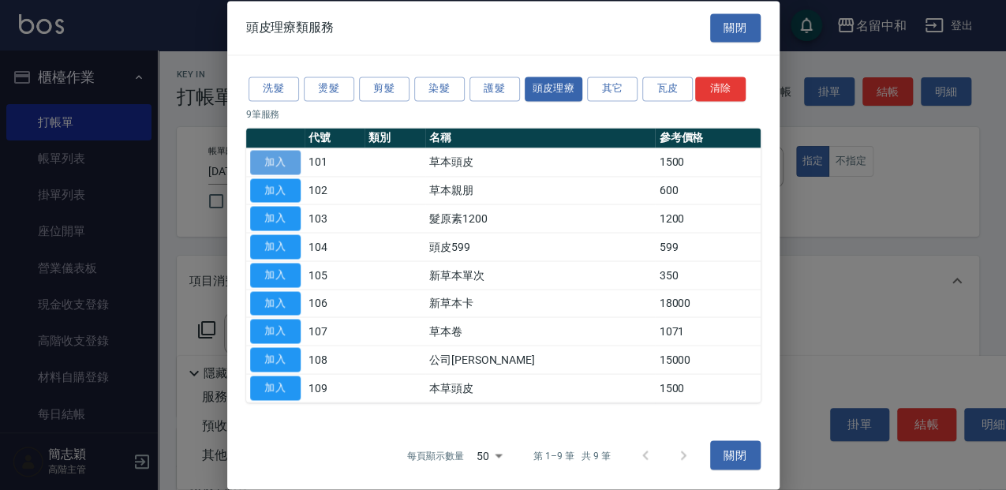
click at [292, 166] on button "加入" at bounding box center [275, 162] width 50 height 24
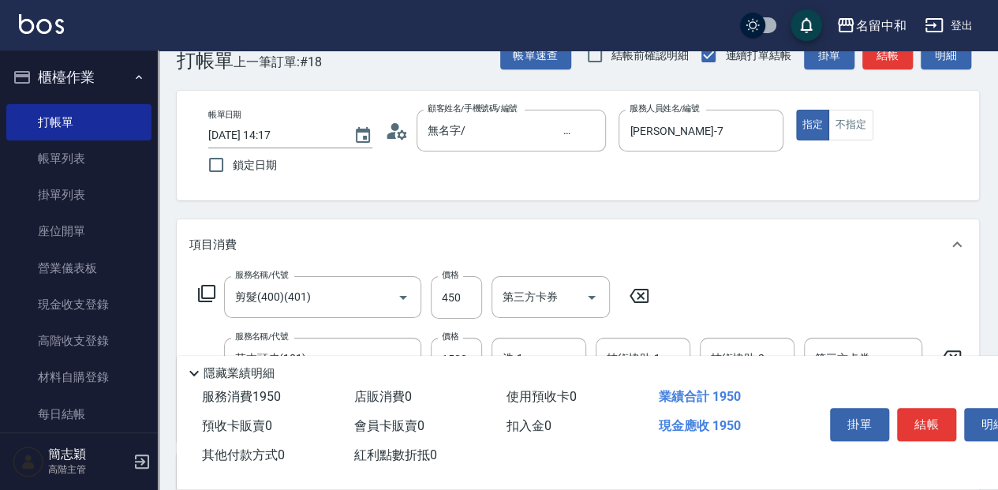
scroll to position [52, 0]
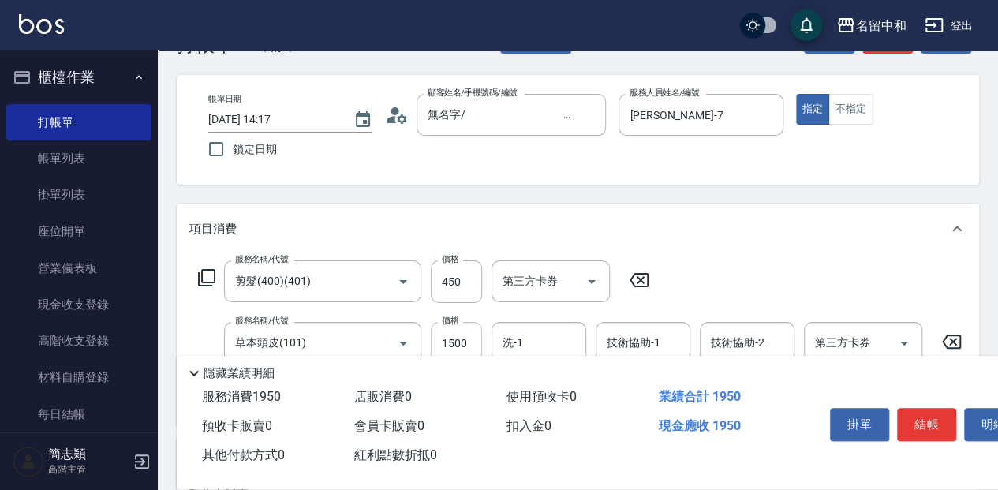
click at [473, 333] on input "1500" at bounding box center [456, 343] width 51 height 43
type input "2000"
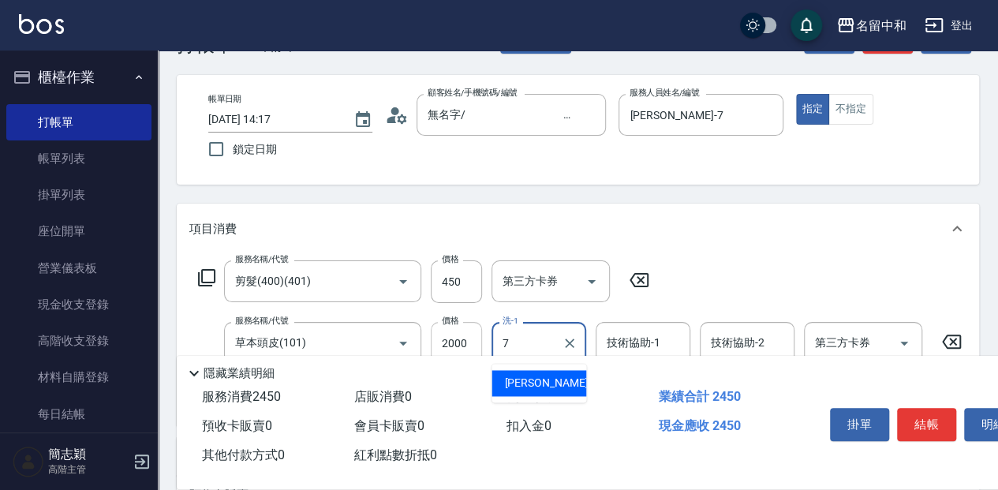
type input "[PERSON_NAME]-7"
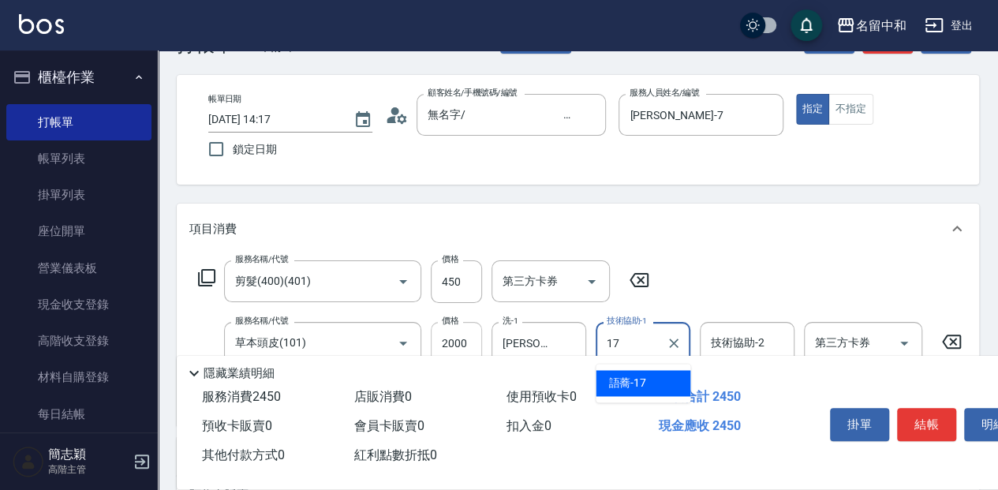
type input "語蕎-17"
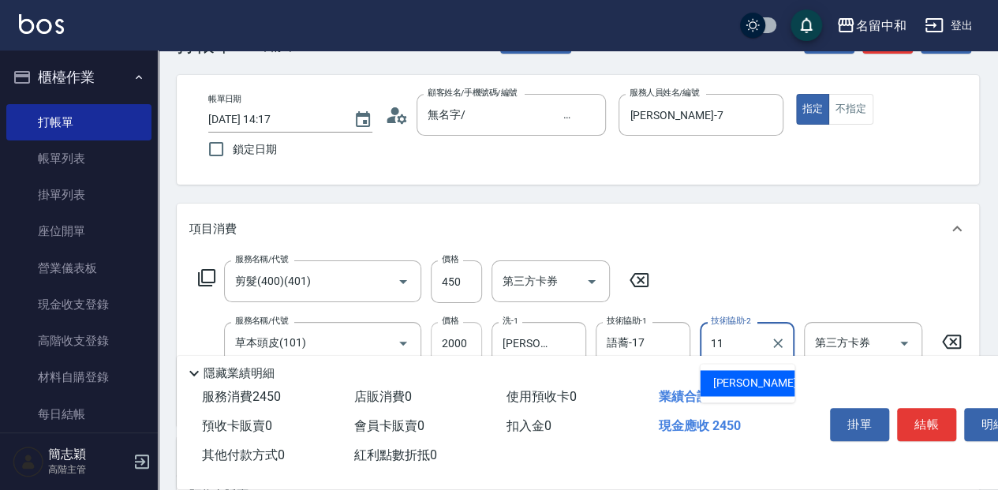
type input "家綸-11"
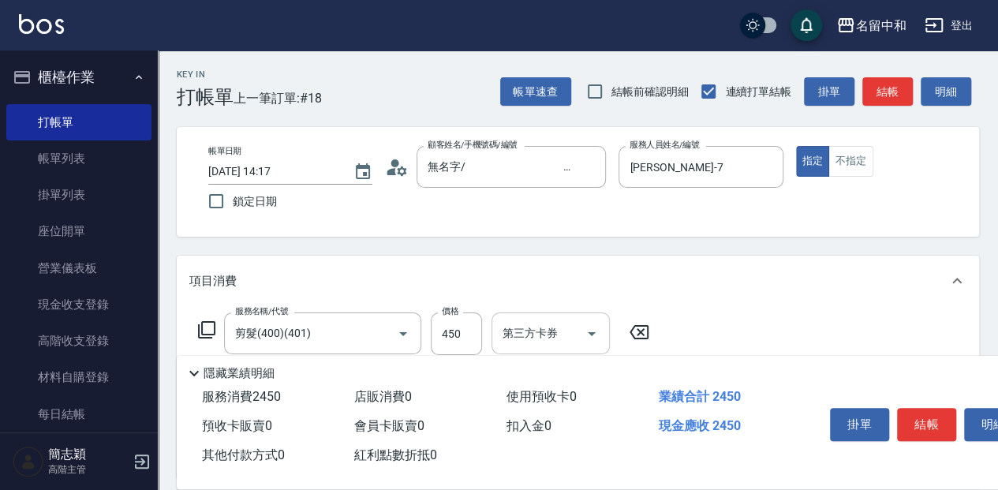
scroll to position [0, 0]
drag, startPoint x: 938, startPoint y: 423, endPoint x: 921, endPoint y: 417, distance: 17.5
click at [937, 423] on button "結帳" at bounding box center [926, 424] width 59 height 33
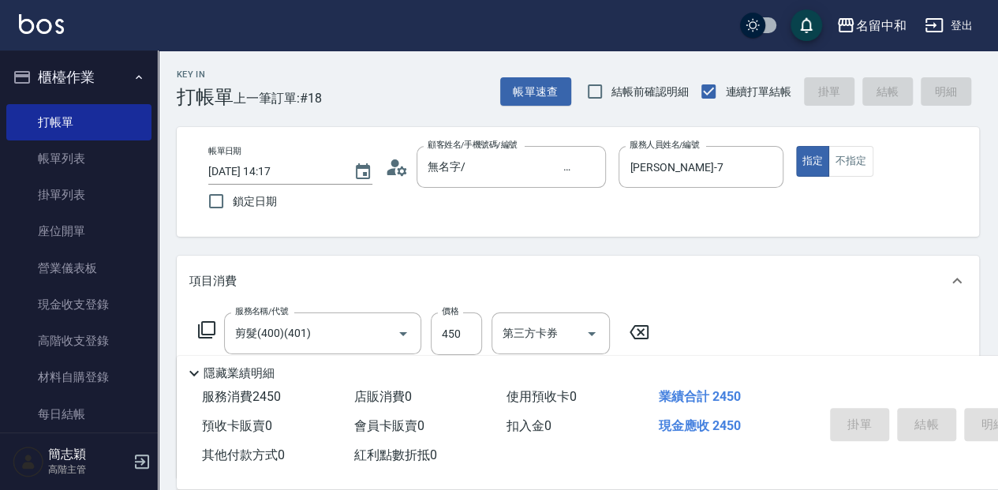
type input "[DATE] 14:18"
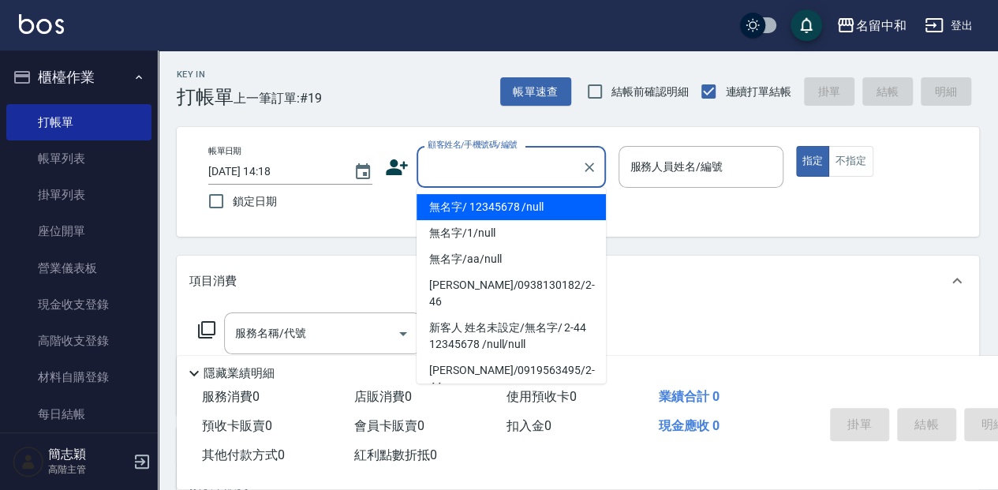
type input "無名字/ 12345678 /null"
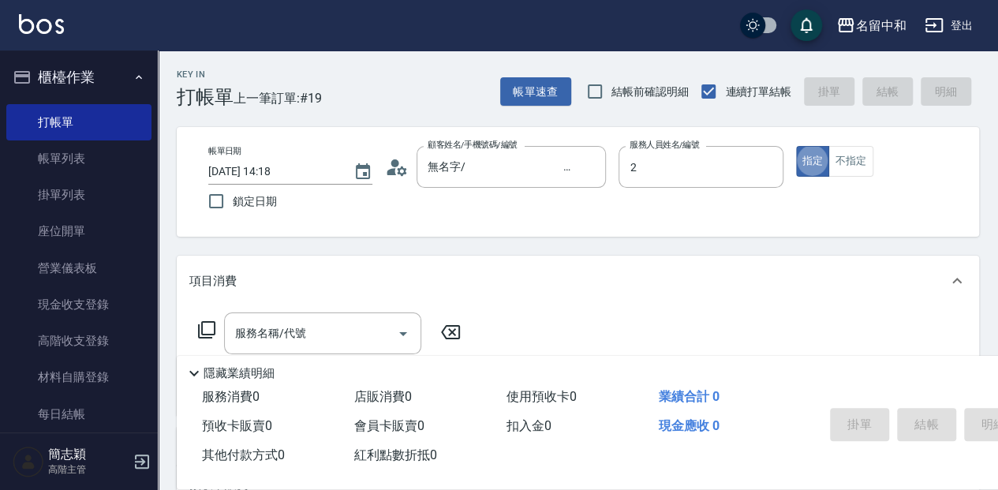
type input "[PERSON_NAME]-2"
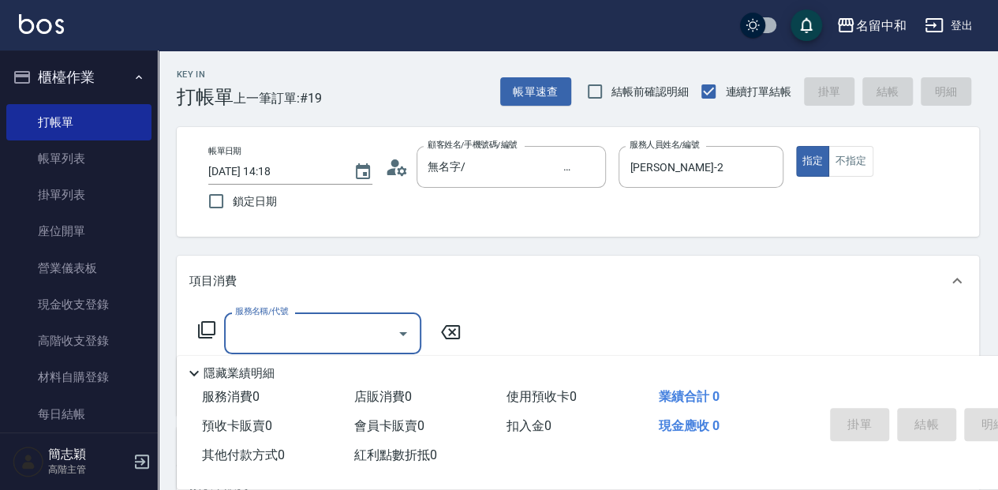
click at [205, 330] on icon at bounding box center [206, 329] width 19 height 19
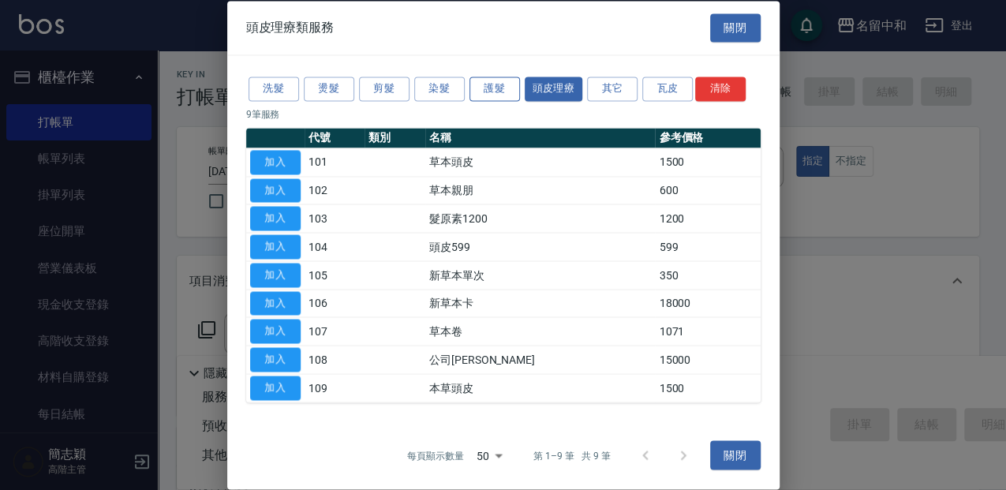
click at [510, 88] on button "護髮" at bounding box center [494, 89] width 50 height 24
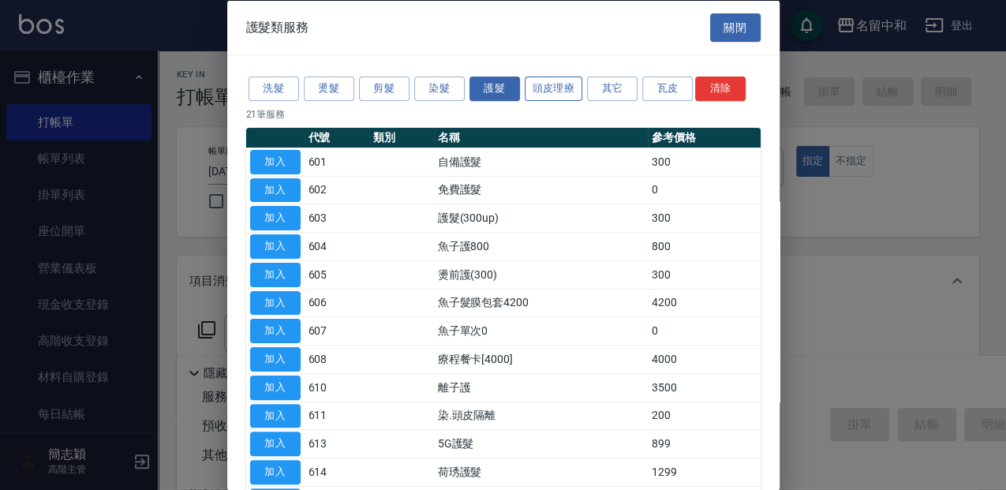
click at [549, 82] on button "頭皮理療" at bounding box center [554, 89] width 58 height 24
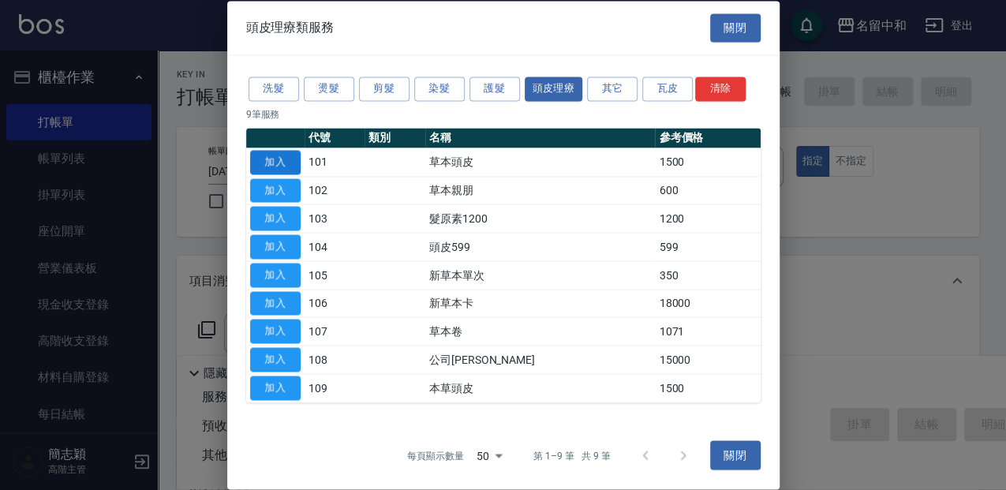
click at [293, 162] on button "加入" at bounding box center [275, 162] width 50 height 24
type input "草本頭皮(101)"
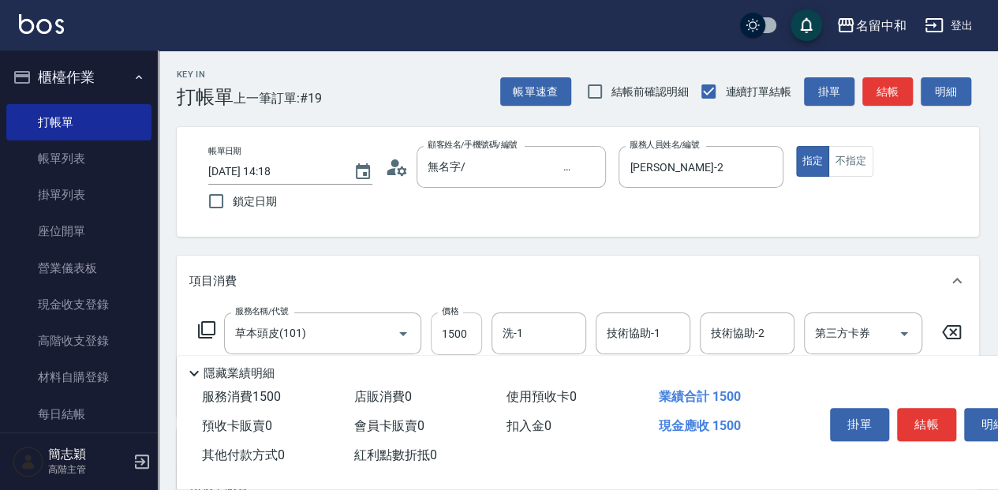
click at [463, 336] on input "1500" at bounding box center [456, 333] width 51 height 43
type input "2000"
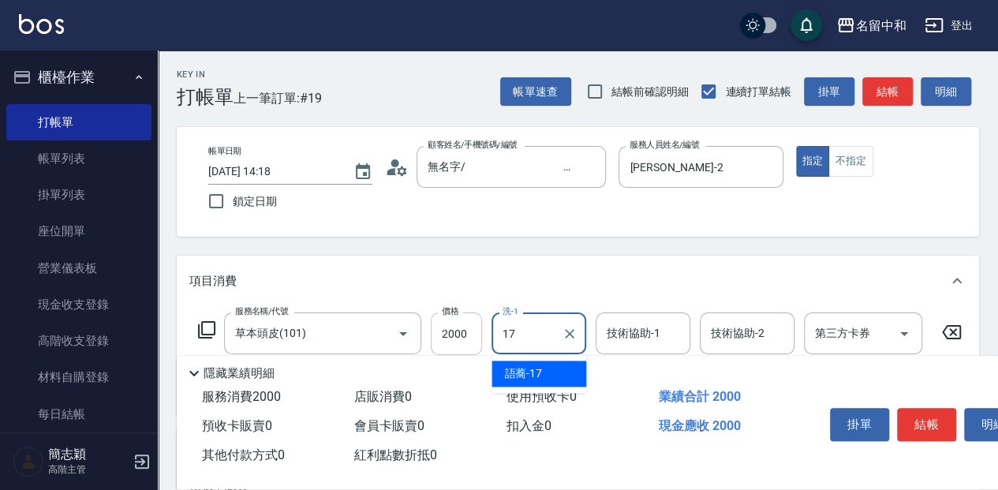
type input "語蕎-17"
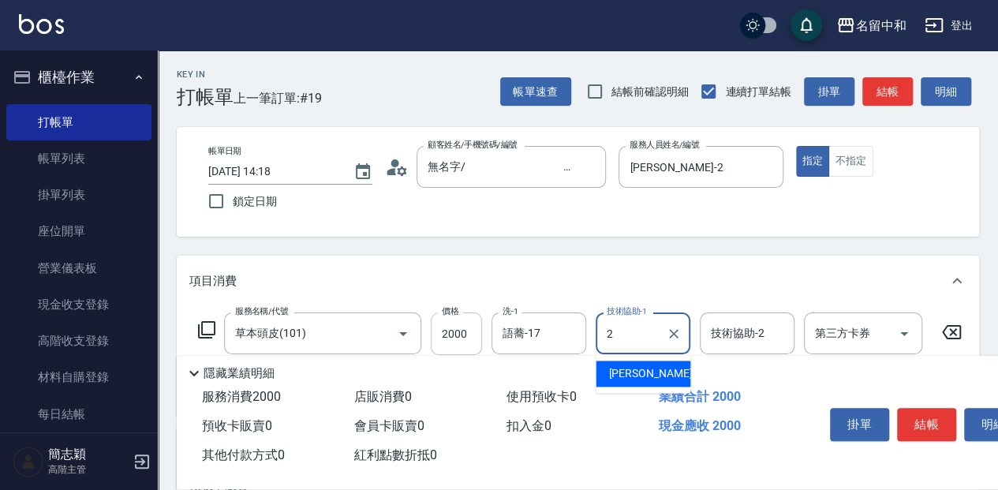
type input "[PERSON_NAME]-2"
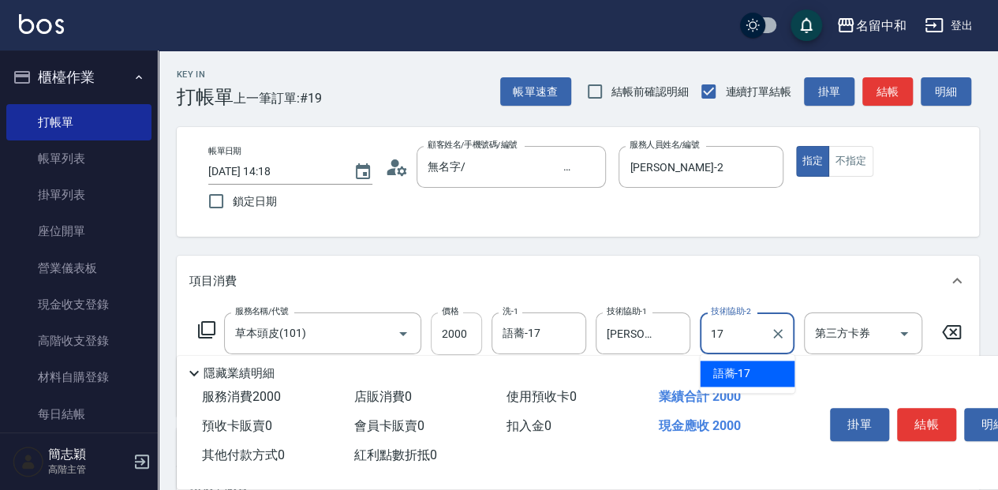
type input "語蕎-17"
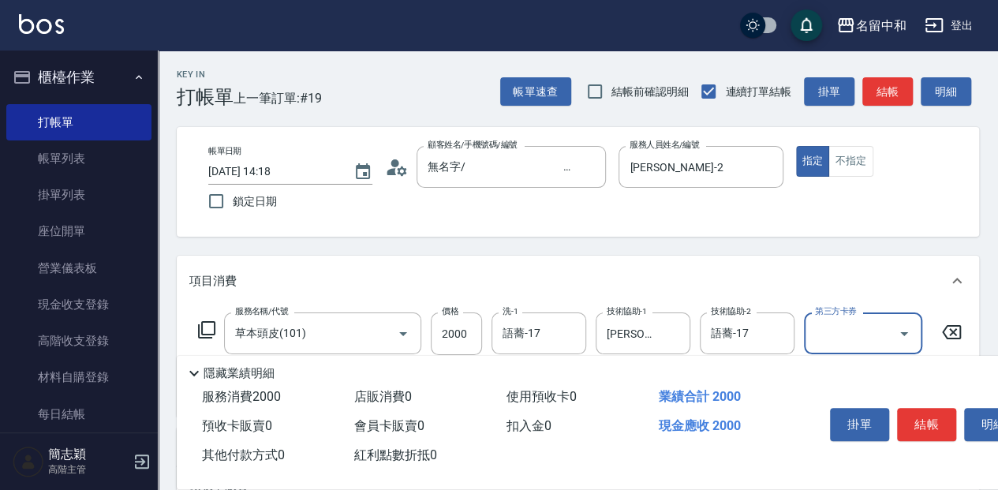
click at [928, 420] on button "結帳" at bounding box center [926, 424] width 59 height 33
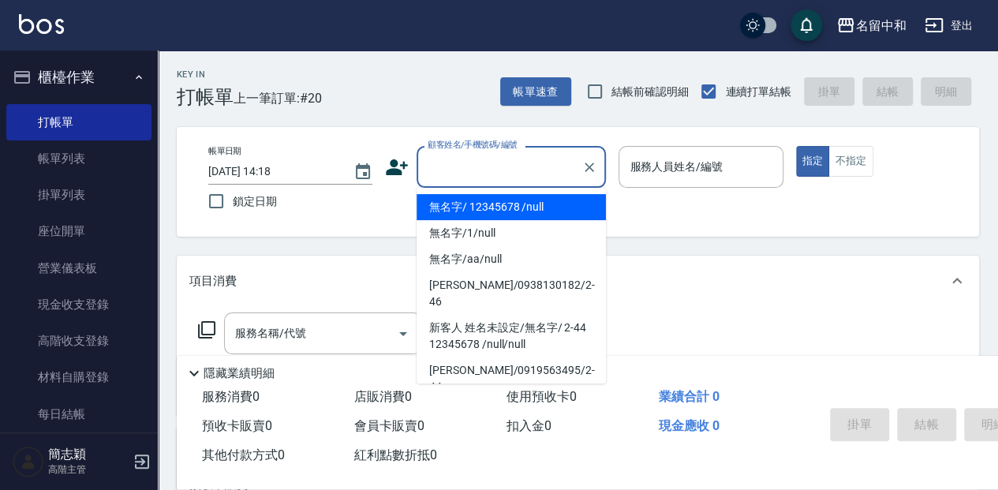
type input "無名字/ 12345678 /null"
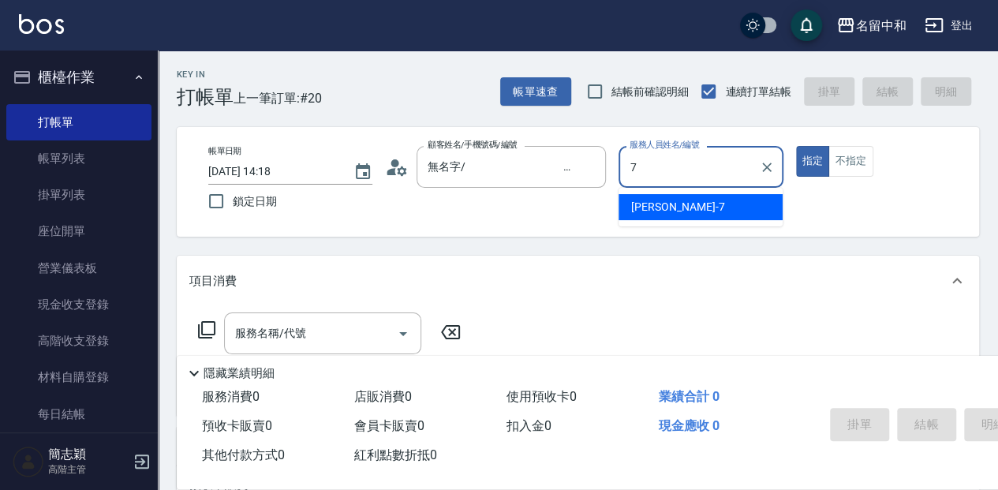
type input "[PERSON_NAME]-7"
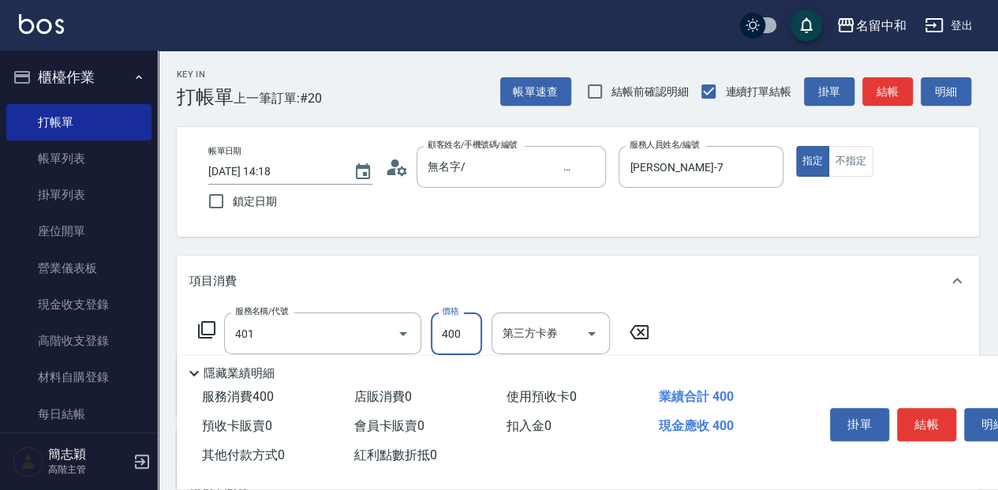
type input "剪髮(400)(401)"
type input "700"
click at [925, 416] on button "結帳" at bounding box center [926, 424] width 59 height 33
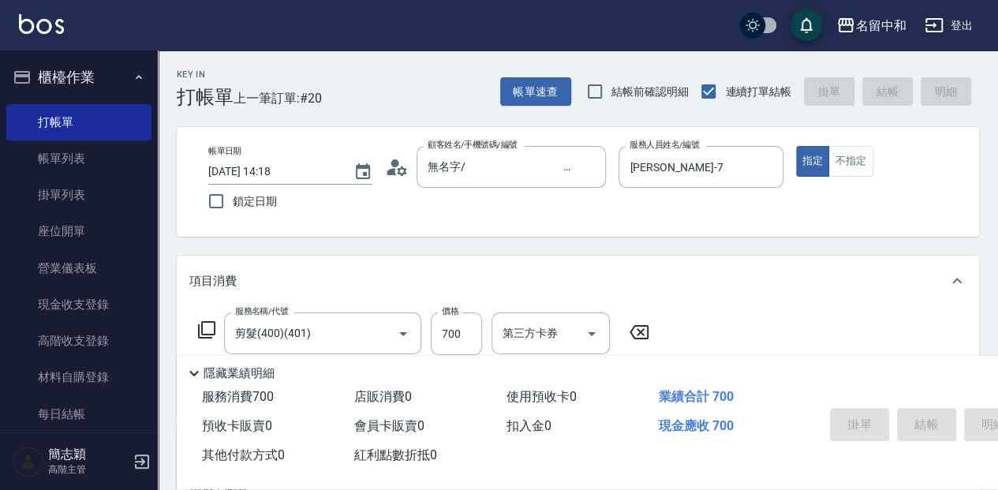
type input "[DATE] 14:19"
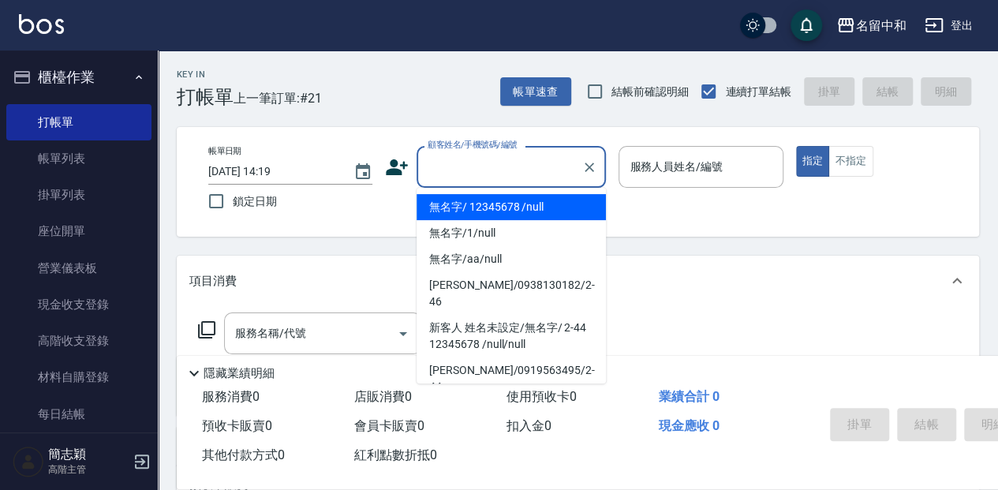
type input "無名字/ 12345678 /null"
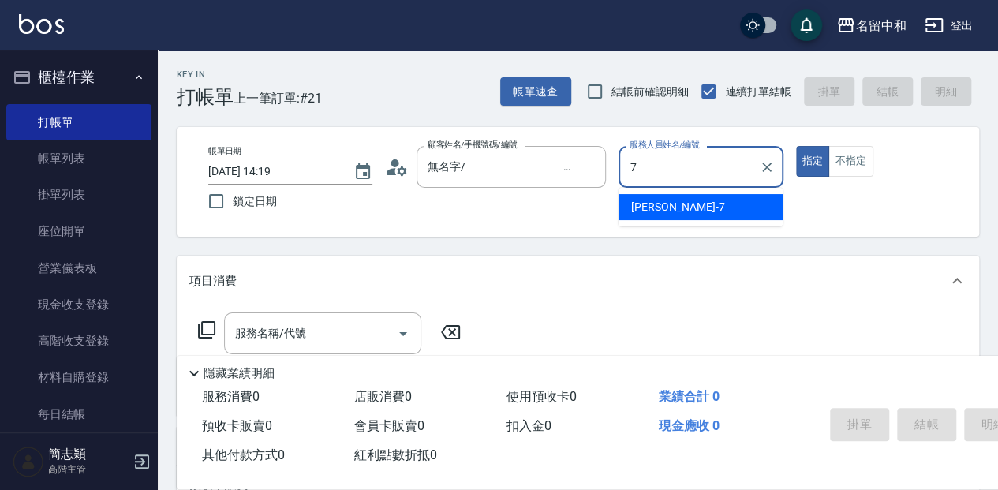
type input "[PERSON_NAME]-7"
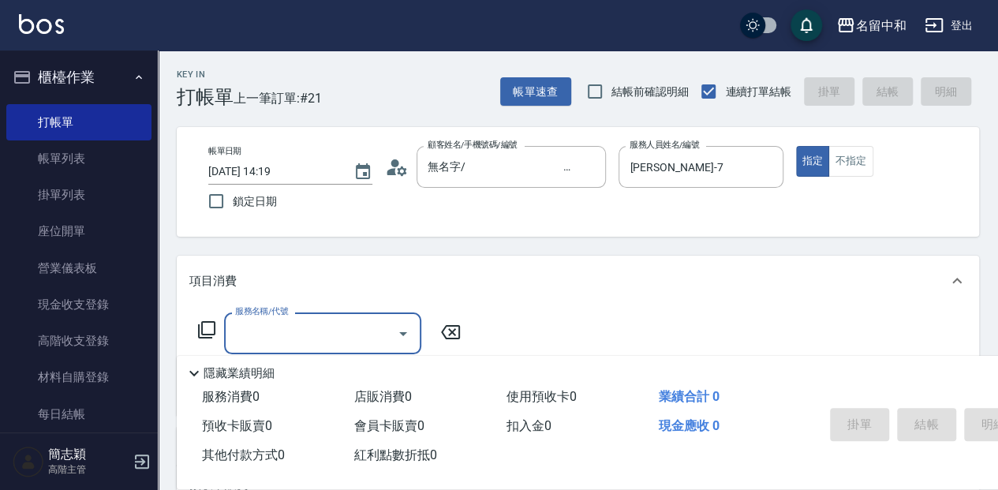
click at [208, 333] on icon at bounding box center [206, 329] width 19 height 19
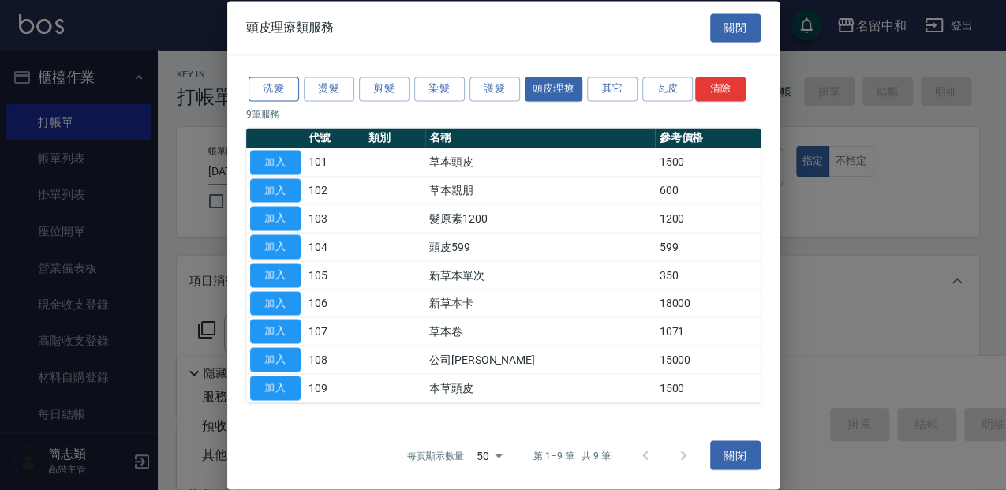
click at [282, 90] on button "洗髮" at bounding box center [274, 89] width 50 height 24
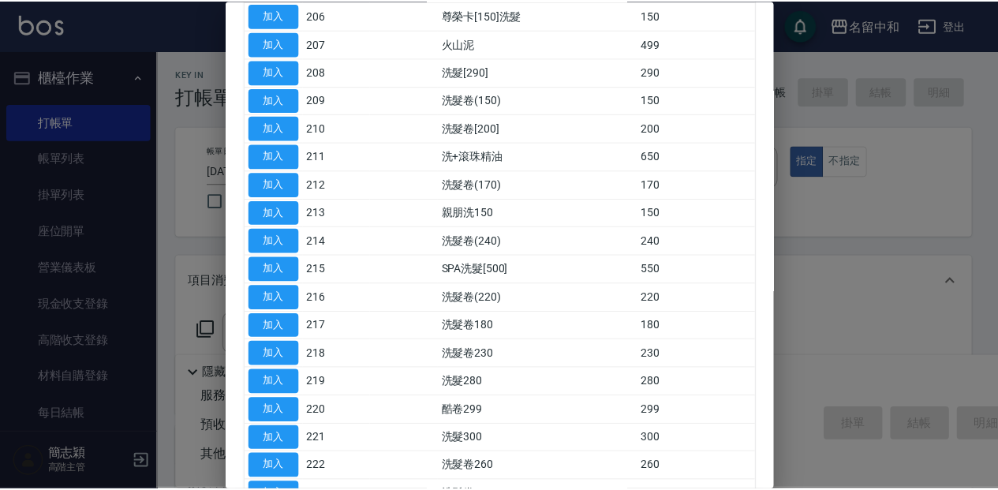
scroll to position [368, 0]
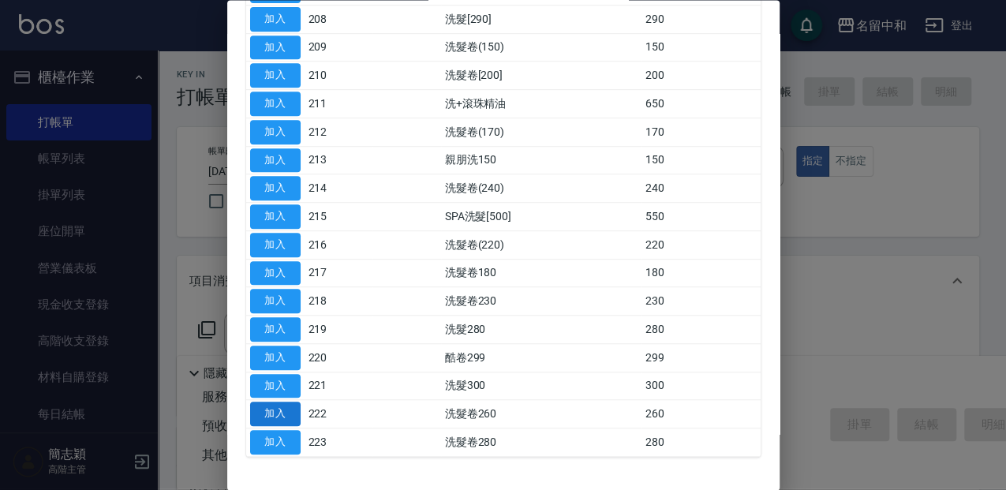
click at [278, 404] on button "加入" at bounding box center [275, 414] width 50 height 24
type input "洗髮卷260(222)"
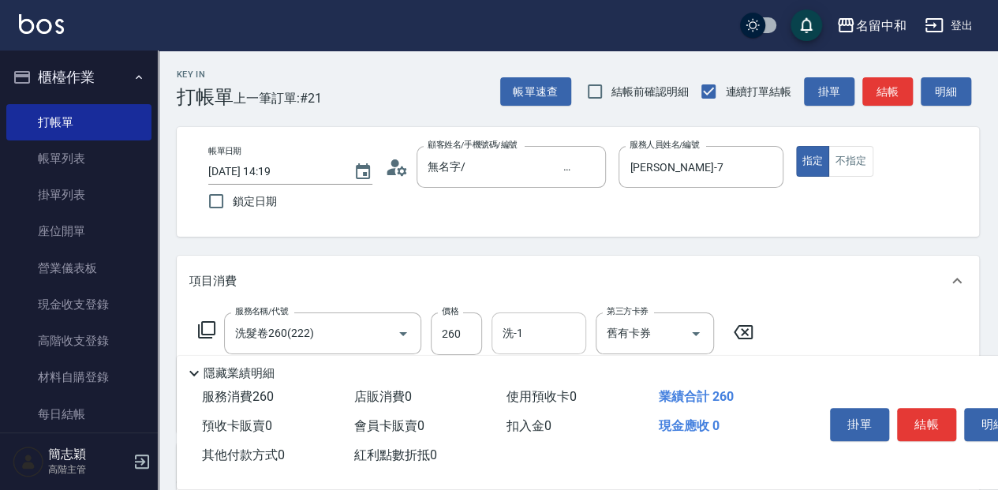
click at [551, 338] on input "洗-1" at bounding box center [539, 334] width 80 height 28
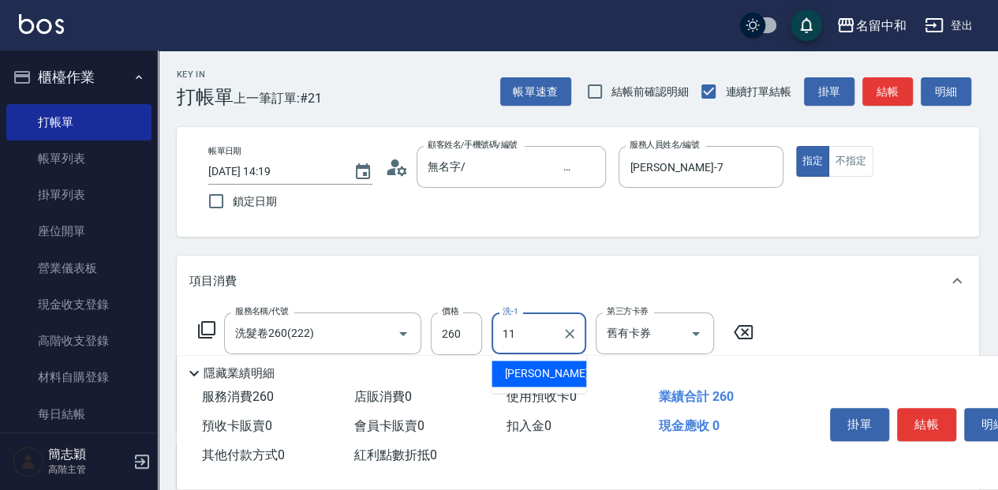
type input "家綸-11"
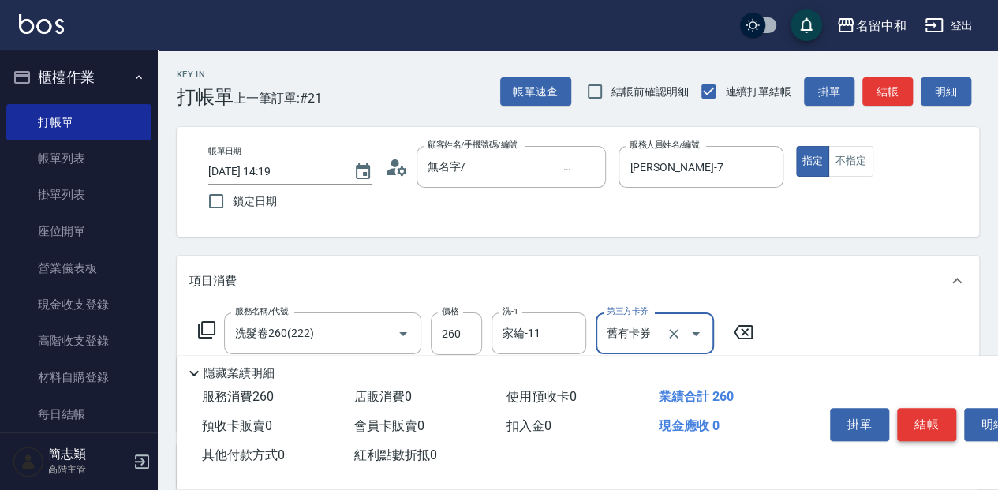
click at [931, 421] on button "結帳" at bounding box center [926, 424] width 59 height 33
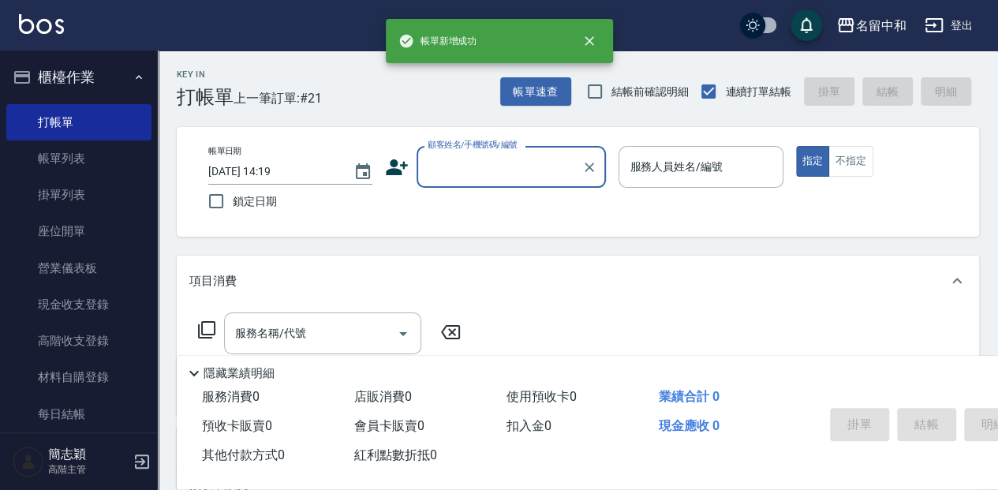
scroll to position [0, 0]
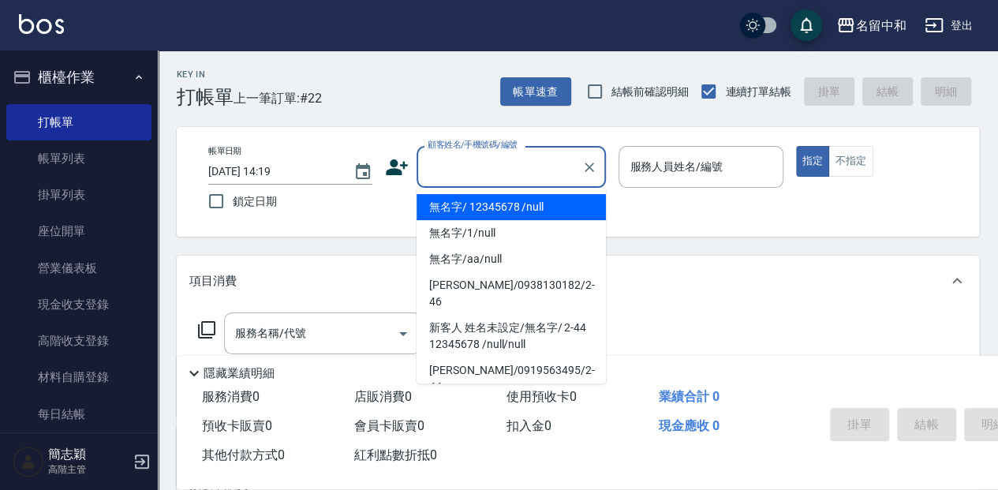
type input "無名字/ 12345678 /null"
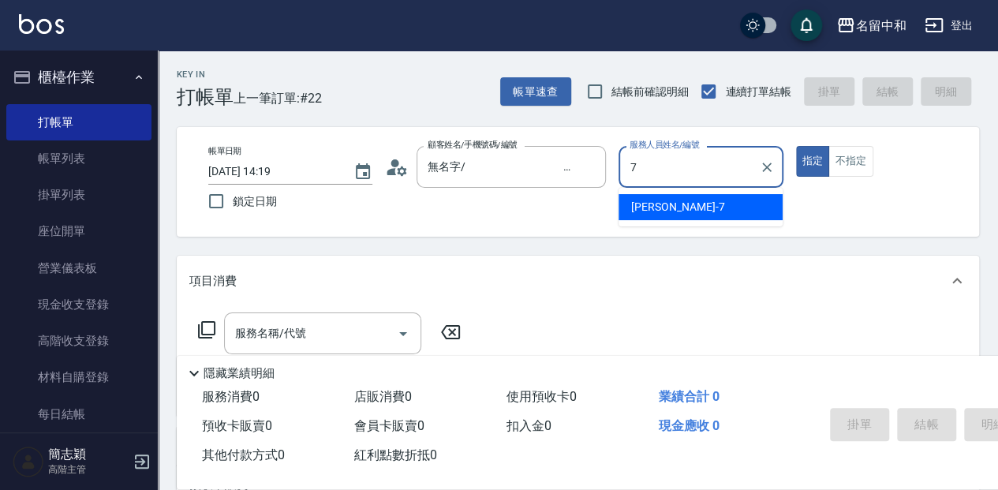
type input "[PERSON_NAME]-7"
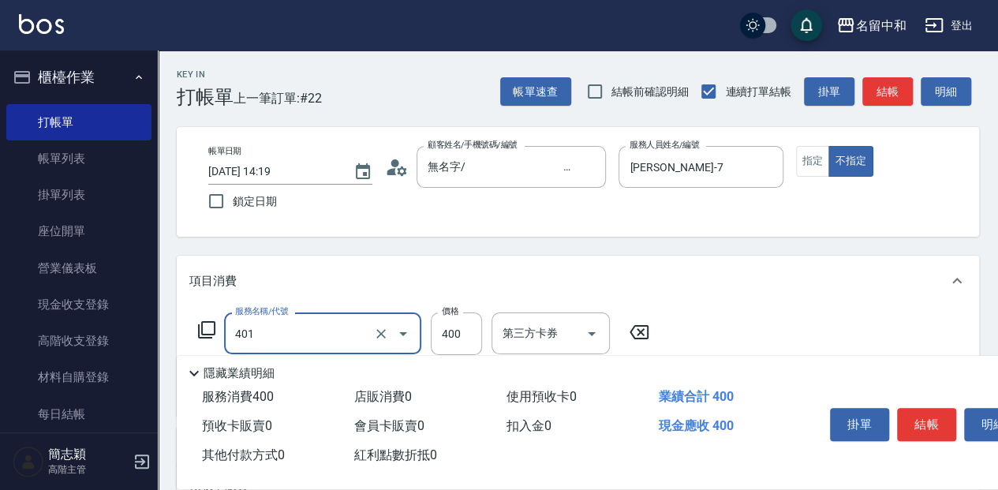
type input "剪髮(400)(401)"
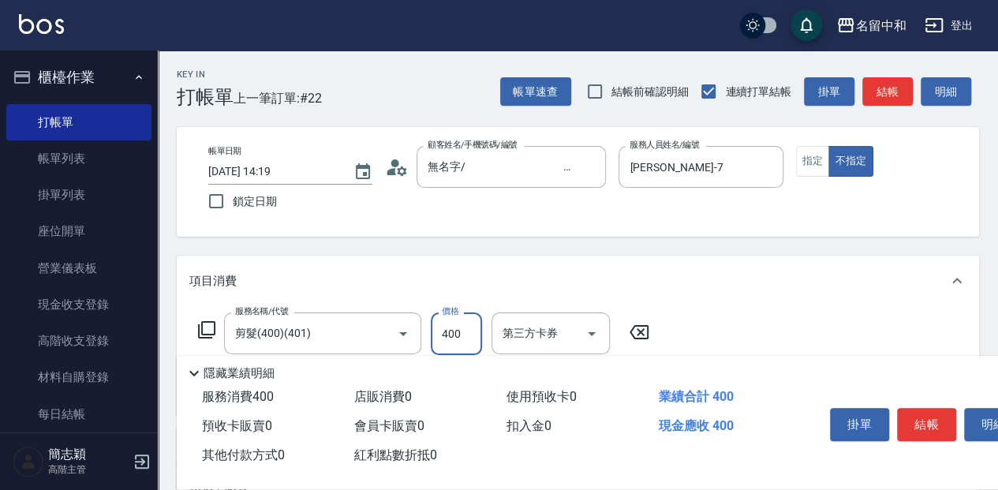
click at [208, 331] on icon at bounding box center [206, 329] width 19 height 19
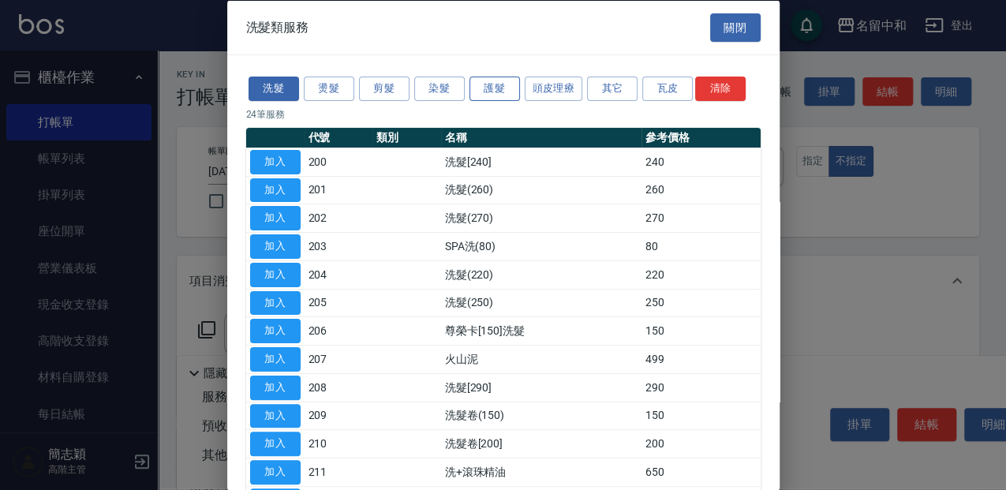
click at [503, 88] on button "護髮" at bounding box center [494, 89] width 50 height 24
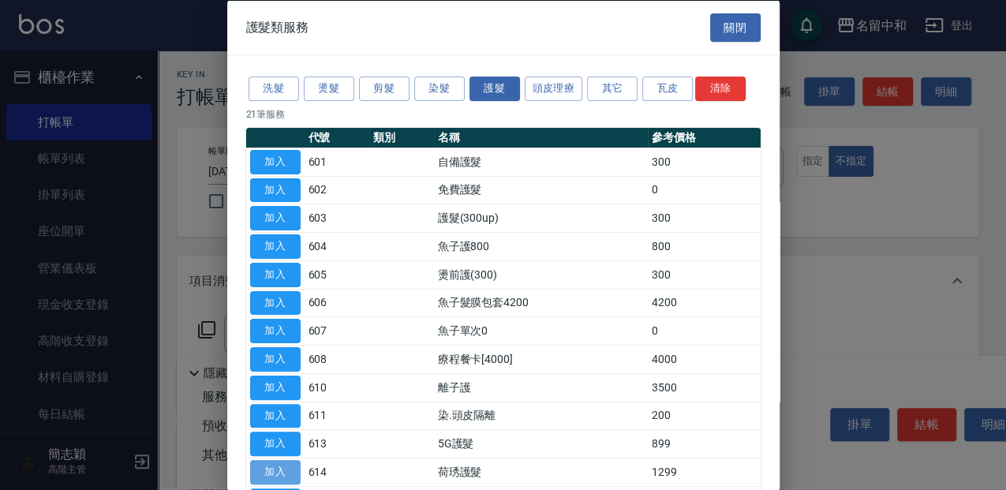
click at [284, 465] on button "加入" at bounding box center [275, 472] width 50 height 24
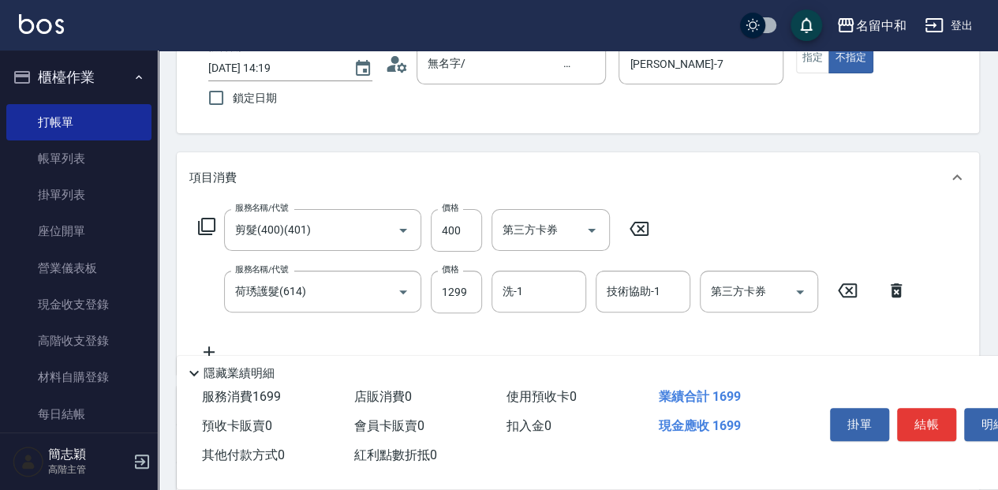
scroll to position [105, 0]
click at [481, 286] on input "1299" at bounding box center [456, 290] width 51 height 43
type input "1499"
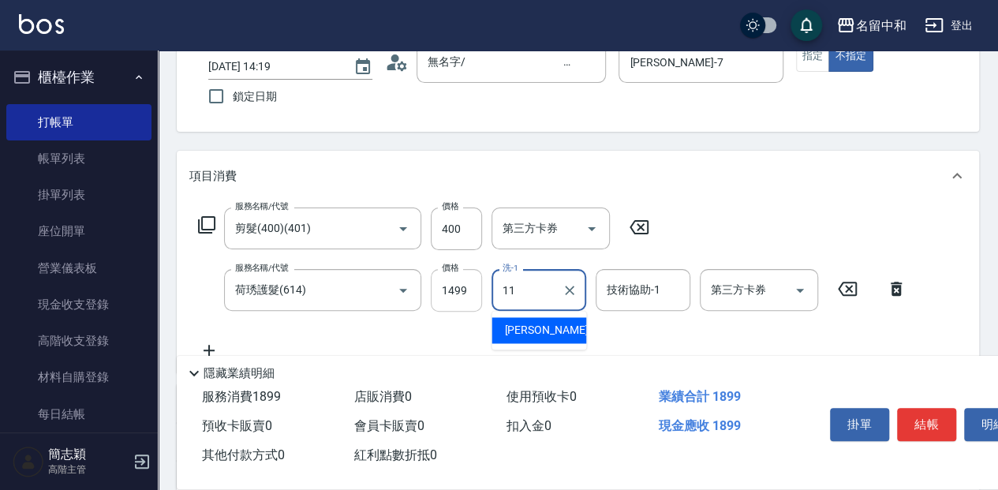
type input "家綸-11"
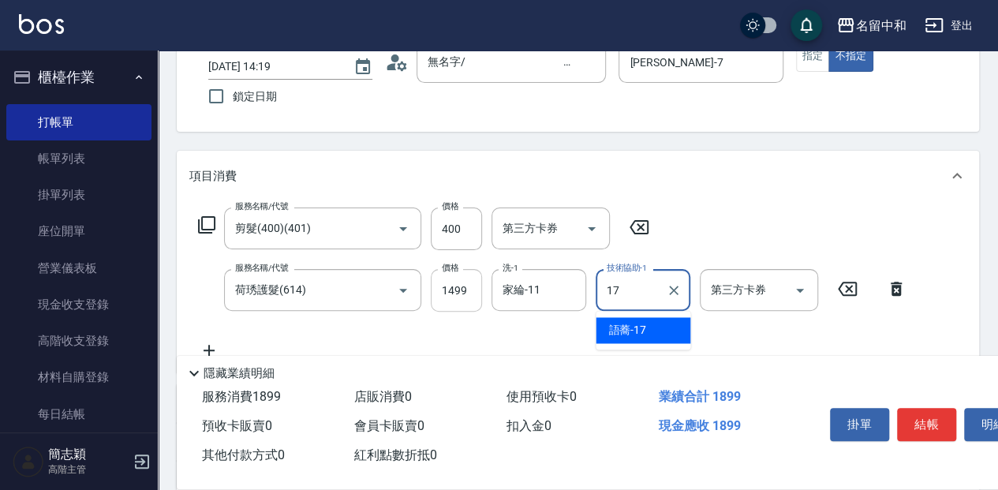
type input "語蕎-17"
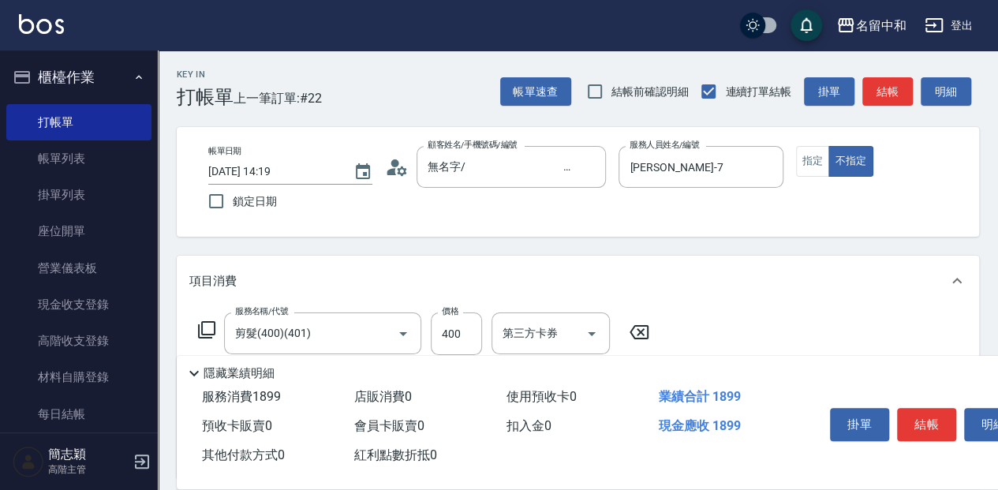
scroll to position [0, 0]
click at [933, 419] on button "結帳" at bounding box center [926, 424] width 59 height 33
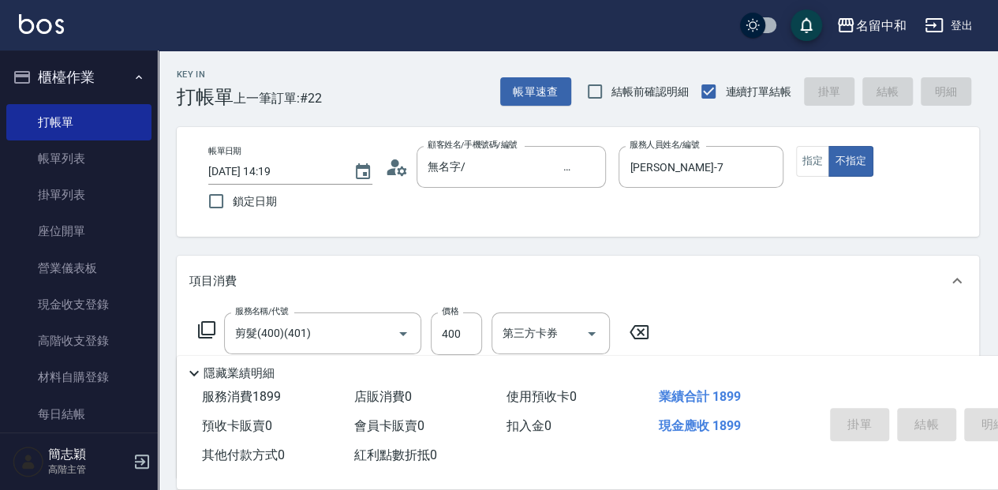
type input "[DATE] 14:20"
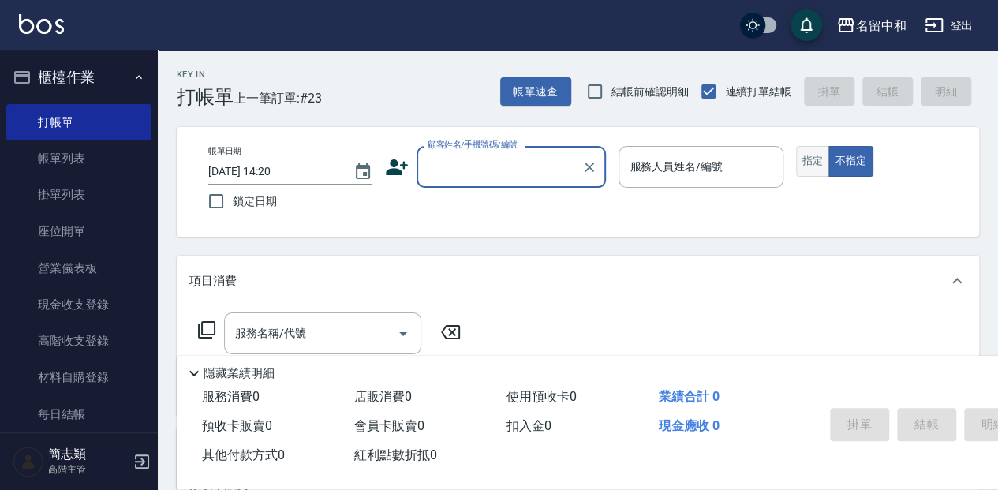
click at [816, 153] on button "指定" at bounding box center [813, 161] width 34 height 31
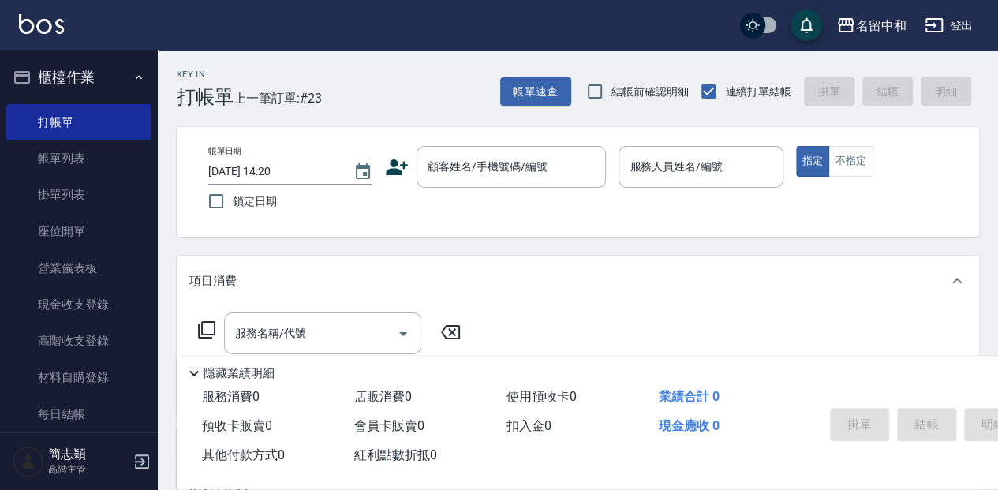
click at [409, 86] on div "Key In 打帳單 上一筆訂單:#23 帳單速查 結帳前確認明細 連續打單結帳 掛單 結帳 明細" at bounding box center [568, 79] width 821 height 58
